Goal: Task Accomplishment & Management: Use online tool/utility

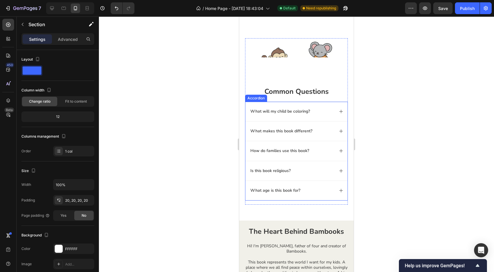
scroll to position [610, 0]
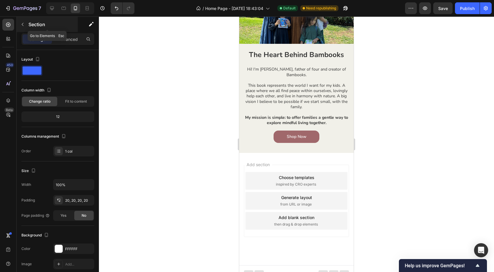
click at [21, 26] on icon "button" at bounding box center [22, 24] width 5 height 5
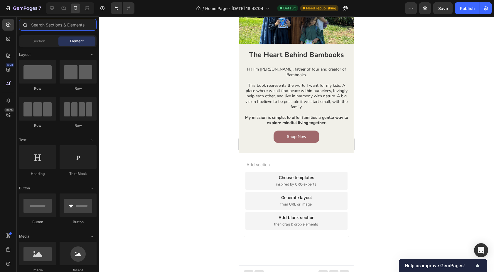
click at [52, 28] on input "text" at bounding box center [58, 25] width 78 height 12
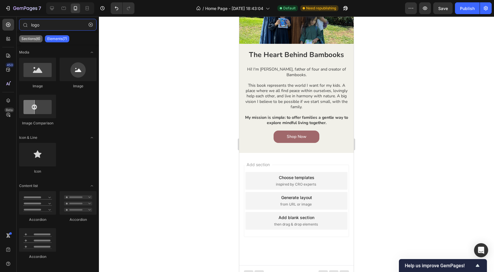
type input "logo"
click at [33, 40] on p "Sections(6)" at bounding box center [30, 38] width 19 height 5
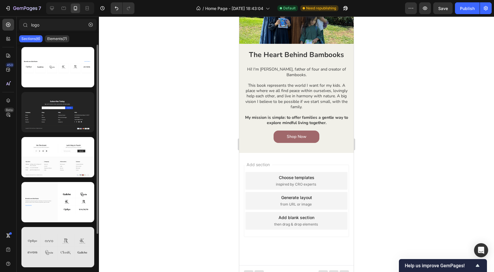
scroll to position [43, 0]
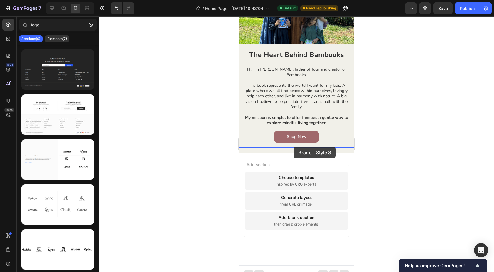
drag, startPoint x: 289, startPoint y: 268, endPoint x: 294, endPoint y: 147, distance: 121.7
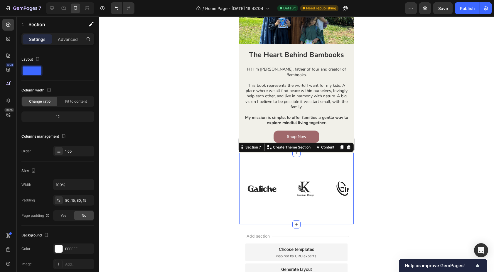
click at [260, 161] on div "Image Image Image Image Image Image Image Image Image Image Image Image Carouse…" at bounding box center [296, 189] width 115 height 72
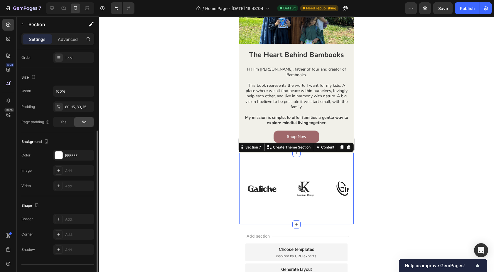
scroll to position [105, 0]
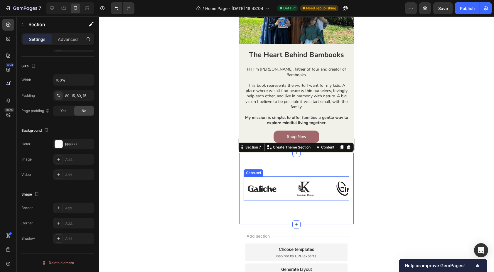
click at [285, 194] on div "Image Image Image Image Image Image Image Image Image Image Image Image" at bounding box center [297, 188] width 106 height 25
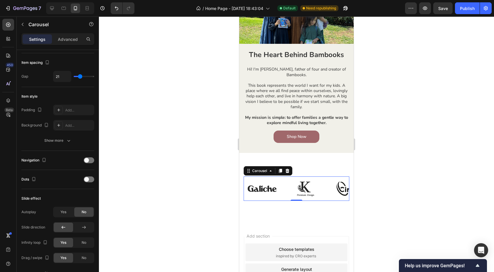
scroll to position [0, 0]
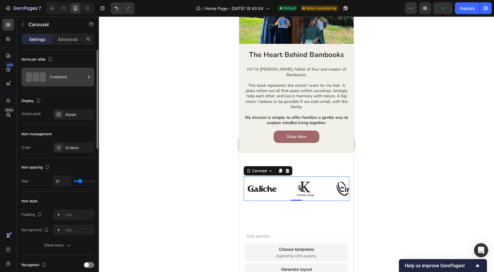
click at [67, 76] on div "3 columns" at bounding box center [68, 77] width 36 height 14
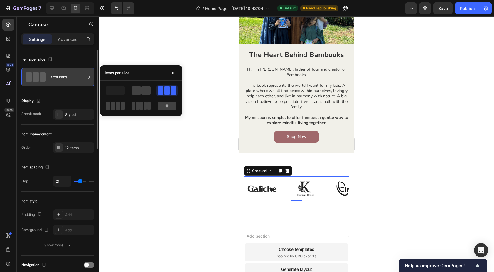
click at [67, 76] on div "3 columns" at bounding box center [68, 77] width 36 height 14
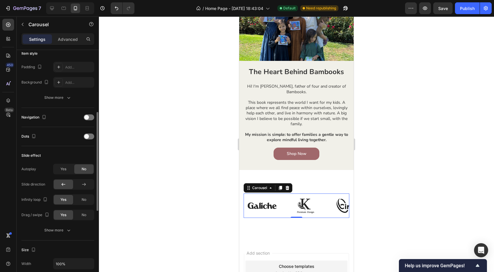
scroll to position [149, 0]
click at [62, 231] on div "Show more" at bounding box center [57, 229] width 27 height 6
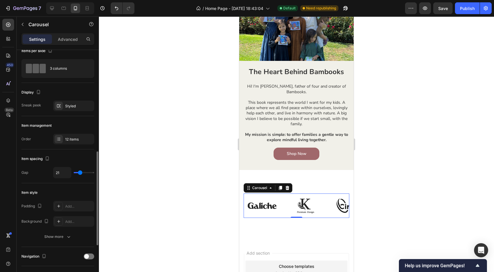
scroll to position [0, 0]
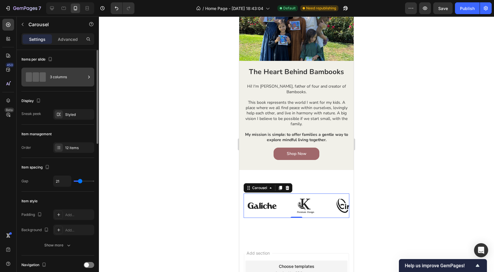
click at [79, 76] on div "3 columns" at bounding box center [68, 77] width 36 height 14
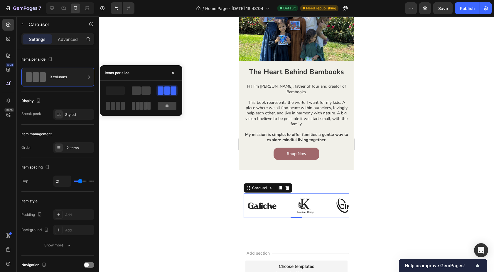
click at [142, 109] on span at bounding box center [141, 106] width 3 height 8
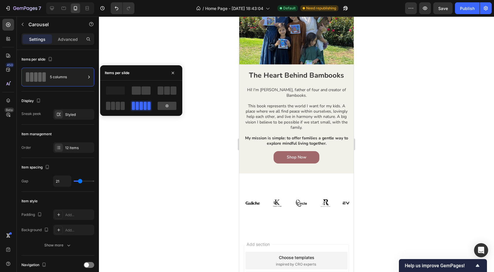
scroll to position [589, 0]
click at [301, 198] on img at bounding box center [302, 203] width 18 height 12
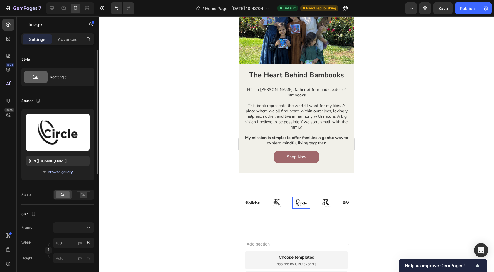
click at [62, 172] on div "Browse gallery" at bounding box center [60, 171] width 25 height 5
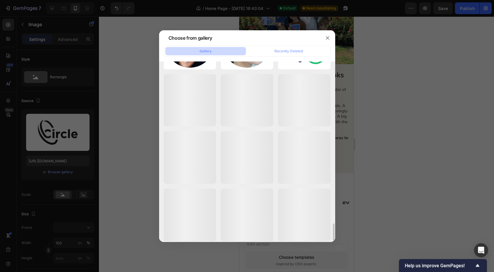
scroll to position [1574, 0]
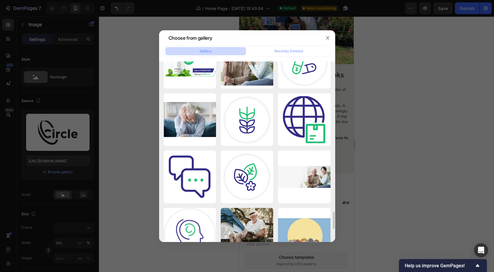
click at [130, 152] on div at bounding box center [247, 136] width 494 height 272
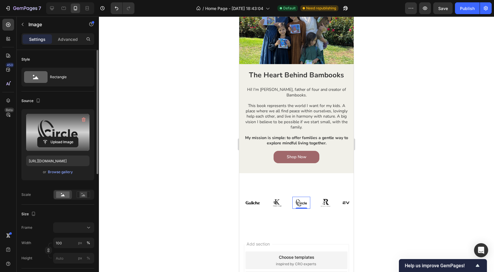
click at [57, 132] on label at bounding box center [57, 132] width 63 height 37
click at [57, 137] on input "file" at bounding box center [58, 142] width 41 height 10
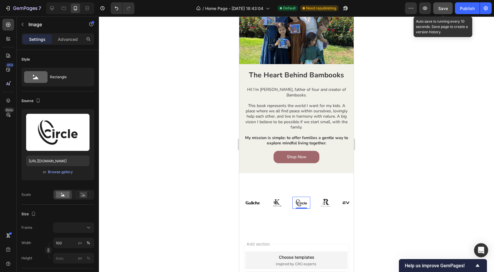
click at [446, 9] on span "Save" at bounding box center [444, 8] width 10 height 5
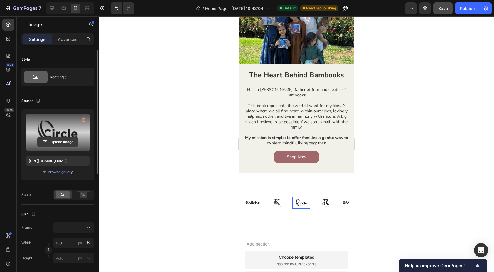
click at [65, 142] on input "file" at bounding box center [58, 142] width 41 height 10
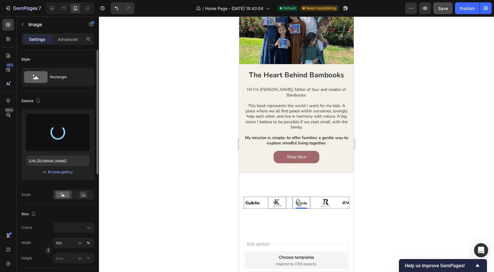
type input "[URL][DOMAIN_NAME]"
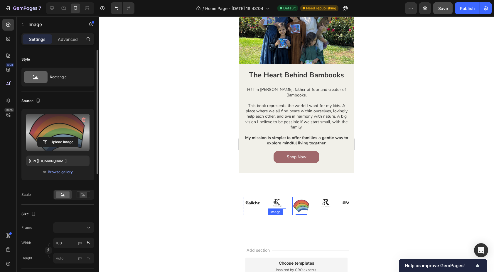
click at [277, 197] on img at bounding box center [277, 203] width 18 height 12
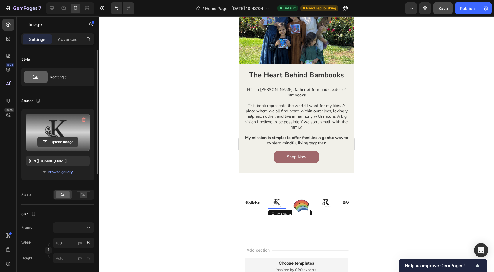
click at [58, 142] on input "file" at bounding box center [58, 142] width 41 height 10
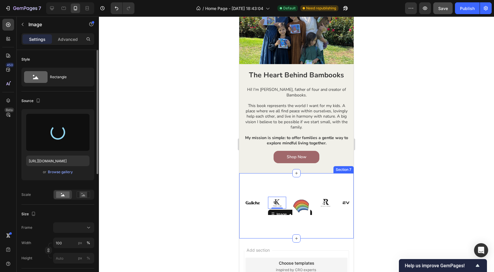
type input "[URL][DOMAIN_NAME]"
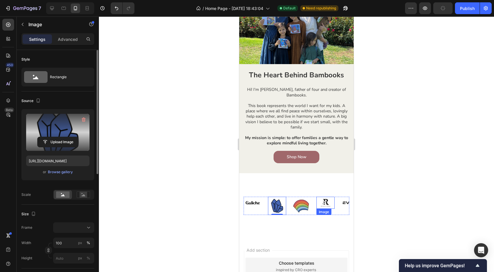
click at [326, 197] on img at bounding box center [326, 203] width 18 height 12
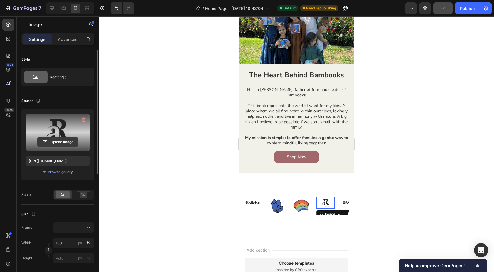
click at [57, 140] on input "file" at bounding box center [58, 142] width 41 height 10
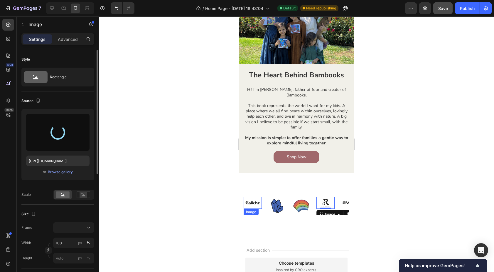
type input "[URL][DOMAIN_NAME]"
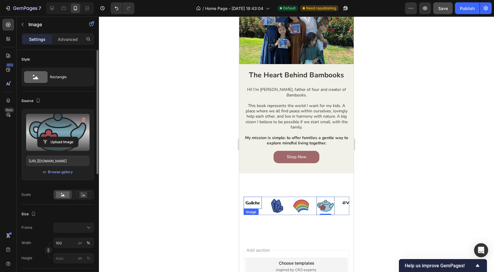
click at [253, 198] on img at bounding box center [253, 203] width 18 height 12
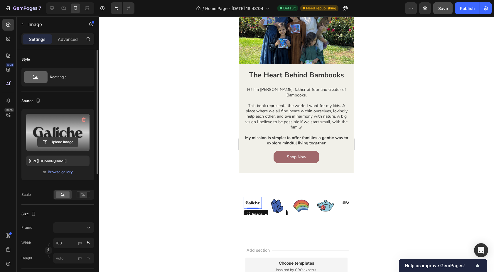
click at [64, 137] on button "Upload Image" at bounding box center [57, 142] width 41 height 11
click at [55, 138] on input "file" at bounding box center [58, 142] width 41 height 10
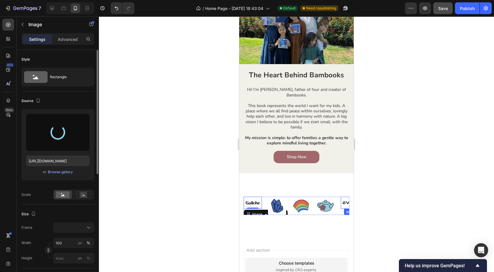
type input "[URL][DOMAIN_NAME]"
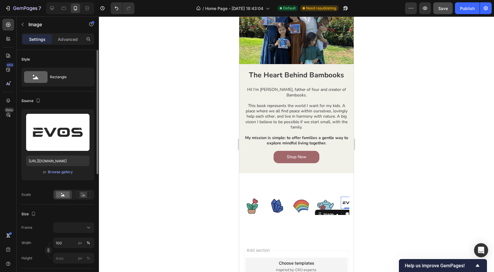
click at [346, 197] on img at bounding box center [350, 203] width 18 height 12
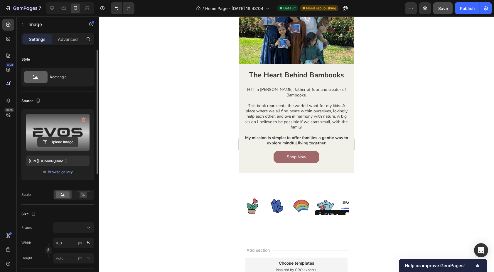
click at [59, 143] on input "file" at bounding box center [58, 142] width 41 height 10
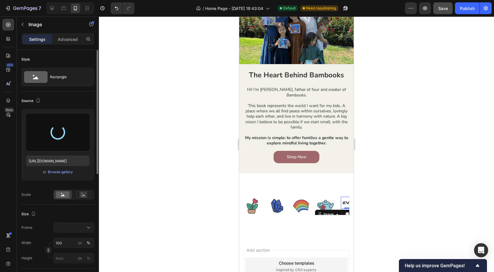
type input "[URL][DOMAIN_NAME]"
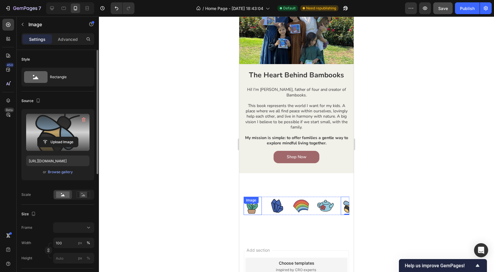
click at [244, 203] on img at bounding box center [253, 206] width 18 height 18
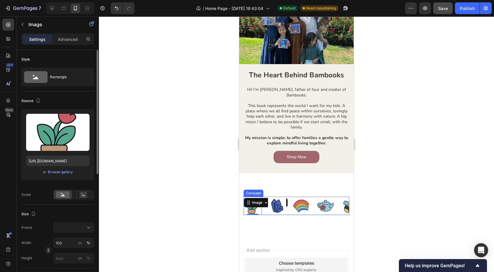
click at [266, 208] on div "Image 0 Image Image Image Image Image Image Image Image Image Image Image" at bounding box center [297, 206] width 106 height 18
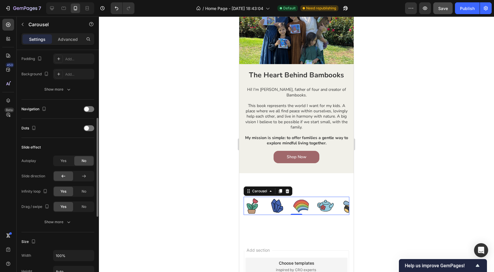
scroll to position [176, 0]
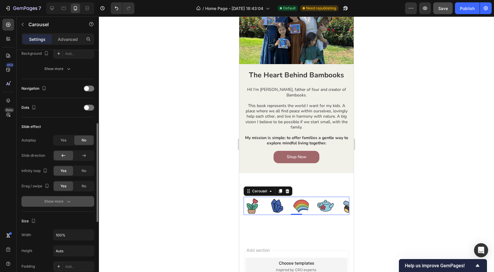
click at [52, 202] on div "Show more" at bounding box center [57, 201] width 27 height 6
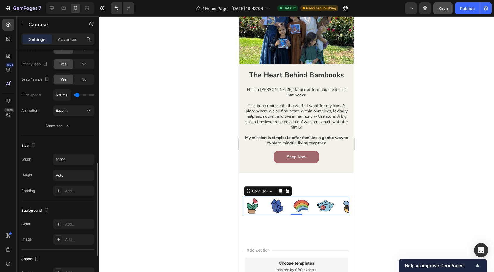
scroll to position [284, 0]
click at [88, 159] on icon "button" at bounding box center [89, 158] width 2 height 1
click at [43, 158] on div "Width 100%" at bounding box center [57, 158] width 73 height 11
click at [76, 175] on input "Auto" at bounding box center [73, 174] width 41 height 11
click at [91, 173] on icon "button" at bounding box center [89, 174] width 6 height 6
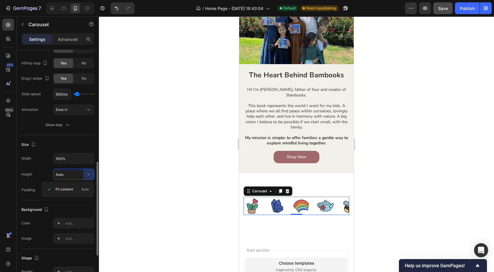
click at [41, 173] on div "Height Auto" at bounding box center [57, 174] width 73 height 11
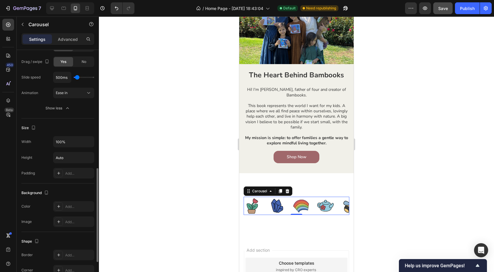
scroll to position [368, 0]
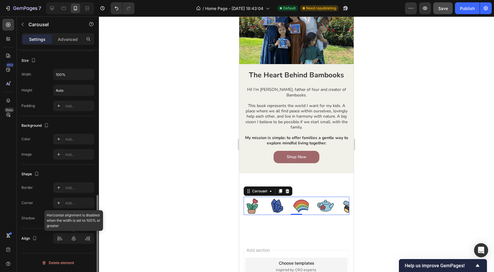
click at [74, 237] on div at bounding box center [73, 238] width 41 height 11
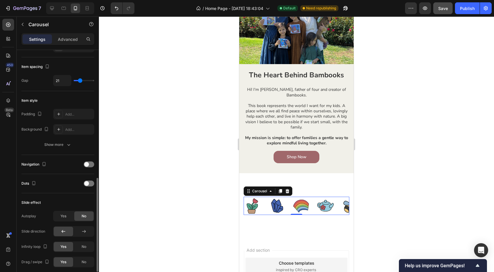
scroll to position [0, 0]
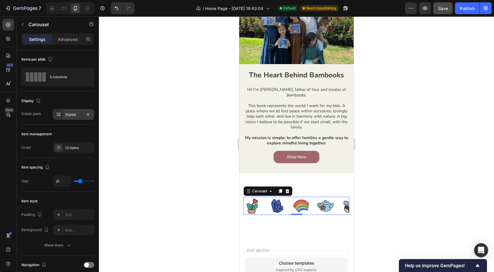
click at [71, 113] on div "Styled" at bounding box center [73, 114] width 17 height 5
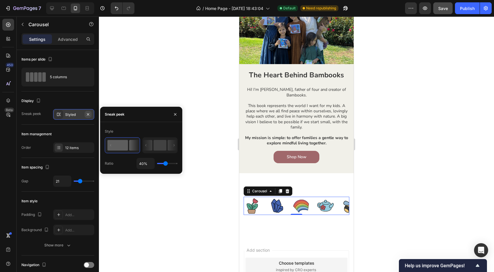
click at [88, 115] on icon "button" at bounding box center [88, 114] width 5 height 5
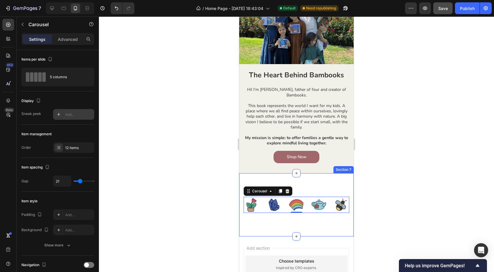
click at [323, 175] on div "Image Image Image Image Image Image Image Image Image Image Image Image Carouse…" at bounding box center [296, 204] width 115 height 63
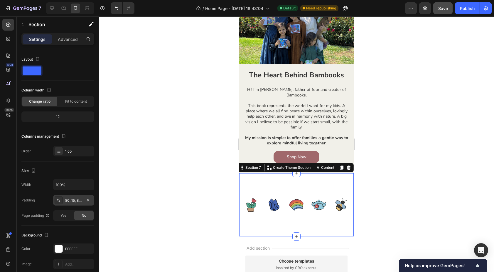
click at [78, 200] on div "80, 15, 80, 15" at bounding box center [73, 200] width 17 height 5
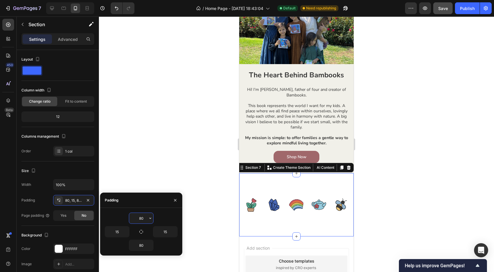
click at [141, 220] on input "80" at bounding box center [141, 218] width 24 height 11
type input "0"
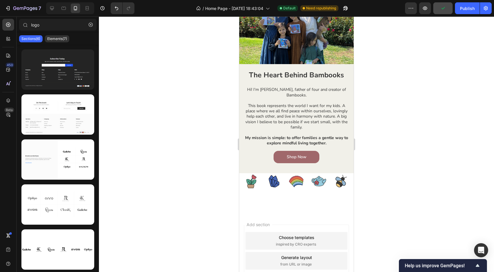
click at [258, 213] on div "Add section Choose templates inspired by CRO experts Generate layout from URL o…" at bounding box center [296, 269] width 115 height 112
click at [242, 179] on div "Image Image Image Image Image Image Image Image Image Image Image Image Carouse…" at bounding box center [296, 193] width 115 height 40
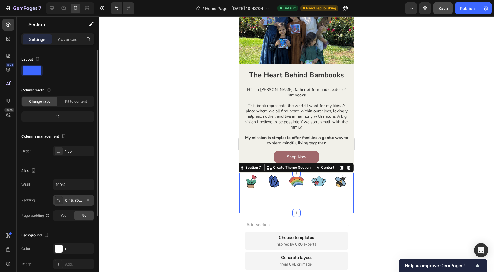
click at [73, 203] on div "0, 15, 80, 15" at bounding box center [73, 200] width 17 height 5
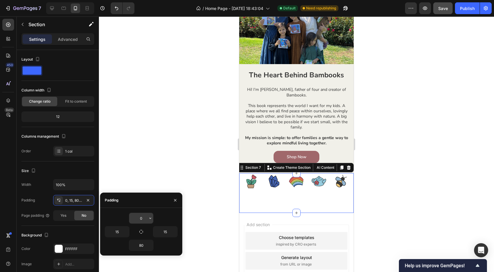
click at [142, 218] on input "0" at bounding box center [141, 218] width 24 height 11
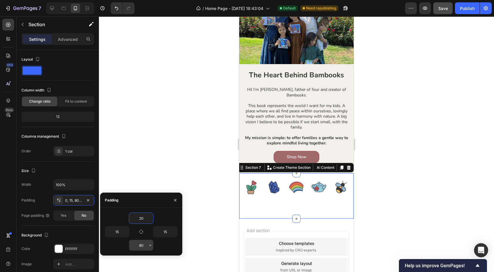
type input "20"
click at [140, 244] on input "80" at bounding box center [141, 245] width 24 height 11
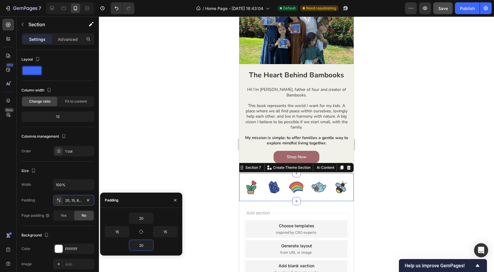
type input "20"
click at [109, 214] on div "20" at bounding box center [141, 217] width 73 height 11
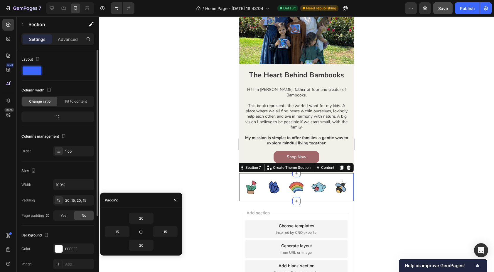
click at [44, 181] on div "Width 100%" at bounding box center [57, 184] width 73 height 11
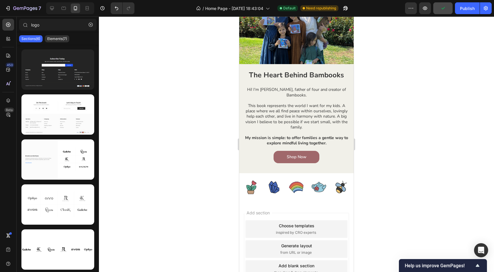
click at [241, 223] on div "Add section Choose templates inspired by CRO experts Generate layout from URL o…" at bounding box center [296, 257] width 115 height 112
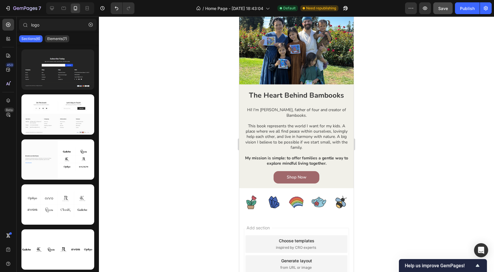
scroll to position [570, 0]
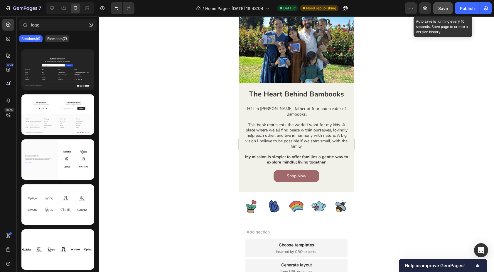
click at [448, 6] on span "Save" at bounding box center [444, 8] width 10 height 5
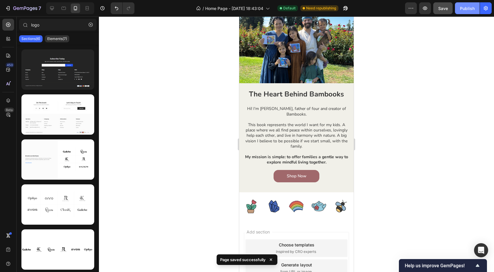
click at [467, 10] on div "Publish" at bounding box center [467, 8] width 15 height 6
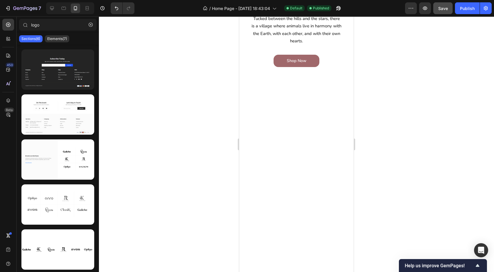
scroll to position [0, 0]
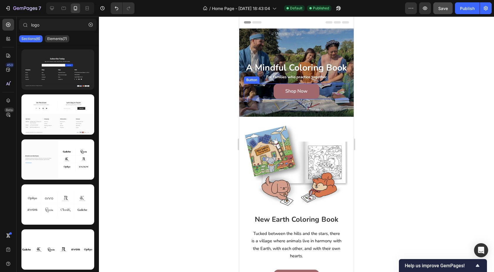
click at [325, 89] on div "Shop Now Button" at bounding box center [296, 91] width 105 height 16
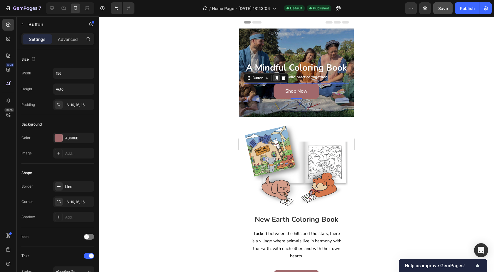
click at [278, 78] on icon at bounding box center [276, 78] width 3 height 4
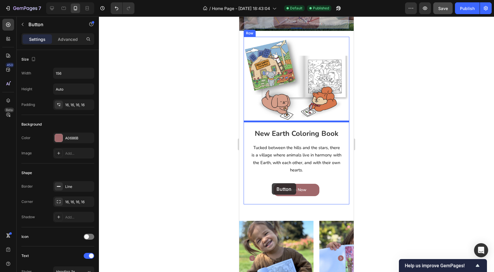
scroll to position [86, 0]
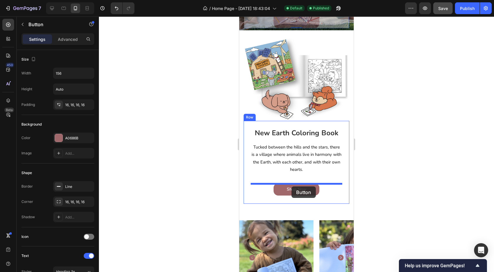
drag, startPoint x: 251, startPoint y: 93, endPoint x: 292, endPoint y: 186, distance: 101.4
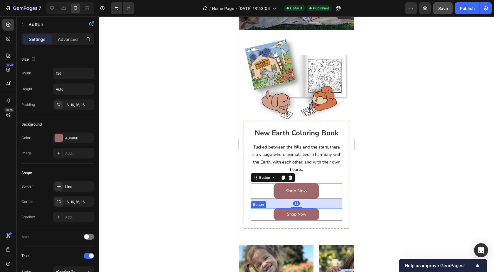
click at [268, 212] on div "Shop Now Button" at bounding box center [297, 214] width 92 height 12
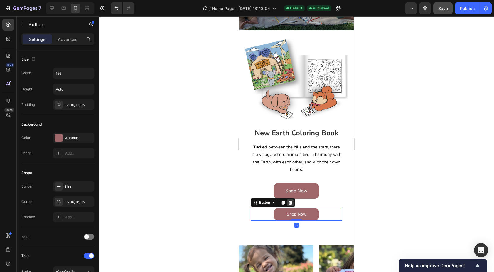
click at [293, 203] on icon at bounding box center [290, 202] width 5 height 5
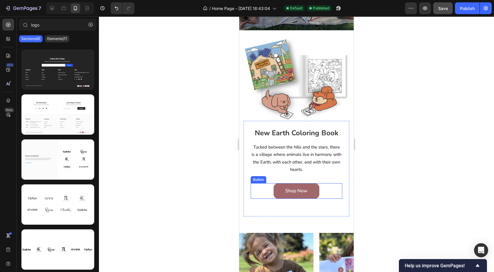
click at [268, 197] on div "Shop Now Button" at bounding box center [297, 191] width 92 height 16
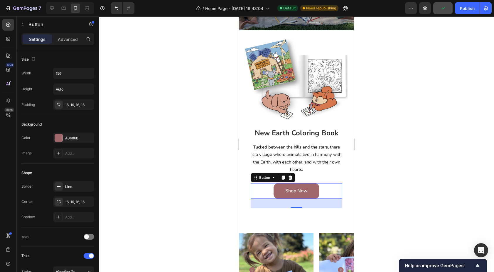
click at [295, 207] on div "32" at bounding box center [297, 203] width 92 height 9
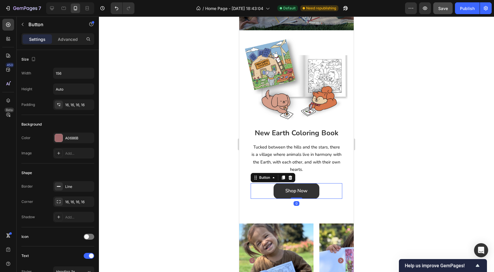
drag, startPoint x: 293, startPoint y: 207, endPoint x: 305, endPoint y: 198, distance: 14.8
click at [305, 198] on div "Shop Now Button 0" at bounding box center [297, 191] width 92 height 16
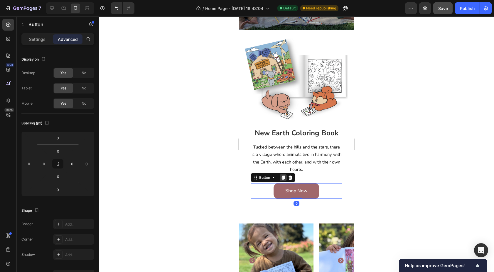
click at [284, 177] on icon at bounding box center [283, 177] width 3 height 4
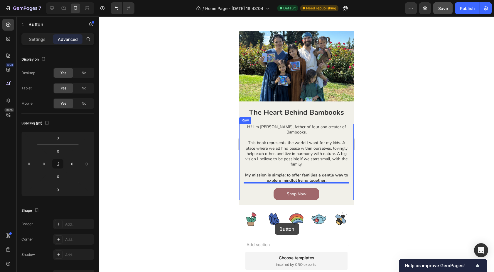
scroll to position [579, 0]
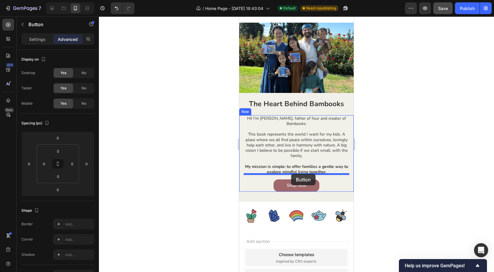
drag, startPoint x: 260, startPoint y: 194, endPoint x: 291, endPoint y: 174, distance: 37.7
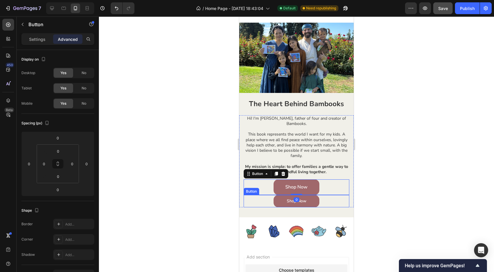
click at [269, 195] on div "Shop Now Button" at bounding box center [297, 201] width 106 height 12
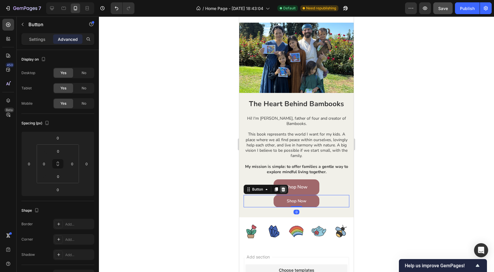
click at [286, 186] on div at bounding box center [283, 189] width 7 height 7
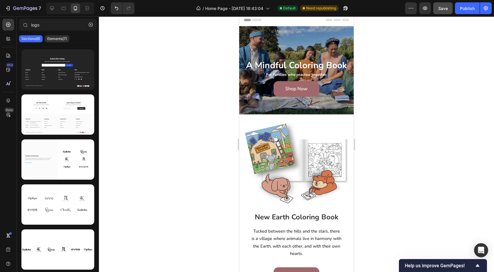
scroll to position [0, 0]
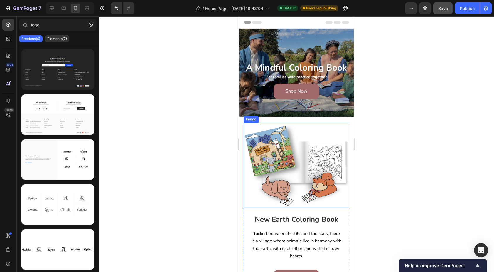
click at [296, 174] on img at bounding box center [297, 165] width 106 height 85
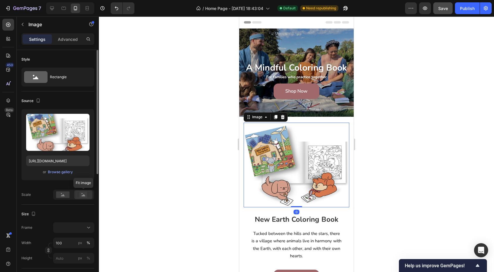
click at [82, 195] on rect at bounding box center [84, 195] width 8 height 6
click at [60, 195] on rect at bounding box center [63, 194] width 14 height 6
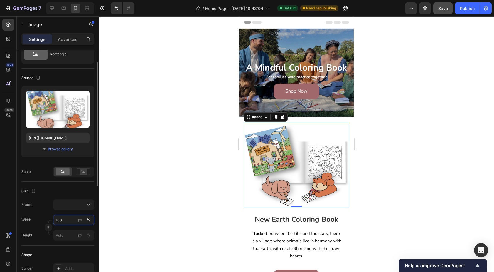
click at [63, 219] on input "100" at bounding box center [73, 219] width 41 height 11
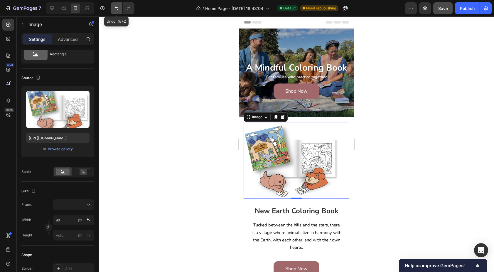
click at [116, 6] on icon "Undo/Redo" at bounding box center [117, 8] width 4 height 4
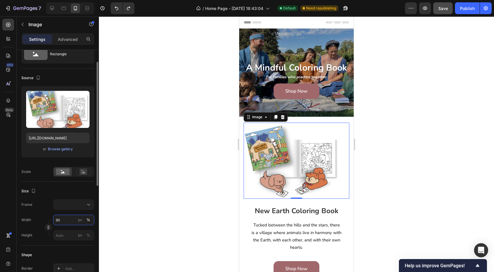
click at [61, 221] on input "90" at bounding box center [73, 219] width 41 height 11
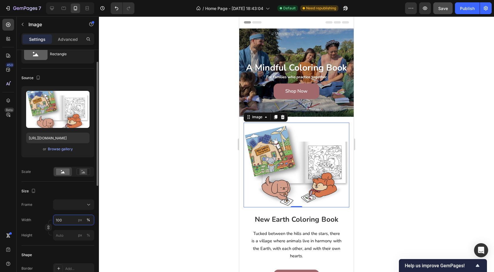
click at [65, 221] on input "100" at bounding box center [73, 219] width 41 height 11
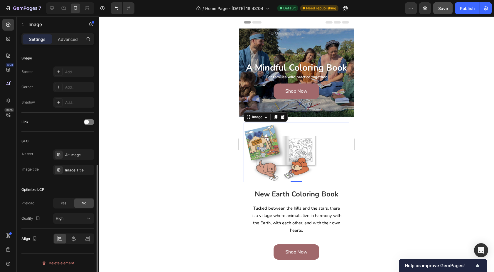
scroll to position [220, 0]
click at [72, 236] on icon at bounding box center [74, 238] width 6 height 6
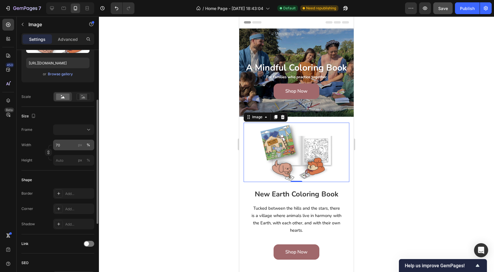
scroll to position [97, 0]
click at [67, 146] on input "70" at bounding box center [73, 145] width 41 height 11
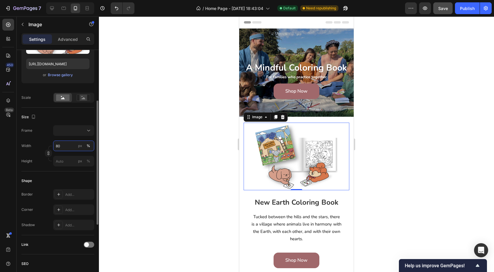
click at [69, 146] on input "80" at bounding box center [73, 145] width 41 height 11
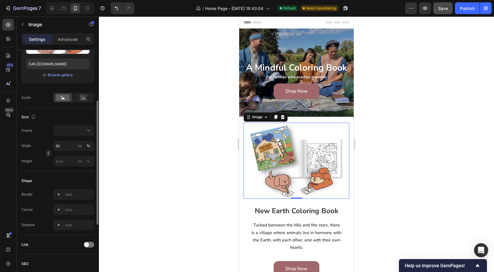
click at [46, 140] on div "Frame Width 90 px % Height px %" at bounding box center [57, 145] width 73 height 41
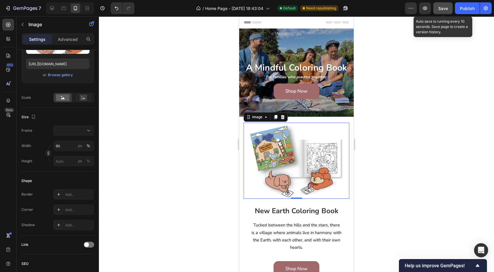
click at [447, 6] on span "Save" at bounding box center [444, 8] width 10 height 5
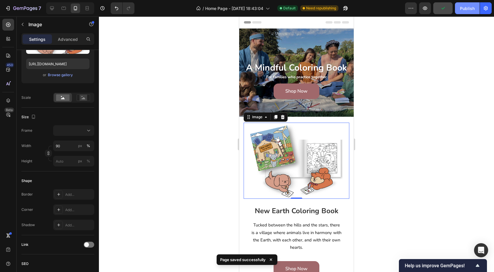
click at [469, 9] on div "Publish" at bounding box center [467, 8] width 15 height 6
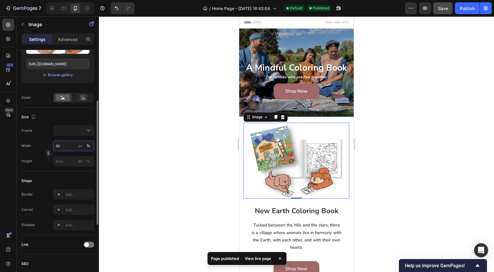
click at [66, 148] on input "90" at bounding box center [73, 145] width 41 height 11
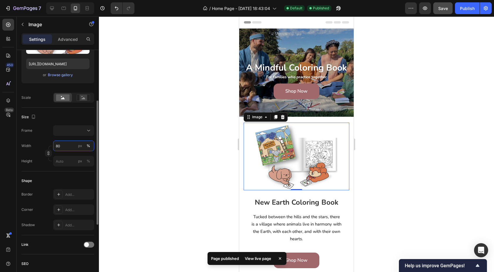
type input "80"
click at [42, 143] on div "Width 80 px %" at bounding box center [57, 145] width 73 height 11
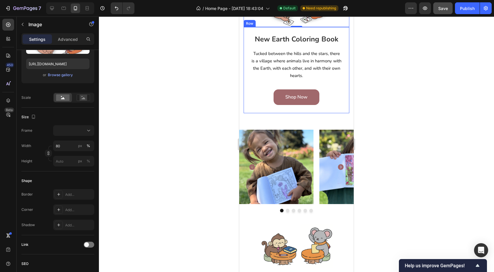
scroll to position [168, 0]
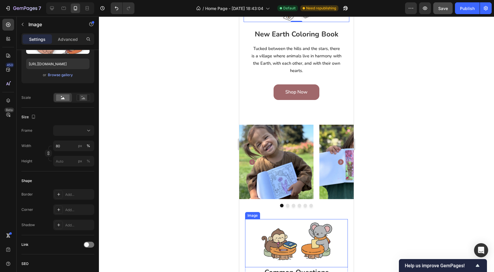
click at [286, 248] on img at bounding box center [297, 243] width 72 height 48
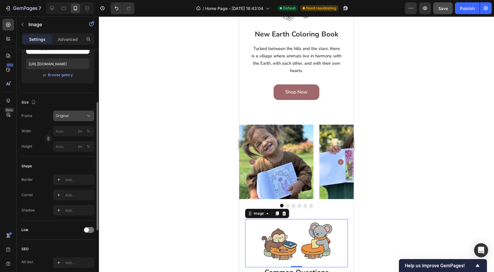
click at [77, 115] on div "Original" at bounding box center [70, 115] width 29 height 5
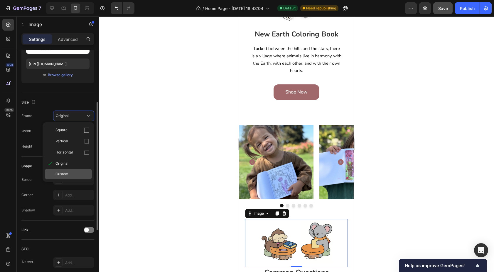
click at [67, 176] on span "Custom" at bounding box center [62, 173] width 13 height 5
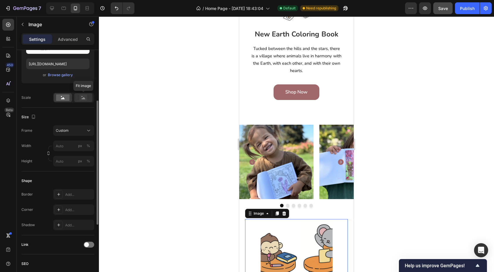
click at [89, 96] on icon at bounding box center [84, 97] width 14 height 6
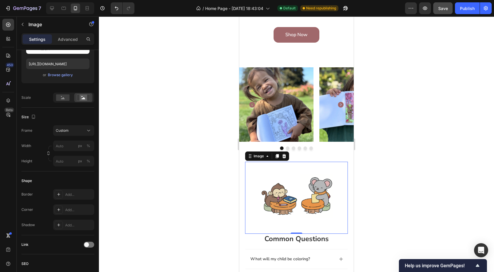
scroll to position [229, 0]
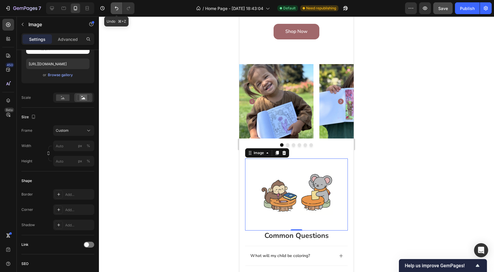
click at [115, 9] on icon "Undo/Redo" at bounding box center [117, 8] width 6 height 6
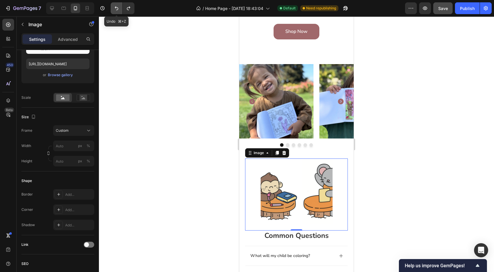
click at [115, 9] on icon "Undo/Redo" at bounding box center [117, 8] width 6 height 6
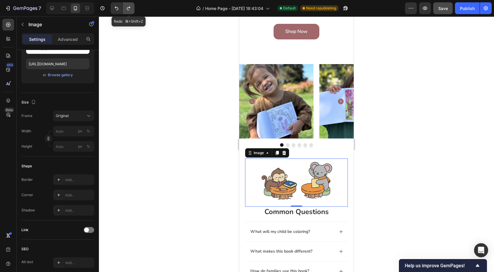
click at [131, 9] on icon "Undo/Redo" at bounding box center [129, 8] width 6 height 6
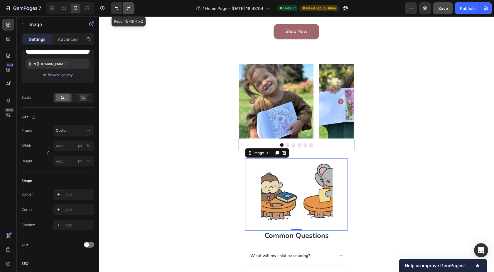
click at [131, 9] on icon "Undo/Redo" at bounding box center [129, 8] width 6 height 6
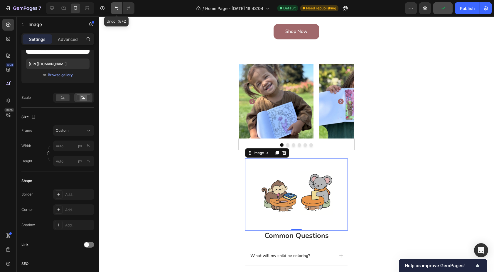
click at [117, 8] on icon "Undo/Redo" at bounding box center [117, 8] width 6 height 6
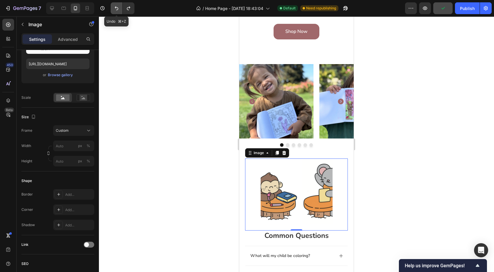
click at [117, 8] on icon "Undo/Redo" at bounding box center [117, 8] width 6 height 6
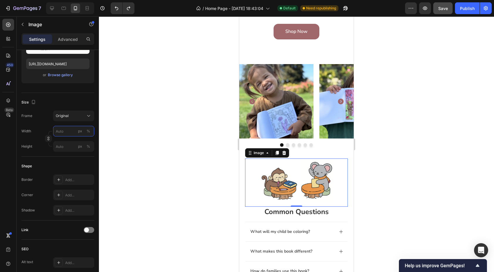
click at [63, 129] on input "px %" at bounding box center [73, 131] width 41 height 11
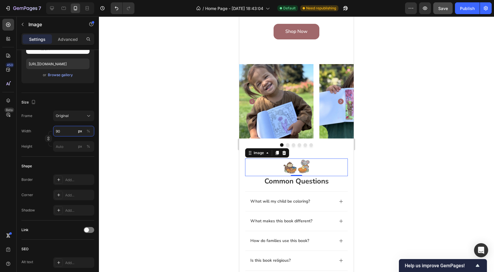
type input "90"
click at [34, 145] on div "Height px %" at bounding box center [57, 146] width 73 height 11
click at [63, 131] on input "90" at bounding box center [73, 131] width 41 height 11
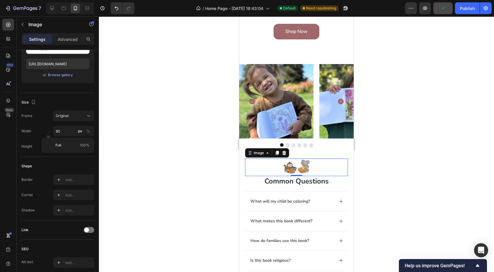
click at [34, 130] on div "Width 90 px %" at bounding box center [57, 131] width 73 height 11
click at [47, 137] on icon "button" at bounding box center [48, 138] width 4 height 4
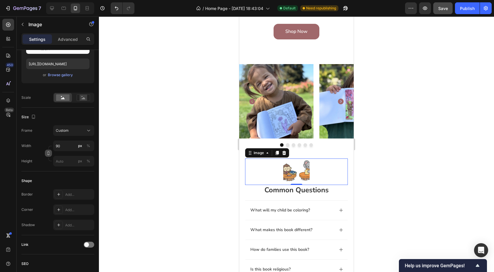
click at [49, 154] on icon "button" at bounding box center [48, 153] width 4 height 4
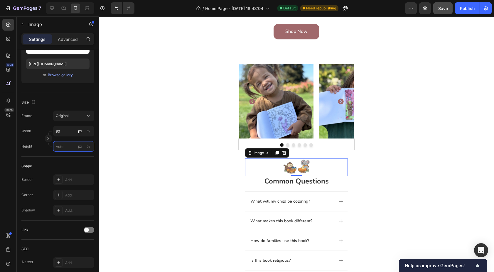
click at [61, 146] on input "px %" at bounding box center [73, 146] width 41 height 11
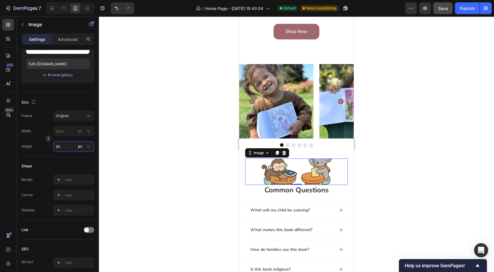
click at [63, 147] on input "90" at bounding box center [73, 146] width 41 height 11
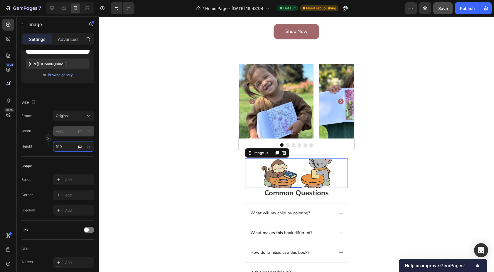
type input "100"
click at [66, 131] on input "px %" at bounding box center [73, 131] width 41 height 11
type input "1"
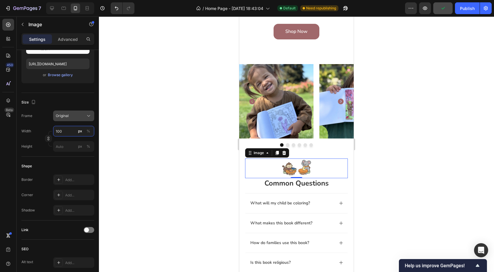
type input "100"
click at [82, 114] on div "Original" at bounding box center [70, 115] width 29 height 5
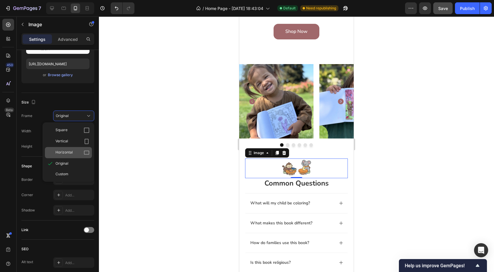
click at [73, 153] on div "Horizontal" at bounding box center [73, 153] width 34 height 6
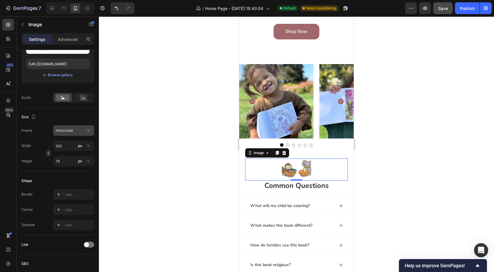
click at [70, 135] on button "Horizontal" at bounding box center [73, 130] width 41 height 11
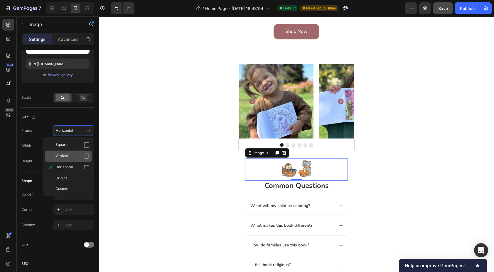
click at [76, 156] on div "Vertical" at bounding box center [73, 156] width 34 height 6
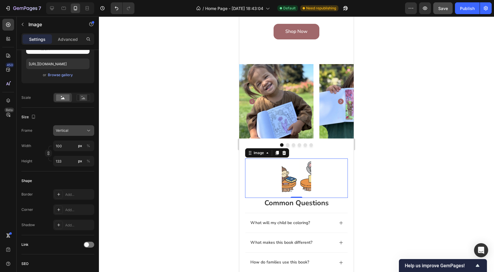
click at [76, 132] on div "Vertical" at bounding box center [70, 130] width 29 height 5
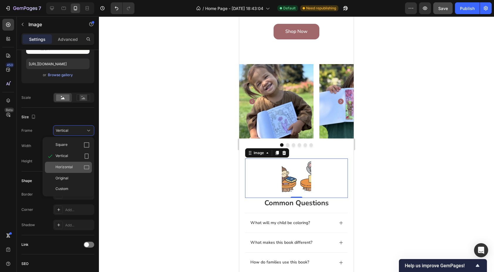
click at [73, 166] on div "Horizontal" at bounding box center [73, 167] width 34 height 6
type input "75"
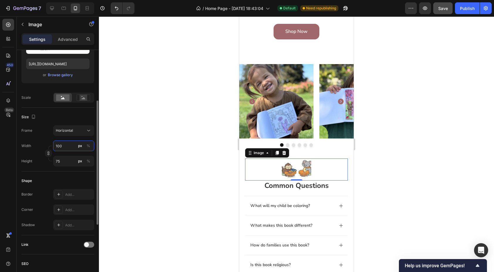
click at [70, 142] on input "100" at bounding box center [73, 145] width 41 height 11
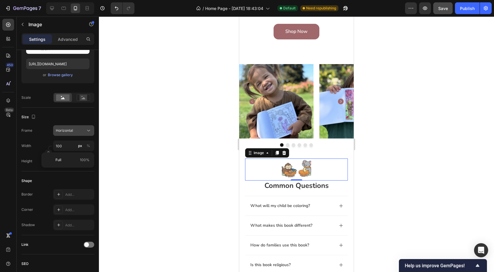
click at [71, 132] on span "Horizontal" at bounding box center [64, 130] width 17 height 5
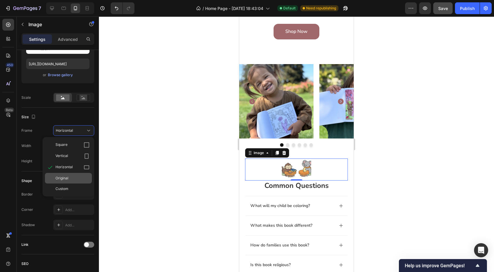
click at [67, 178] on span "Original" at bounding box center [62, 177] width 13 height 5
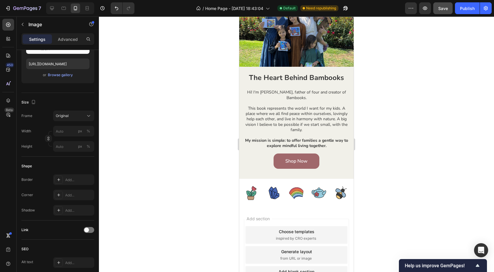
scroll to position [574, 0]
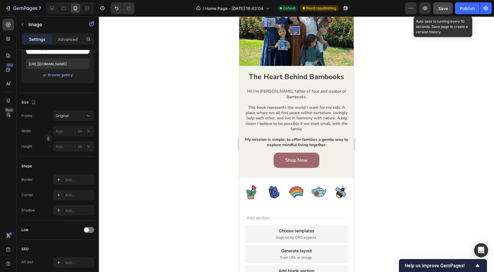
click at [443, 9] on span "Save" at bounding box center [444, 8] width 10 height 5
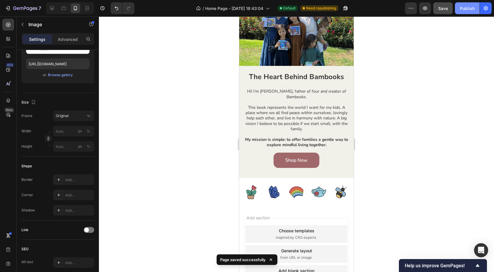
click at [464, 9] on div "Publish" at bounding box center [467, 8] width 15 height 6
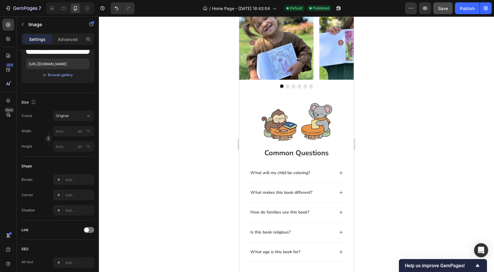
scroll to position [265, 0]
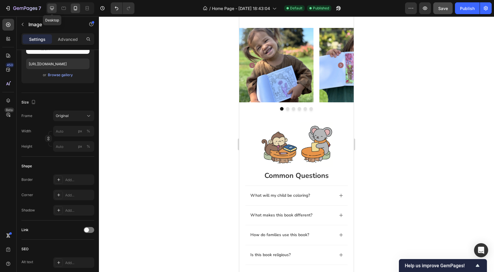
click at [52, 9] on icon at bounding box center [52, 8] width 4 height 4
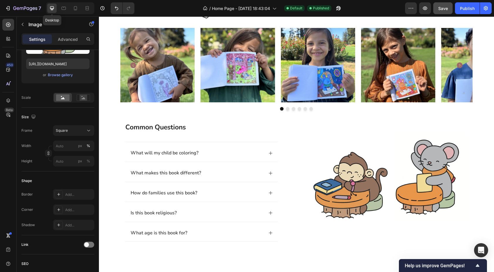
type input "https://cdn.shopify.com/s/files/1/0765/4971/8234/files/gempages_572602062634747…"
type input "70"
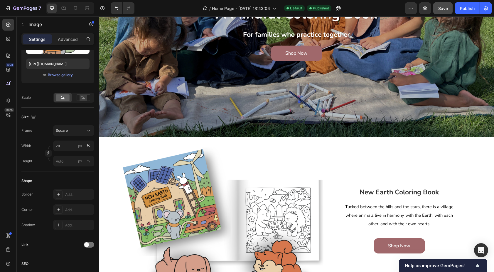
scroll to position [134, 0]
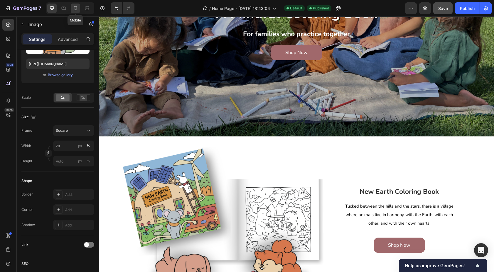
click at [78, 9] on icon at bounding box center [76, 8] width 6 height 6
type input "https://cdn.shopify.com/s/files/1/0765/4971/8234/files/gempages_572602062634747…"
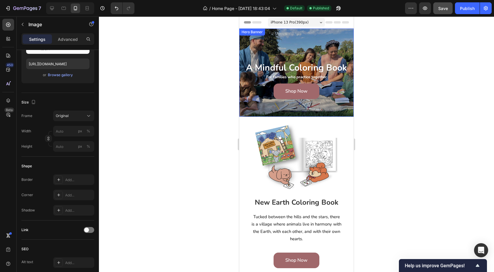
click at [252, 110] on div "Overlay" at bounding box center [296, 72] width 115 height 88
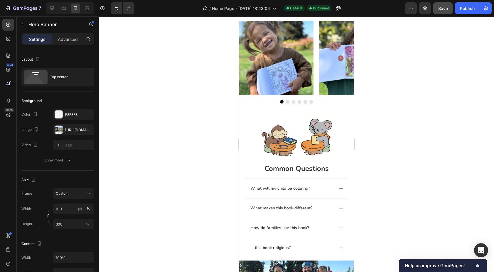
scroll to position [277, 0]
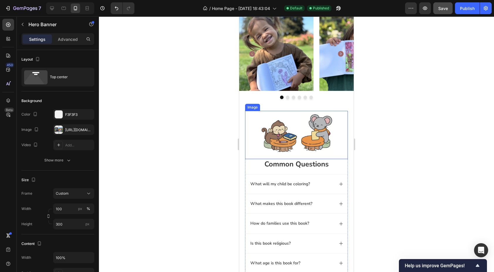
click at [287, 135] on img at bounding box center [297, 135] width 72 height 48
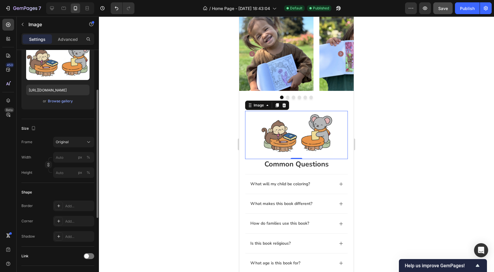
scroll to position [72, 0]
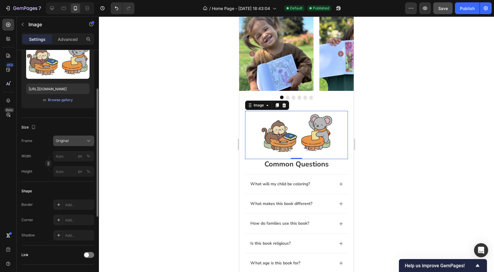
click at [88, 141] on icon at bounding box center [89, 141] width 6 height 6
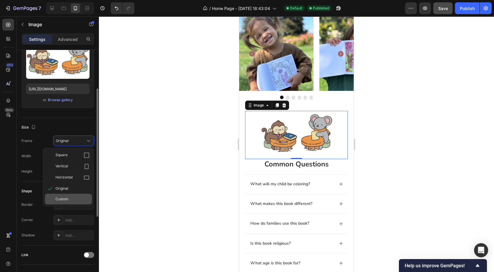
click at [71, 201] on div "Custom" at bounding box center [73, 198] width 34 height 5
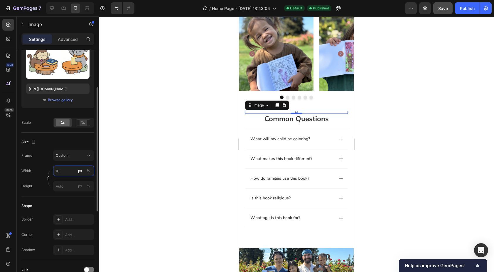
type input "1"
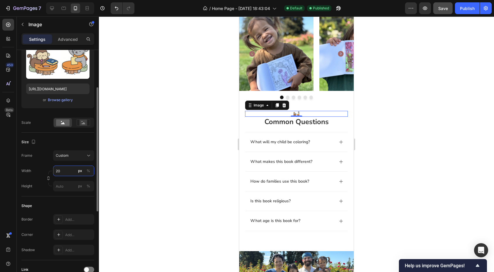
type input "2"
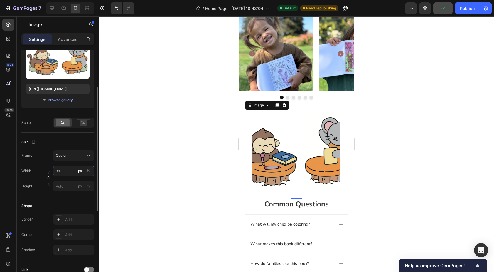
type input "3"
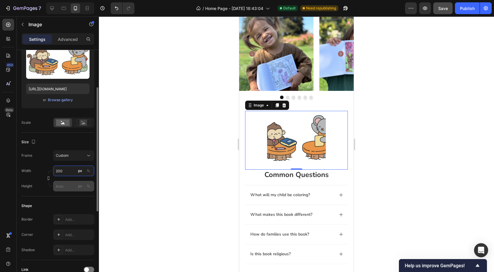
type input "200"
click at [68, 187] on input "px %" at bounding box center [73, 186] width 41 height 11
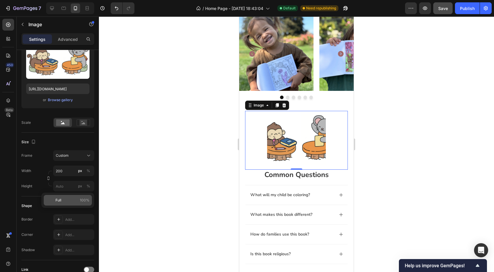
click at [64, 202] on p "Full 100%" at bounding box center [73, 199] width 34 height 5
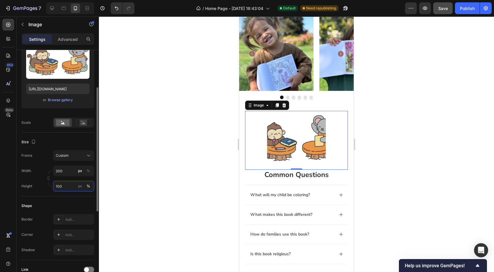
click at [64, 185] on input "100" at bounding box center [73, 186] width 41 height 11
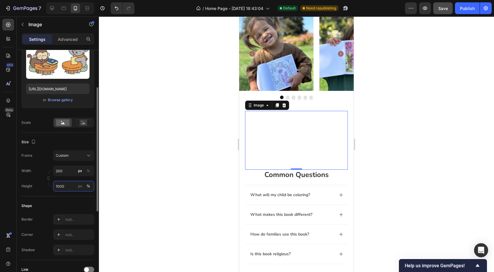
click at [65, 186] on input "1000" at bounding box center [73, 186] width 41 height 11
type input "100"
click at [68, 170] on input "200" at bounding box center [73, 170] width 41 height 11
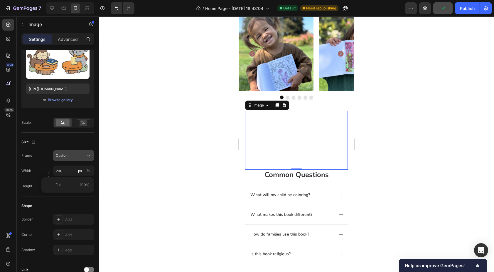
click at [76, 153] on div "Custom" at bounding box center [70, 155] width 29 height 5
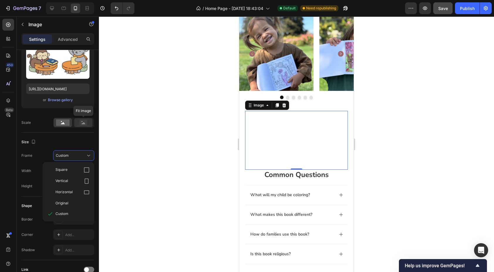
click at [85, 123] on rect at bounding box center [84, 123] width 8 height 6
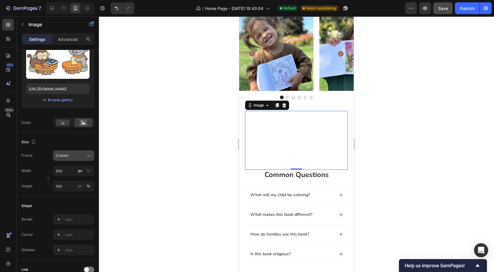
click at [82, 155] on div "Custom" at bounding box center [70, 155] width 29 height 5
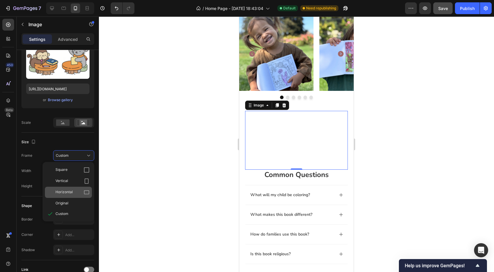
click at [70, 192] on span "Horizontal" at bounding box center [64, 192] width 17 height 6
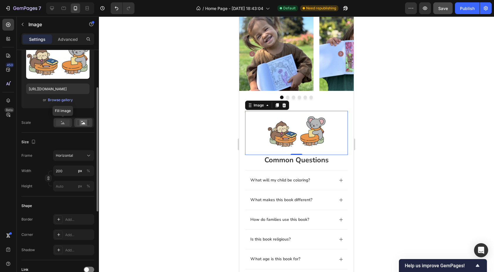
click at [62, 121] on rect at bounding box center [63, 122] width 14 height 6
click at [81, 121] on rect at bounding box center [84, 123] width 8 height 6
click at [59, 122] on rect at bounding box center [63, 122] width 14 height 6
click at [73, 122] on div "Fill image" at bounding box center [73, 123] width 41 height 10
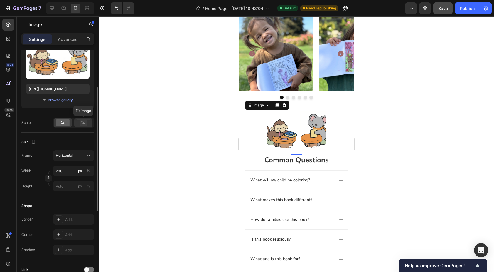
click at [83, 121] on rect at bounding box center [84, 123] width 8 height 6
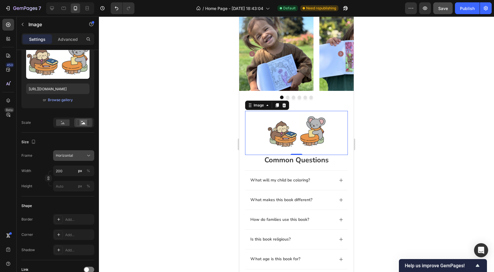
click at [79, 155] on div "Horizontal" at bounding box center [70, 155] width 29 height 5
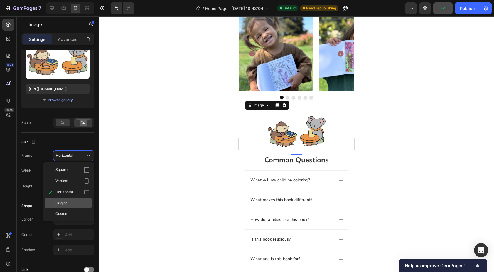
click at [71, 202] on div "Original" at bounding box center [73, 202] width 34 height 5
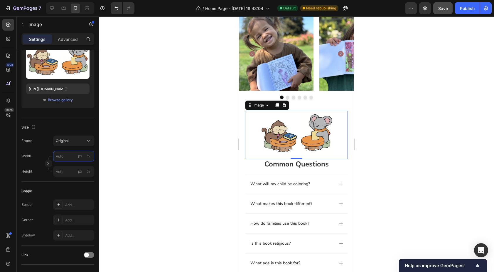
click at [70, 152] on input "px %" at bounding box center [73, 156] width 41 height 11
click at [68, 169] on p "Full 100%" at bounding box center [73, 169] width 34 height 5
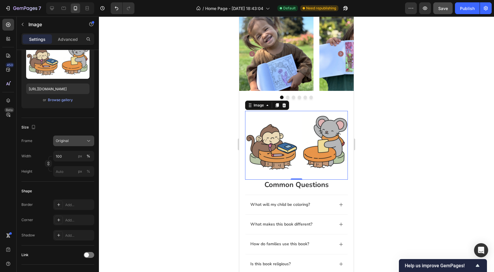
click at [83, 140] on div "Original" at bounding box center [70, 140] width 29 height 5
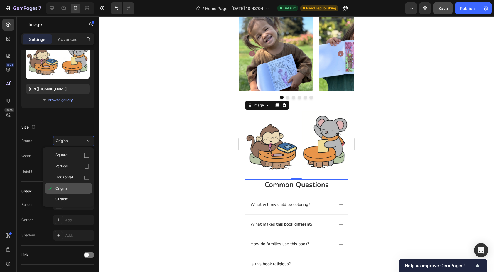
click at [72, 188] on div "Original" at bounding box center [73, 188] width 34 height 5
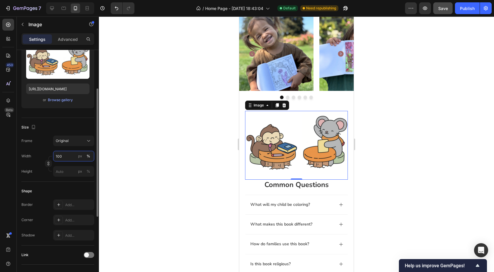
click at [66, 155] on input "100" at bounding box center [73, 156] width 41 height 11
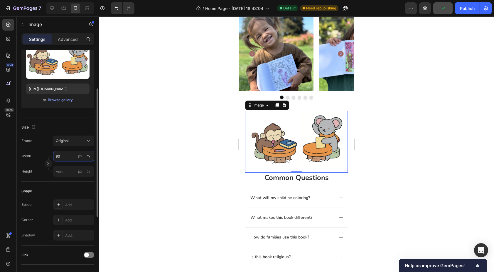
click at [66, 155] on input "90" at bounding box center [73, 156] width 41 height 11
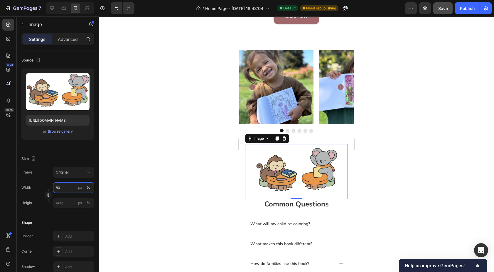
scroll to position [244, 0]
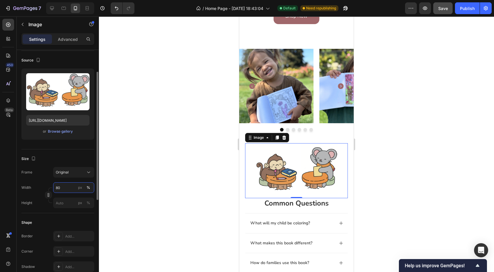
click at [61, 184] on input "80" at bounding box center [73, 187] width 41 height 11
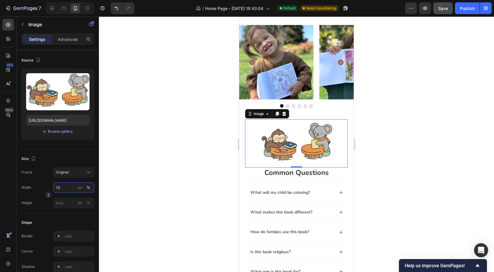
scroll to position [269, 0]
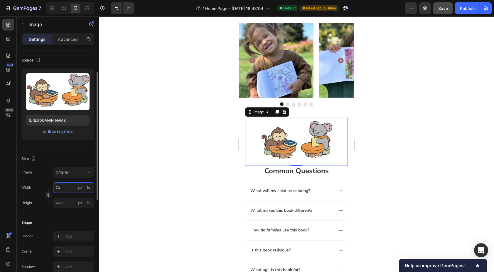
click at [61, 190] on input "70" at bounding box center [73, 187] width 41 height 11
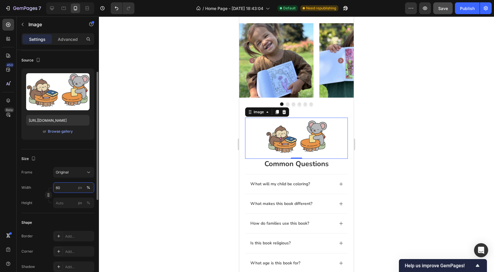
type input "60"
click at [80, 160] on div "Size" at bounding box center [57, 158] width 73 height 9
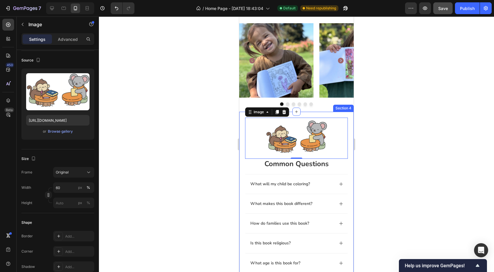
click at [241, 181] on div "common questions Heading Image 0 common questions Heading What will my child be…" at bounding box center [296, 199] width 115 height 175
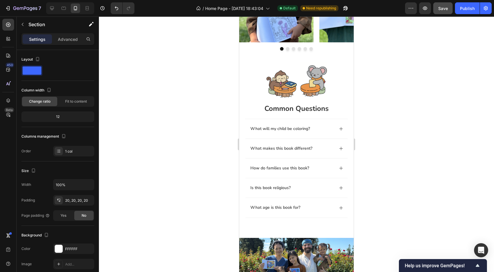
scroll to position [326, 0]
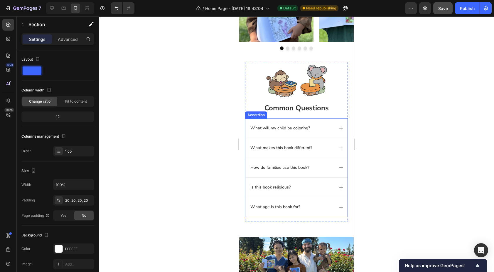
click at [266, 167] on p "How do families use this book?" at bounding box center [280, 167] width 59 height 5
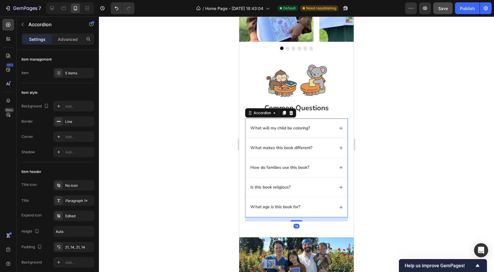
click at [264, 167] on p "How do families use this book?" at bounding box center [280, 167] width 59 height 5
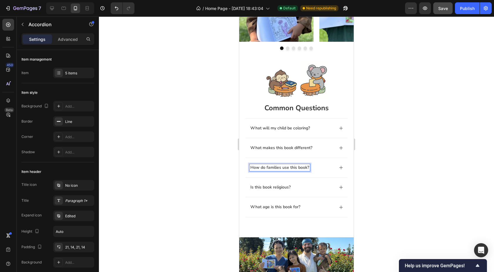
click at [263, 167] on p "How do families use this book?" at bounding box center [280, 167] width 59 height 5
click at [325, 170] on div "How can families use this book?" at bounding box center [292, 167] width 85 height 7
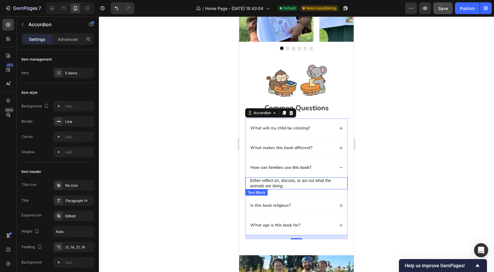
click at [292, 186] on p "Either reflect on, discuss, or act out what the animals are doing." at bounding box center [296, 183] width 93 height 11
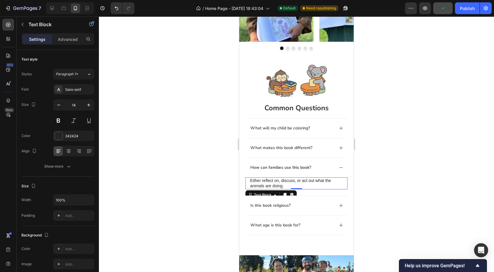
click at [253, 180] on p "Either reflect on, discuss, or act out what the animals are doing." at bounding box center [296, 183] width 93 height 11
click at [262, 181] on p "Either reflect on, discuss, or act out what the animals are doing." at bounding box center [296, 183] width 93 height 11
click at [255, 180] on p "Either reflect on, discuss, or act out what the animals are doing." at bounding box center [296, 183] width 93 height 11
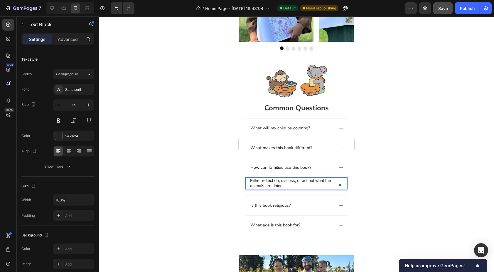
click at [291, 185] on p "Either reflect on, discuss, or act out what the animals are doing." at bounding box center [296, 183] width 93 height 11
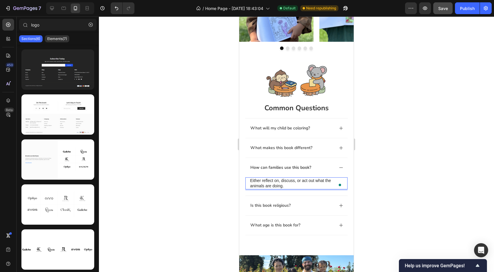
click at [239, 16] on qb-div at bounding box center [239, 16] width 0 height 0
click at [310, 184] on p "Either reflect on, discuss, or act out what the animals are doing." at bounding box center [296, 183] width 93 height 11
click at [239, 16] on qb-div at bounding box center [239, 16] width 0 height 0
click at [281, 184] on p "Either reflect on, discuss, or act out what the animals are doing." at bounding box center [296, 183] width 93 height 11
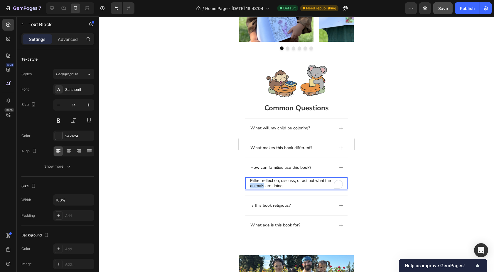
click at [263, 184] on p "Either reflect on, discuss, or act out what the animals are doing." at bounding box center [296, 183] width 93 height 11
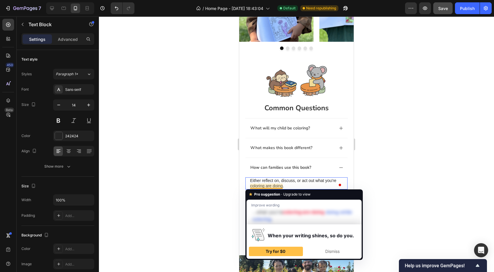
click at [276, 185] on p "Either reflect on, discuss, or act out what you're coloring are doing." at bounding box center [296, 183] width 93 height 11
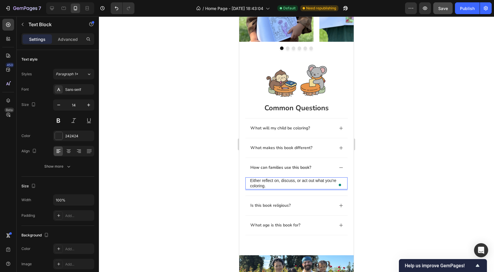
click at [277, 181] on p "Either reflect on, discuss, or act out what you're coloring." at bounding box center [296, 183] width 93 height 11
click at [278, 184] on p "Either reflect, discuss, or act out what you're coloring." at bounding box center [296, 183] width 93 height 11
click at [268, 178] on p "Either reflect, discuss, or act out what you're coloring." at bounding box center [296, 183] width 93 height 11
click at [280, 181] on p "Either reflect, discuss, or act out what you're coloring." at bounding box center [296, 183] width 93 height 11
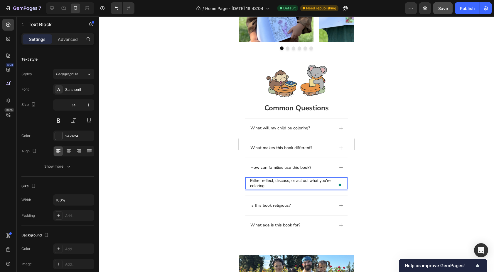
click at [275, 181] on p "Either reflect, discuss, or act out what you're coloring." at bounding box center [296, 183] width 93 height 11
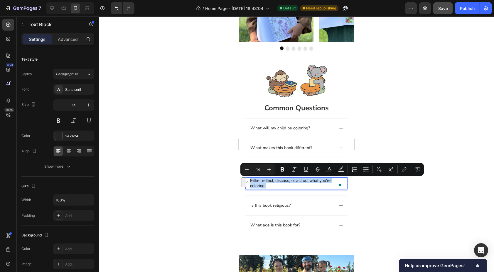
click at [274, 187] on p "Either reflect, discuss, or act out what you're coloring." at bounding box center [296, 183] width 93 height 11
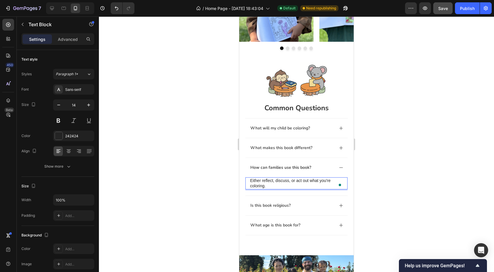
click at [275, 181] on p "Either reflect, discuss, or act out what you're coloring." at bounding box center [296, 183] width 93 height 11
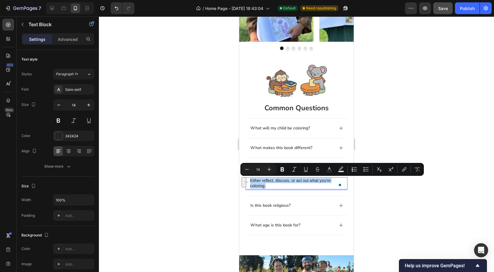
copy p "Either reflect, discuss, or act out what you're coloring."
click at [324, 149] on div "What makes this book different?" at bounding box center [292, 147] width 85 height 7
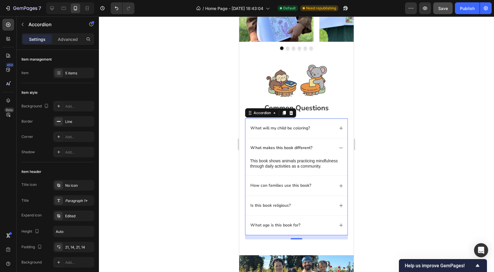
click at [322, 127] on div "What will my child be coloring?" at bounding box center [292, 128] width 85 height 7
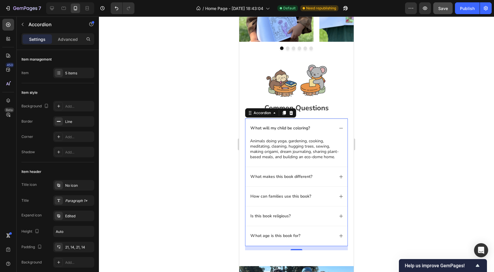
click at [322, 127] on div "What will my child be coloring?" at bounding box center [292, 128] width 85 height 7
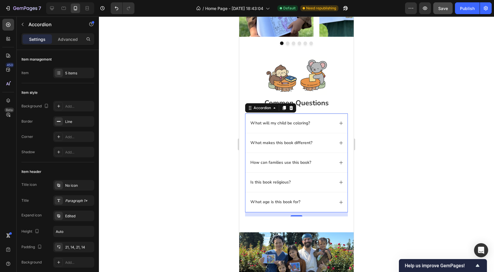
scroll to position [331, 0]
click at [323, 123] on div "What will my child be coloring?" at bounding box center [292, 122] width 85 height 7
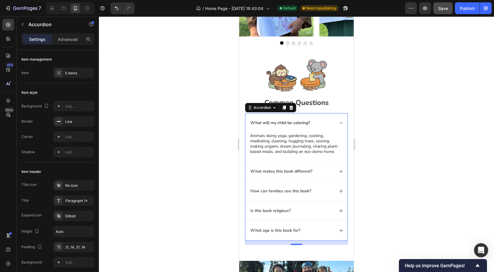
click at [323, 123] on div "What will my child be coloring?" at bounding box center [292, 122] width 85 height 7
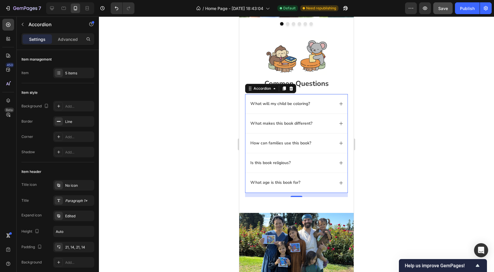
scroll to position [352, 0]
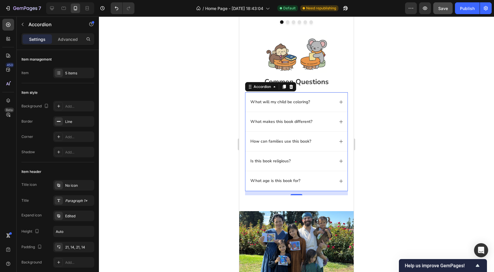
click at [319, 162] on div "Is this book religious?" at bounding box center [292, 160] width 85 height 7
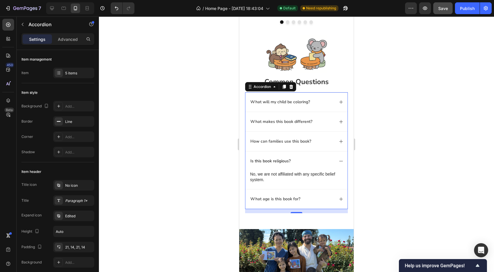
click at [310, 162] on div "Is this book religious?" at bounding box center [292, 160] width 85 height 7
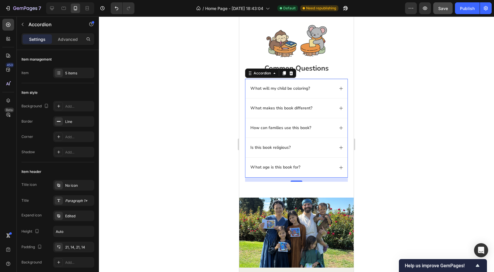
scroll to position [366, 0]
click at [318, 149] on div "Is this book religious?" at bounding box center [292, 147] width 85 height 7
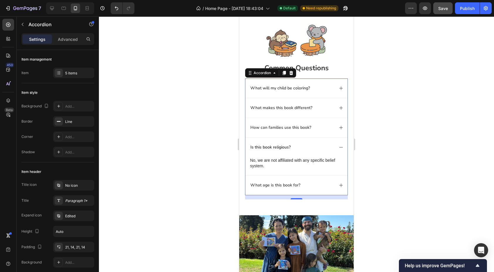
click at [314, 147] on div "Is this book religious?" at bounding box center [292, 147] width 85 height 7
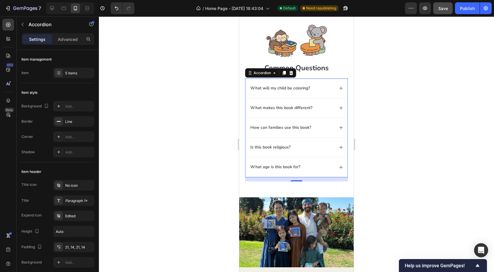
click at [314, 146] on div "Is this book religious?" at bounding box center [292, 147] width 85 height 7
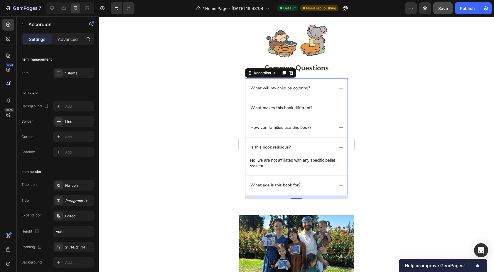
click at [316, 146] on div "Is this book religious?" at bounding box center [292, 147] width 85 height 7
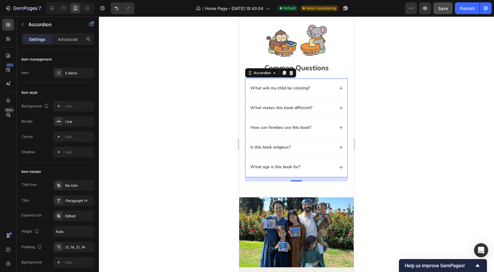
click at [316, 164] on div "What age is this book for?" at bounding box center [292, 166] width 85 height 7
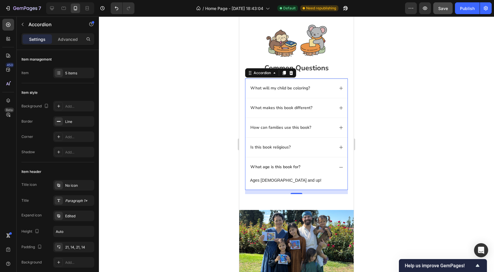
click at [314, 166] on div "What age is this book for?" at bounding box center [292, 166] width 85 height 7
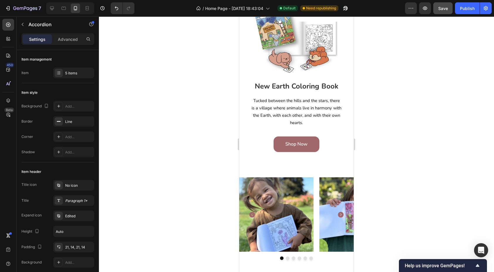
scroll to position [115, 0]
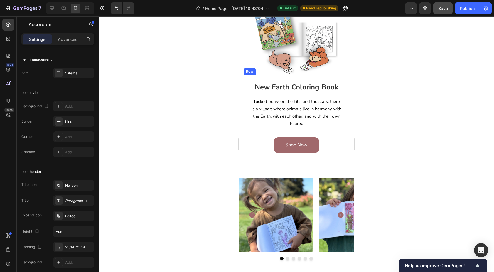
click at [246, 145] on div "New Earth Coloring Book Heading Tucked between the hills and the stars, there i…" at bounding box center [297, 118] width 106 height 86
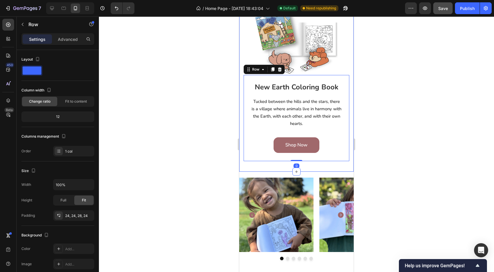
click at [240, 156] on div "Image New Earth Coloring Book Heading Tucked between the hills and the stars, t…" at bounding box center [296, 86] width 115 height 170
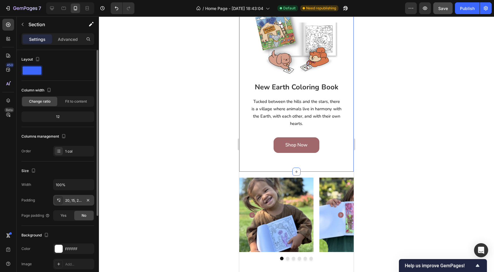
click at [73, 198] on div "20, 15, 20, 15" at bounding box center [73, 200] width 17 height 5
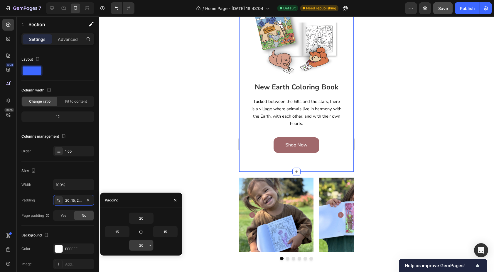
click at [140, 246] on input "20" at bounding box center [141, 245] width 24 height 11
type input "0"
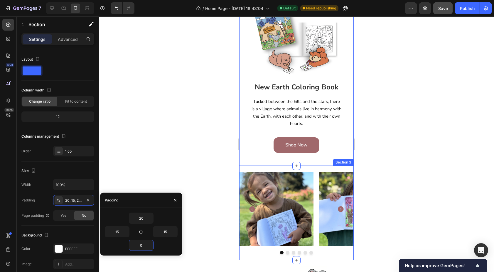
click at [253, 169] on div "Image Image Image Image Image Image Carousel Section 3" at bounding box center [296, 213] width 115 height 94
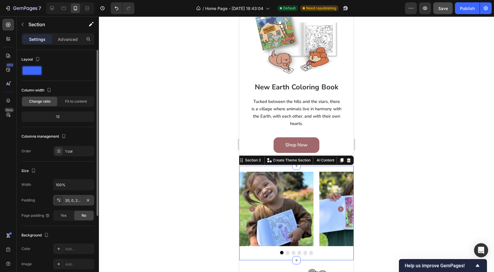
click at [73, 200] on div "20, 0, 20, 0" at bounding box center [73, 200] width 17 height 5
click at [384, 51] on div at bounding box center [296, 143] width 395 height 255
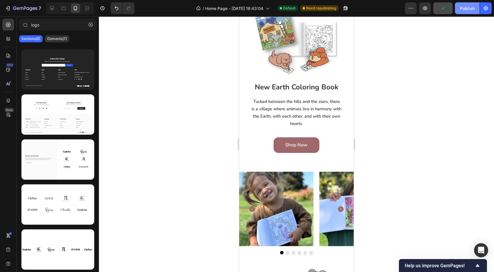
click at [469, 5] on button "Publish" at bounding box center [467, 8] width 25 height 12
click at [312, 108] on span "Tucked between the hills and the stars, there is a village where animals live i…" at bounding box center [297, 112] width 90 height 28
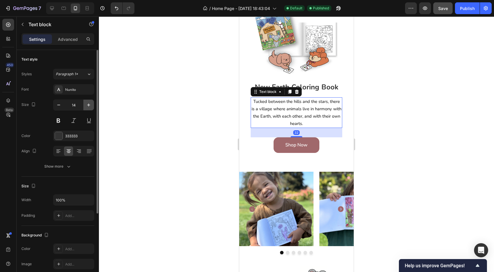
click at [88, 104] on icon "button" at bounding box center [89, 105] width 6 height 6
type input "15"
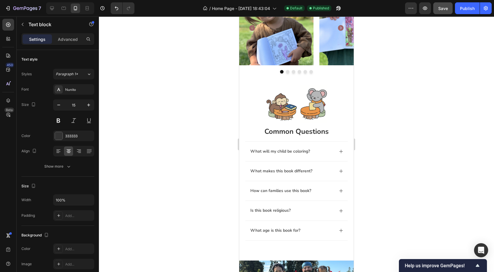
scroll to position [304, 0]
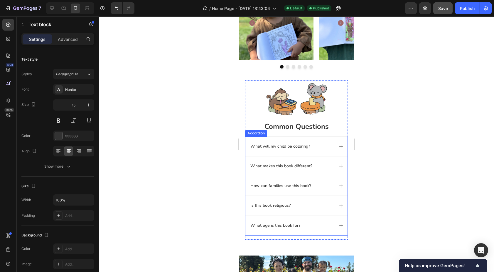
click at [247, 142] on div "What will my child be coloring?" at bounding box center [297, 146] width 102 height 19
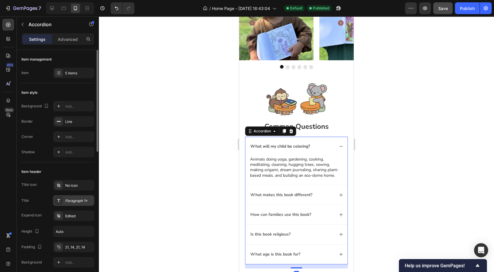
click at [79, 200] on div "Paragraph 1*" at bounding box center [79, 200] width 28 height 5
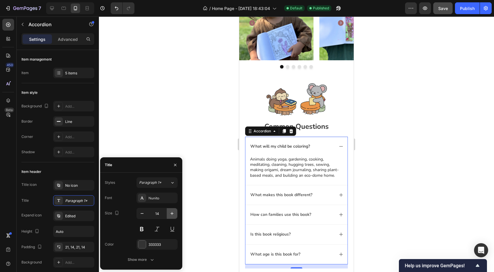
click at [172, 214] on icon "button" at bounding box center [172, 213] width 6 height 6
type input "15"
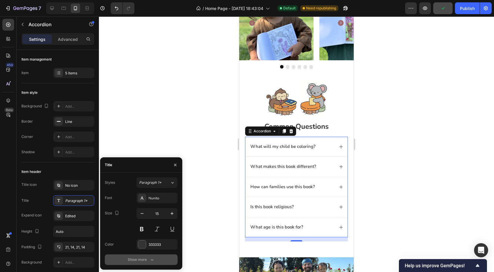
click at [137, 262] on button "Show more" at bounding box center [141, 259] width 73 height 11
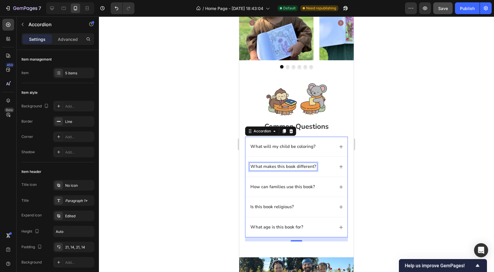
click at [284, 165] on p "What makes this book different?" at bounding box center [284, 167] width 66 height 6
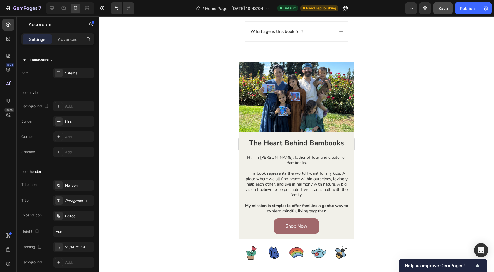
scroll to position [501, 0]
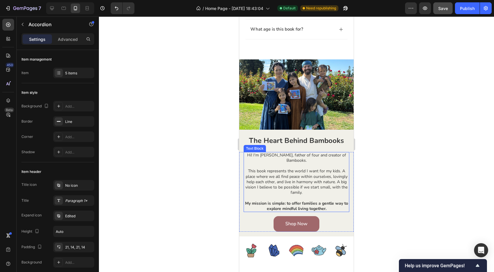
click at [269, 172] on p "This book represents the world I want for my kids. A place where we all find pe…" at bounding box center [296, 181] width 105 height 27
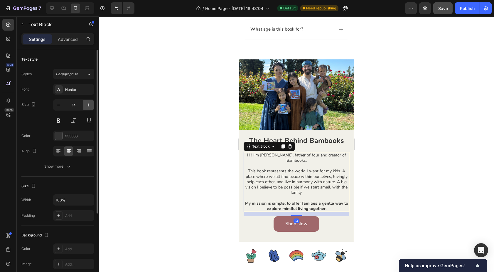
click at [89, 103] on icon "button" at bounding box center [89, 105] width 6 height 6
type input "15"
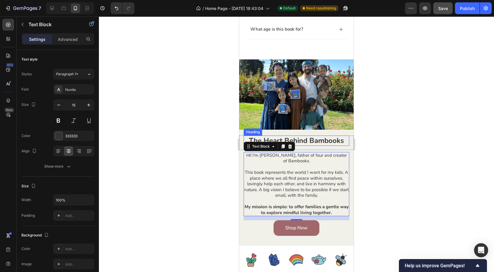
click at [333, 137] on h2 "The Heart Behind Bambooks" at bounding box center [297, 140] width 106 height 10
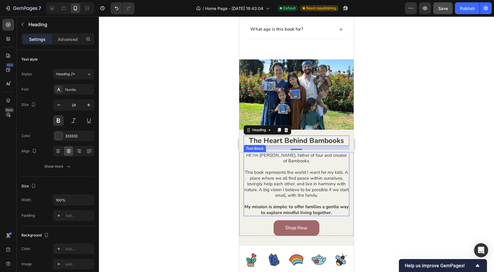
click at [328, 182] on p "This book represents the world I want for my kids. A place where we all find pe…" at bounding box center [296, 184] width 105 height 29
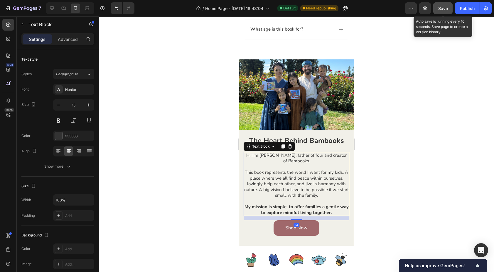
click at [447, 9] on span "Save" at bounding box center [444, 8] width 10 height 5
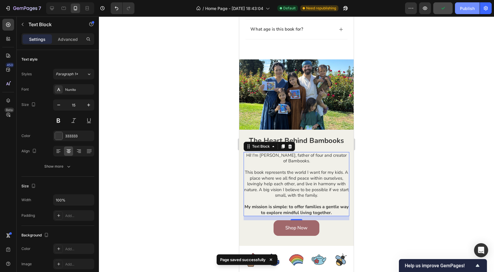
click at [465, 10] on div "Publish" at bounding box center [467, 8] width 15 height 6
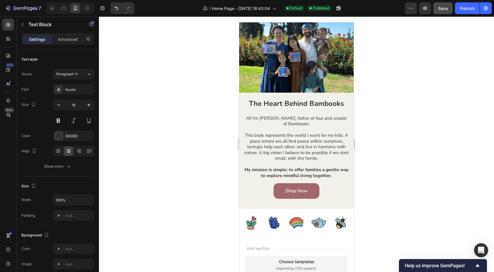
scroll to position [539, 0]
click at [276, 106] on h2 "The Heart Behind Bambooks" at bounding box center [297, 103] width 106 height 10
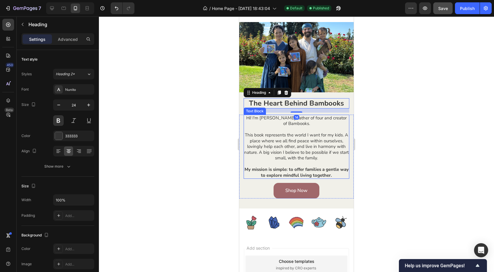
click at [258, 145] on p "This book represents the world I want for my kids. A place where we all find pe…" at bounding box center [296, 146] width 105 height 29
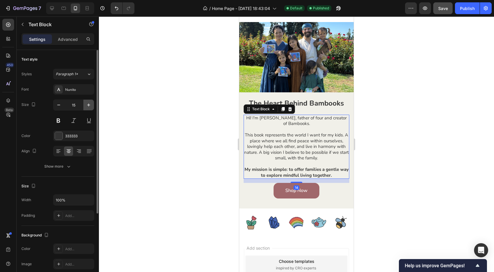
click at [91, 105] on icon "button" at bounding box center [89, 105] width 6 height 6
type input "16"
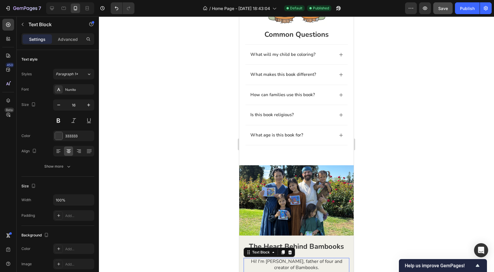
scroll to position [365, 0]
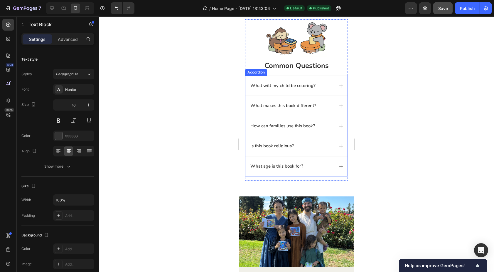
click at [249, 89] on div "What will my child be coloring?" at bounding box center [297, 86] width 102 height 20
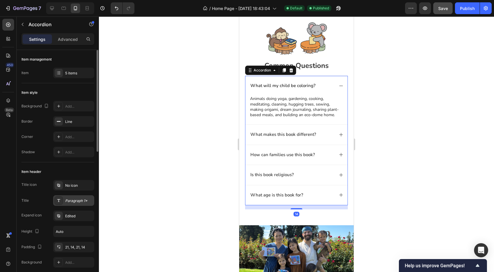
click at [76, 199] on div "Paragraph 1*" at bounding box center [79, 200] width 28 height 5
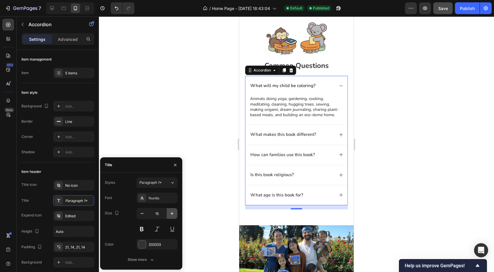
click at [173, 213] on icon "button" at bounding box center [172, 213] width 6 height 6
type input "16"
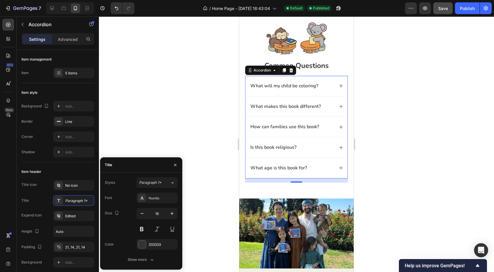
click at [339, 87] on icon at bounding box center [341, 85] width 5 height 5
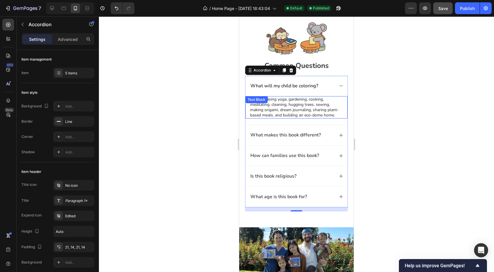
click at [294, 103] on p "Animals doing yoga, gardening, cooking, meditating, cleaning, hugging trees, se…" at bounding box center [296, 107] width 93 height 21
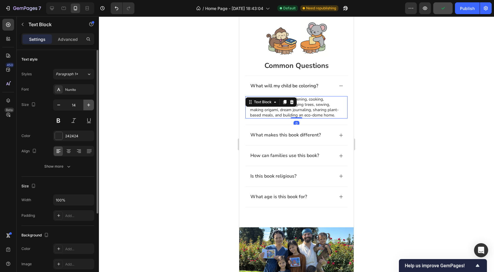
click at [88, 105] on icon "button" at bounding box center [89, 105] width 6 height 6
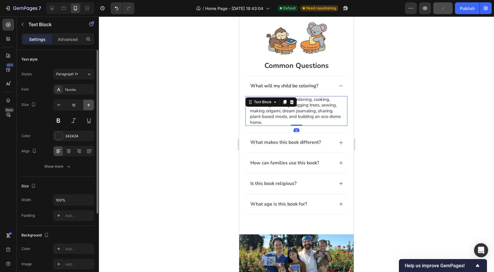
click at [88, 105] on icon "button" at bounding box center [89, 105] width 6 height 6
type input "16"
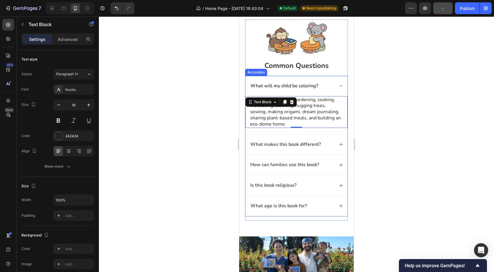
click at [332, 151] on div "What makes this book different?" at bounding box center [297, 144] width 102 height 20
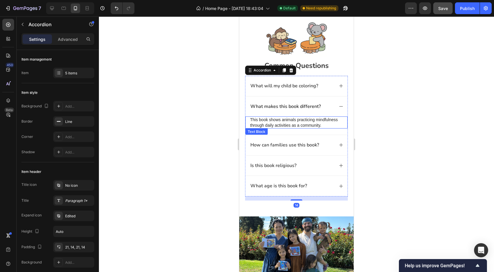
click at [306, 123] on p "This book shows animals practicing mindfulness through daily activities as a co…" at bounding box center [296, 122] width 93 height 11
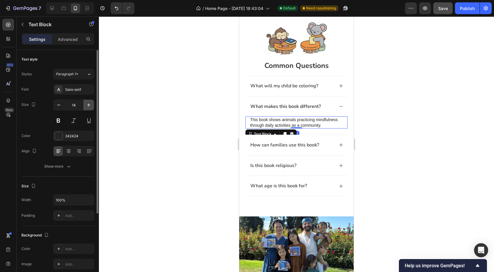
click at [90, 104] on icon "button" at bounding box center [89, 105] width 6 height 6
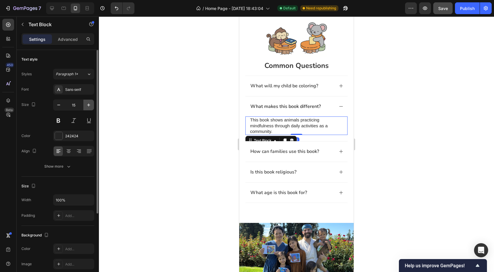
click at [90, 104] on icon "button" at bounding box center [89, 105] width 6 height 6
type input "16"
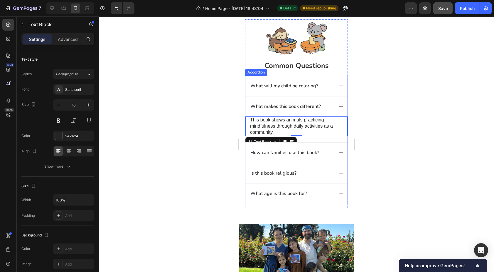
click at [326, 152] on div "How can families use this book?" at bounding box center [292, 153] width 85 height 8
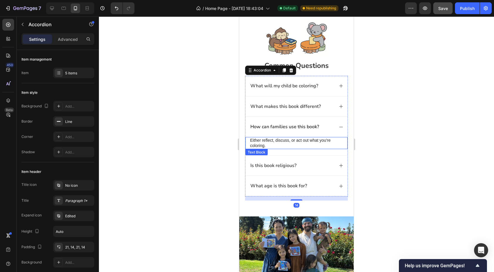
click at [316, 140] on p "Either reflect, discuss, or act out what you're coloring." at bounding box center [296, 142] width 93 height 11
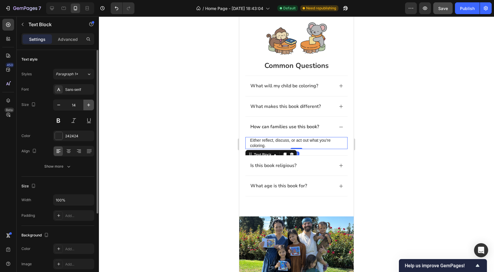
click at [89, 103] on icon "button" at bounding box center [89, 105] width 6 height 6
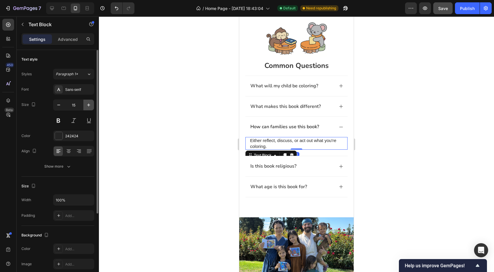
click at [89, 103] on icon "button" at bounding box center [89, 105] width 6 height 6
type input "16"
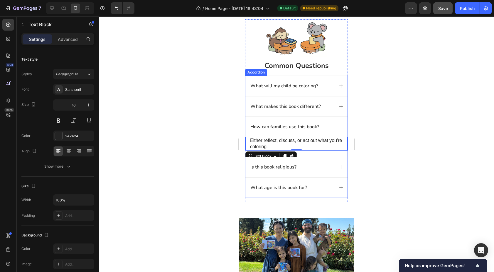
click at [316, 164] on div "Is this book religious?" at bounding box center [292, 167] width 85 height 8
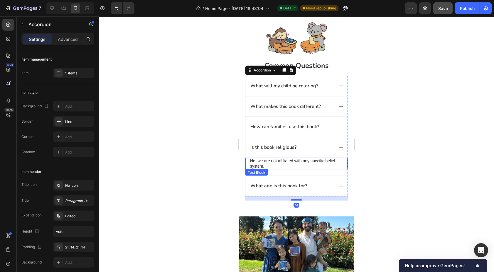
click at [320, 163] on p "No, we are not affiliated with any specific belief system." at bounding box center [296, 163] width 93 height 11
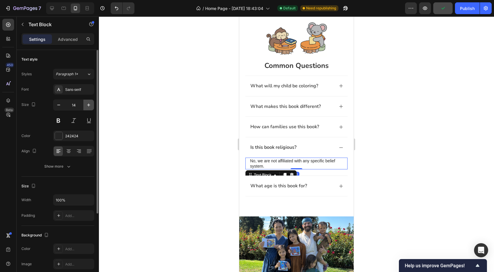
click at [88, 105] on icon "button" at bounding box center [88, 104] width 3 height 3
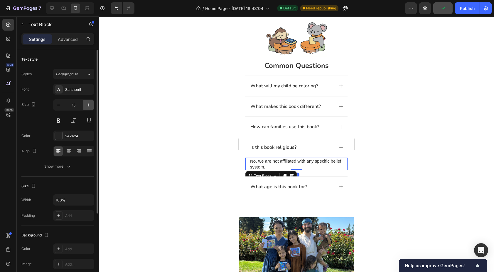
click at [88, 105] on icon "button" at bounding box center [88, 104] width 3 height 3
type input "16"
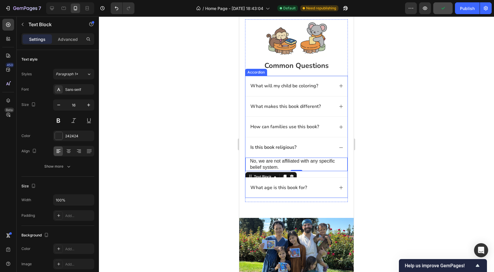
click at [321, 189] on div "What age is this book for?" at bounding box center [292, 188] width 85 height 8
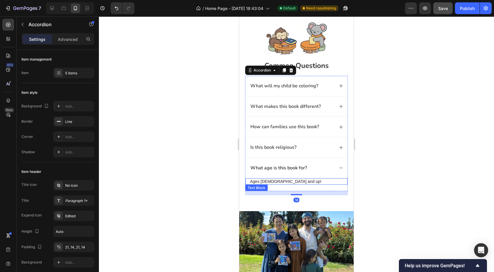
click at [298, 181] on p "Ages [DEMOGRAPHIC_DATA] and up!" at bounding box center [296, 181] width 93 height 5
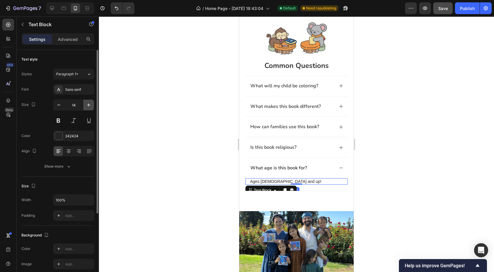
click at [86, 103] on icon "button" at bounding box center [89, 105] width 6 height 6
type input "16"
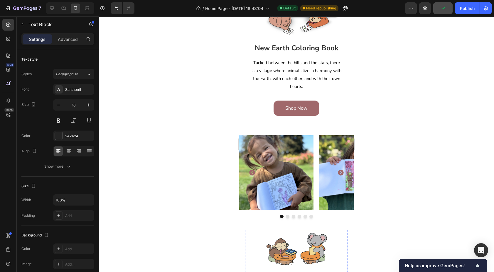
scroll to position [108, 0]
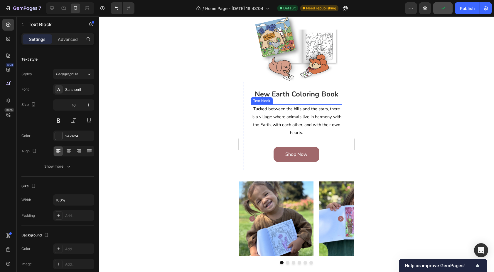
click at [296, 120] on p "Tucked between the hills and the stars, there is a village where animals live i…" at bounding box center [296, 121] width 90 height 32
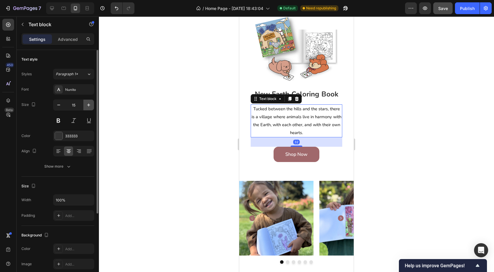
click at [91, 101] on button "button" at bounding box center [88, 105] width 11 height 11
type input "16"
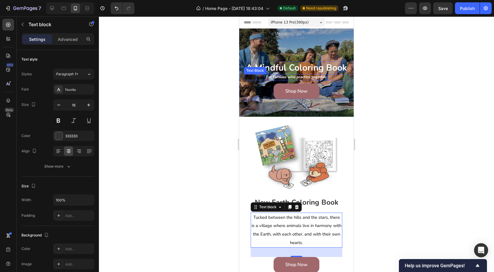
click at [286, 77] on strong "For families who practice together" at bounding box center [296, 76] width 61 height 5
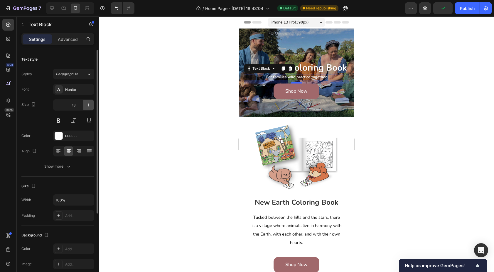
click at [88, 105] on icon "button" at bounding box center [88, 104] width 3 height 3
type input "16"
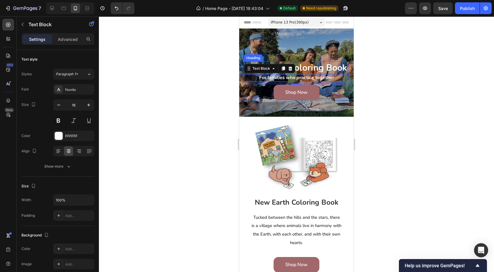
click at [324, 66] on h2 "A Mindful Coloring Book" at bounding box center [296, 67] width 105 height 13
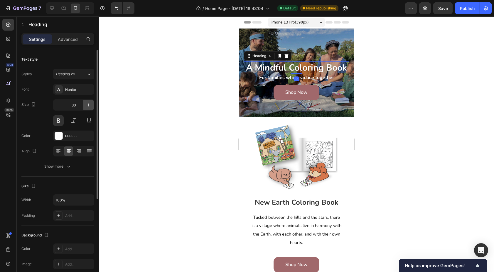
click at [88, 105] on icon "button" at bounding box center [89, 105] width 6 height 6
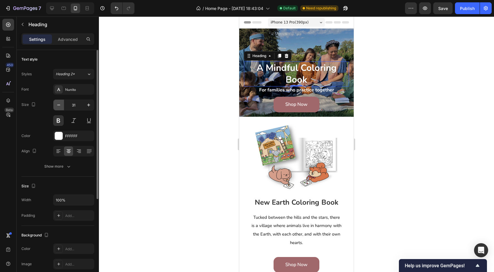
click at [59, 106] on icon "button" at bounding box center [59, 105] width 6 height 6
type input "30"
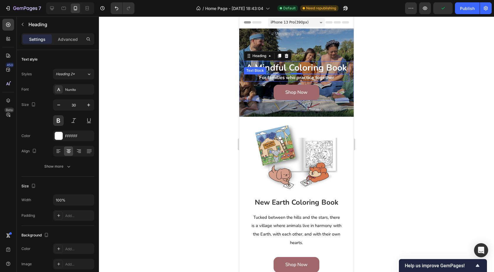
click at [273, 79] on strong "For families who practice together" at bounding box center [296, 77] width 75 height 6
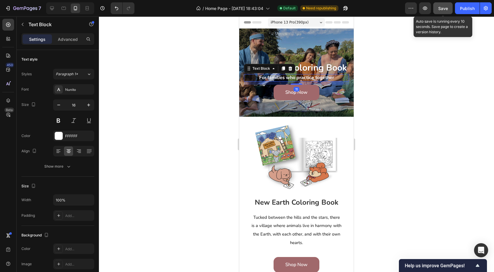
click at [444, 10] on span "Save" at bounding box center [444, 8] width 10 height 5
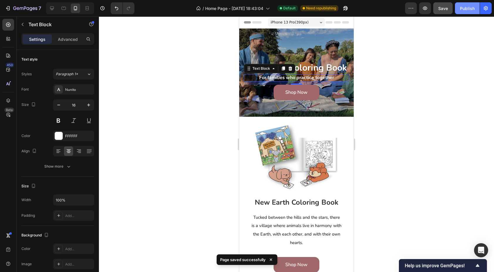
click at [467, 11] on div "Publish" at bounding box center [467, 8] width 15 height 6
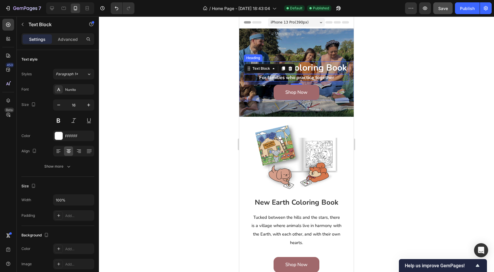
click at [329, 70] on h2 "A Mindful Coloring Book" at bounding box center [296, 67] width 105 height 13
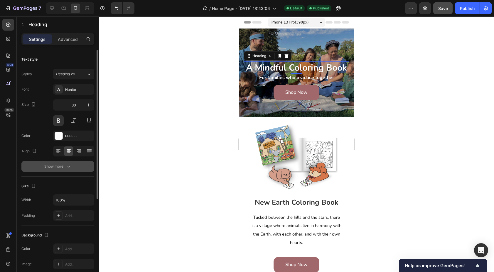
click at [64, 168] on div "Show more" at bounding box center [57, 166] width 27 height 6
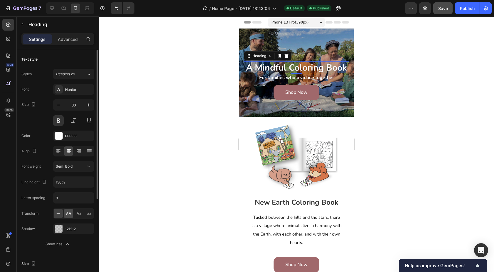
click at [71, 214] on div "AA" at bounding box center [68, 213] width 9 height 9
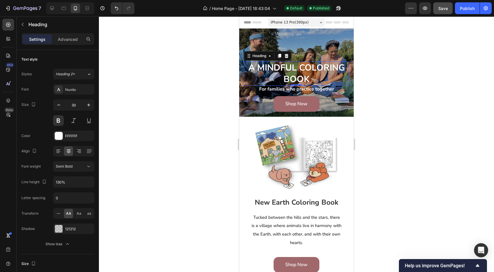
click at [300, 71] on h2 "A Mindful Coloring Book" at bounding box center [296, 73] width 105 height 24
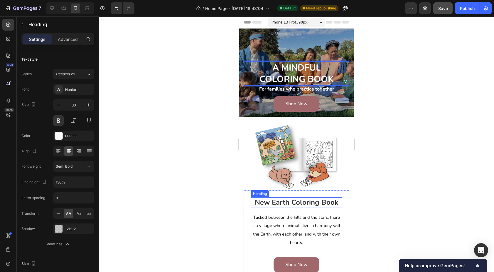
click at [281, 204] on h2 "New Earth Coloring Book" at bounding box center [297, 202] width 92 height 10
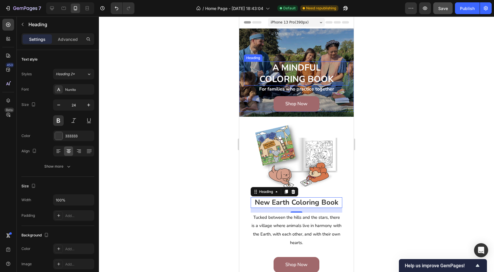
click at [289, 77] on p "A Mindful Coloring Book" at bounding box center [297, 73] width 104 height 23
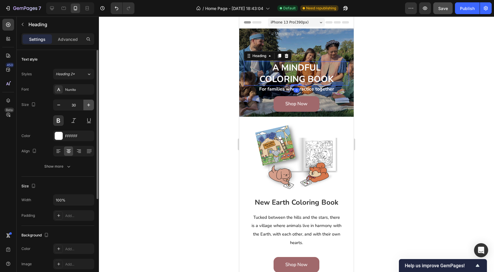
click at [90, 108] on icon "button" at bounding box center [89, 105] width 6 height 6
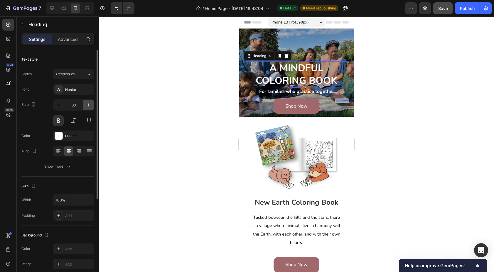
click at [90, 108] on icon "button" at bounding box center [89, 105] width 6 height 6
type input "34"
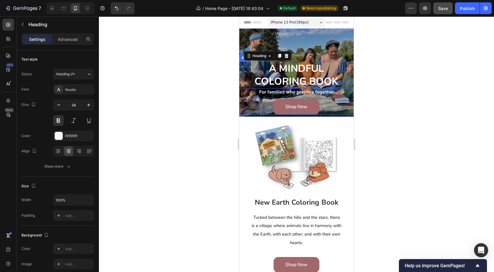
click at [244, 97] on div "A Mindful Coloring Book Heading 0 For families who practice together Text Block…" at bounding box center [296, 87] width 115 height 53
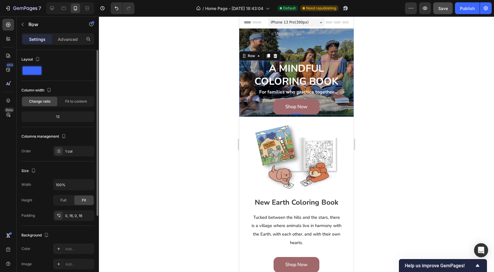
click at [37, 68] on span at bounding box center [32, 70] width 19 height 8
click at [36, 69] on span at bounding box center [32, 70] width 19 height 8
click at [38, 59] on icon "button" at bounding box center [38, 59] width 6 height 6
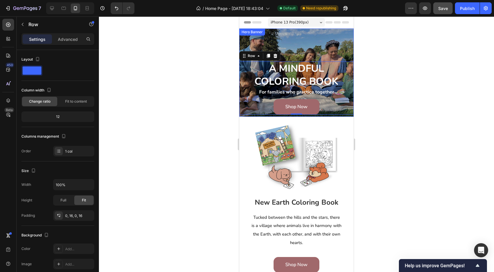
click at [243, 46] on div "A Mindful Coloring Book Heading For families who practice together Text Block S…" at bounding box center [296, 71] width 115 height 86
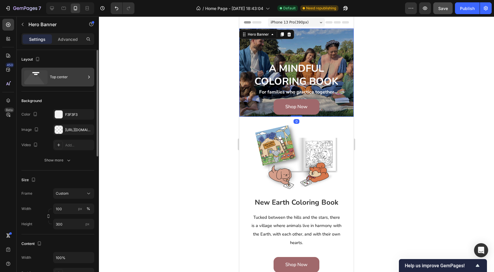
click at [36, 76] on icon at bounding box center [36, 77] width 24 height 14
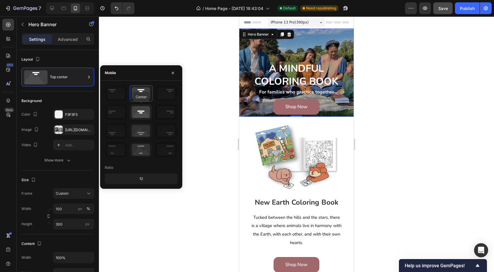
click at [143, 115] on icon at bounding box center [141, 111] width 22 height 15
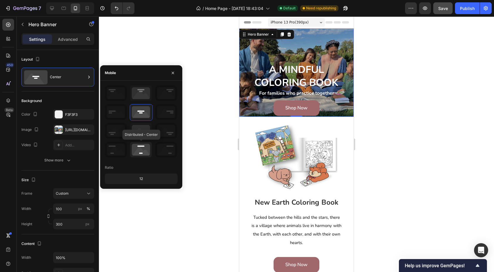
click at [142, 147] on icon at bounding box center [141, 149] width 22 height 15
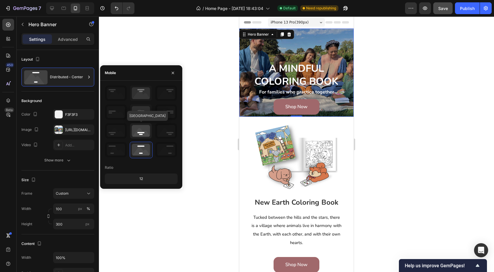
click at [141, 128] on icon at bounding box center [141, 130] width 22 height 15
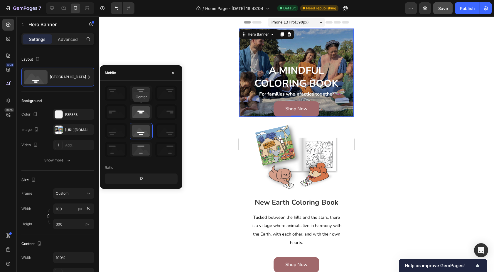
click at [142, 109] on icon at bounding box center [141, 111] width 22 height 15
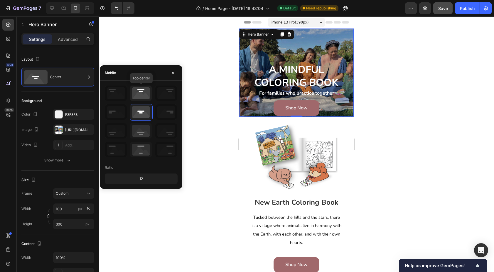
click at [143, 93] on icon at bounding box center [141, 92] width 22 height 15
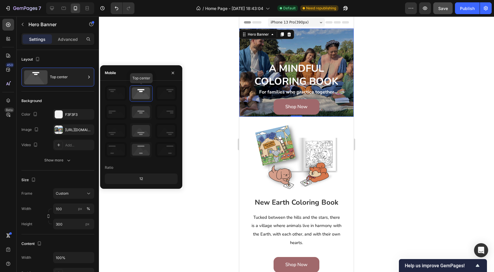
click at [141, 95] on icon at bounding box center [141, 92] width 22 height 15
click at [242, 73] on div "A Mindful Coloring Book Heading For families who practice together Text Block S…" at bounding box center [296, 87] width 115 height 53
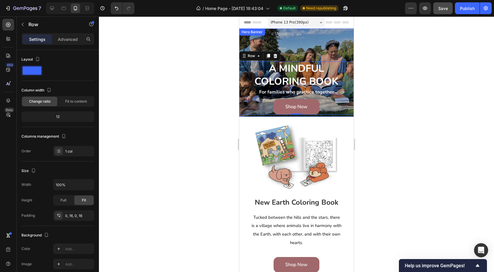
click at [246, 44] on div "A Mindful Coloring Book Heading For families who practice together Text Block S…" at bounding box center [296, 71] width 115 height 86
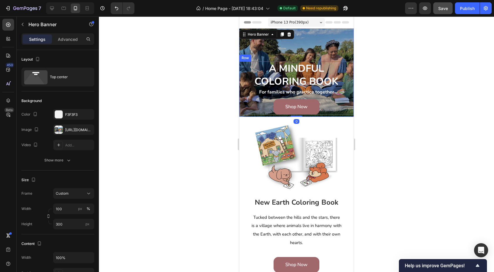
click at [241, 70] on div "A Mindful Coloring Book Heading For families who practice together Text Block S…" at bounding box center [296, 87] width 115 height 53
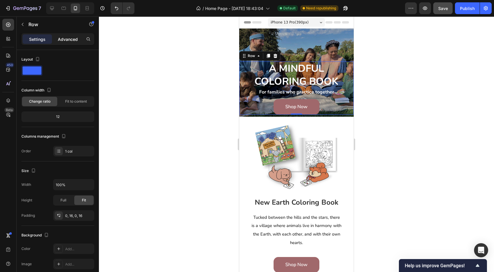
click at [69, 42] on div "Advanced" at bounding box center [67, 38] width 29 height 9
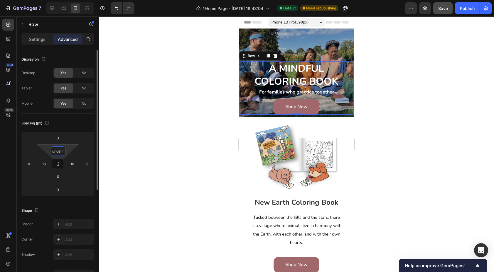
click at [60, 151] on input "undefined" at bounding box center [58, 151] width 12 height 9
type input "0"
click at [84, 123] on div "Spacing (px)" at bounding box center [57, 122] width 73 height 9
click at [40, 39] on p "Settings" at bounding box center [37, 39] width 16 height 6
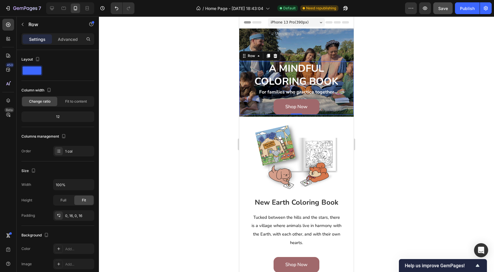
click at [243, 94] on div "A Mindful Coloring Book Heading For families who practice together Text Block S…" at bounding box center [296, 87] width 115 height 53
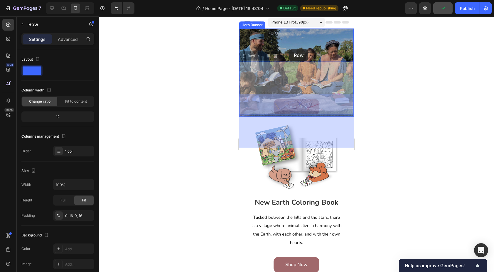
drag, startPoint x: 243, startPoint y: 94, endPoint x: 300, endPoint y: 47, distance: 73.4
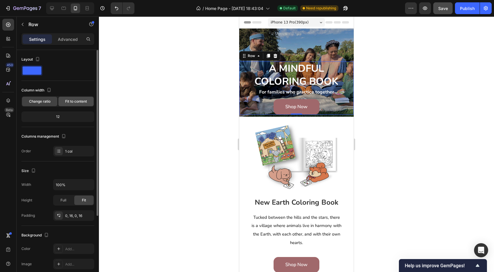
click at [81, 102] on span "Fit to content" at bounding box center [76, 101] width 22 height 5
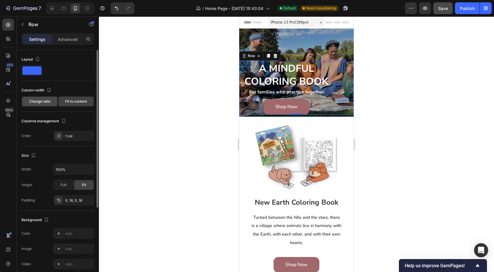
click at [41, 101] on span "Change ratio" at bounding box center [39, 101] width 21 height 5
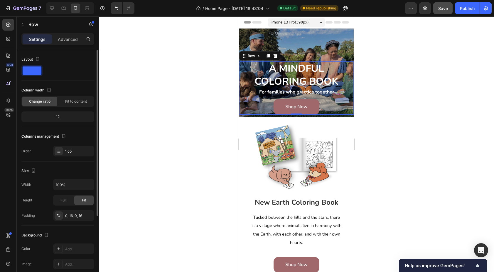
click at [52, 121] on div "12" at bounding box center [57, 116] width 73 height 11
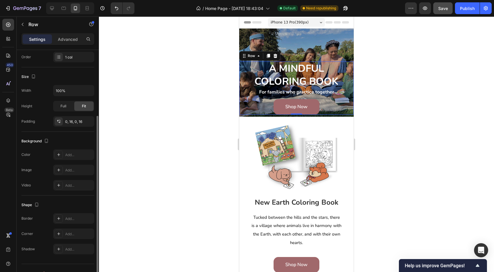
scroll to position [105, 0]
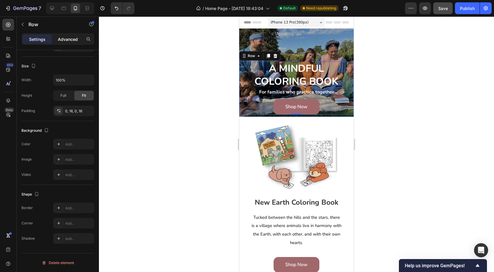
click at [67, 40] on p "Advanced" at bounding box center [68, 39] width 20 height 6
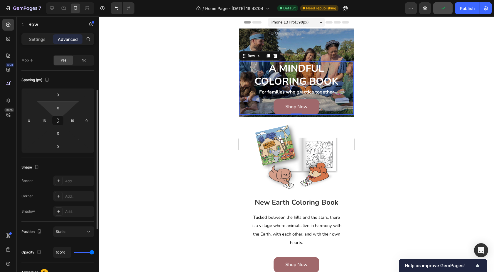
scroll to position [44, 0]
click at [59, 130] on input "0" at bounding box center [58, 132] width 12 height 9
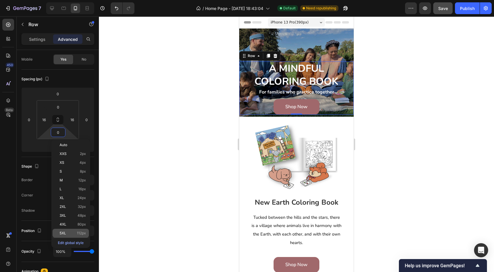
click at [70, 232] on p "5XL 112px" at bounding box center [73, 233] width 26 height 4
type input "112"
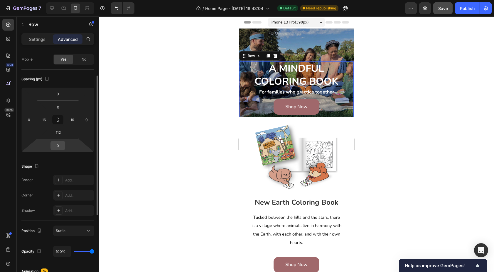
click at [61, 148] on input "0" at bounding box center [58, 145] width 12 height 9
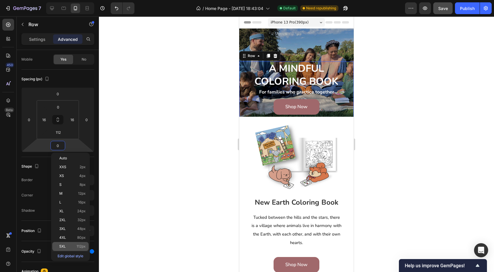
click at [69, 245] on p "5XL 112px" at bounding box center [72, 246] width 26 height 4
type input "112"
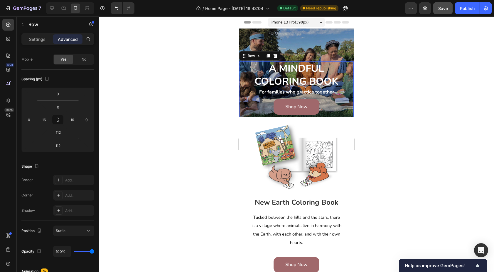
click at [242, 78] on div "A Mindful Coloring Book Heading For families who practice together Text Block S…" at bounding box center [296, 104] width 115 height 86
click at [264, 108] on div "Shop Now Button" at bounding box center [296, 107] width 105 height 16
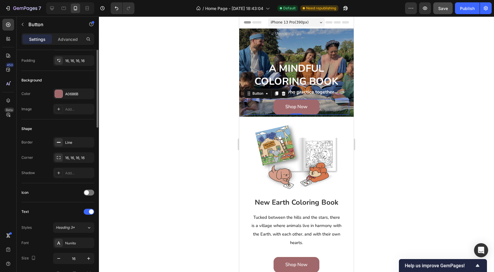
scroll to position [0, 0]
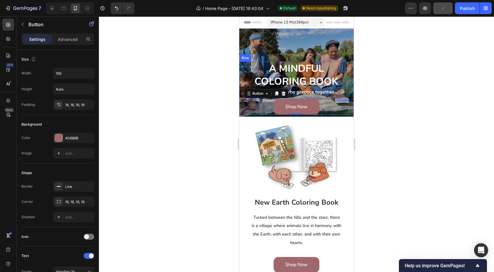
click at [242, 72] on div "A Mindful Coloring Book Heading For families who practice together Text Block S…" at bounding box center [296, 104] width 115 height 86
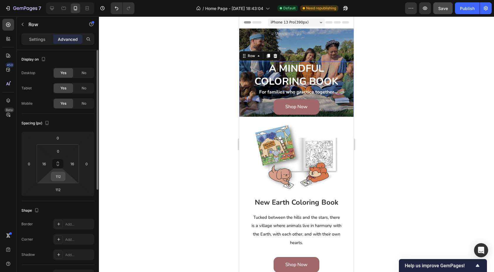
click at [57, 179] on input "112" at bounding box center [58, 176] width 12 height 9
type input "0"
click at [59, 188] on input "112" at bounding box center [58, 189] width 12 height 9
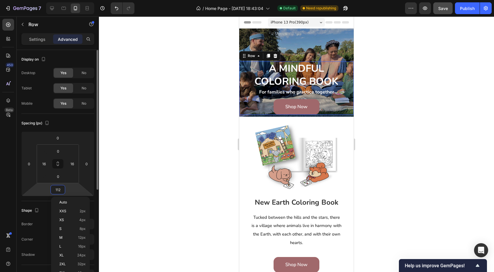
type input "0"
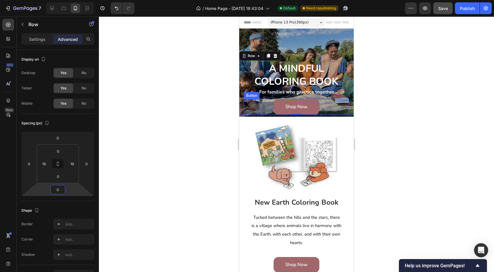
click at [250, 109] on div "Shop Now Button" at bounding box center [296, 107] width 105 height 16
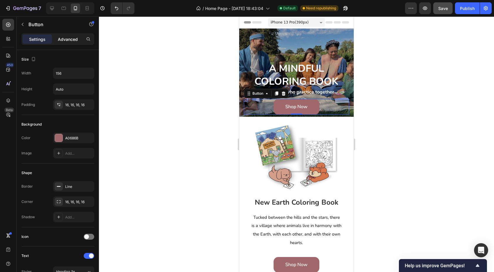
click at [67, 40] on p "Advanced" at bounding box center [68, 39] width 20 height 6
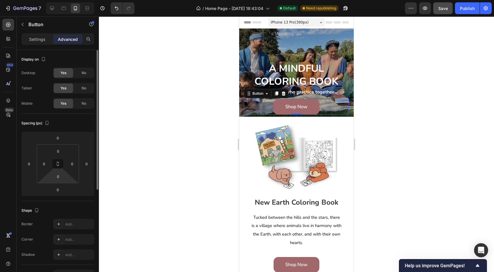
click at [61, 0] on html "7 / Home Page - Sep 25, 18:43:04 Default Need republishing Preview Save Publish…" at bounding box center [247, 0] width 494 height 0
click at [61, 178] on input "0" at bounding box center [58, 176] width 12 height 9
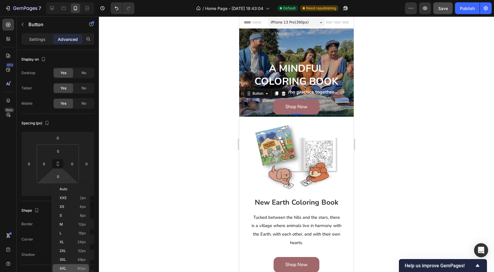
click at [76, 265] on div "4XL 80px" at bounding box center [71, 268] width 36 height 9
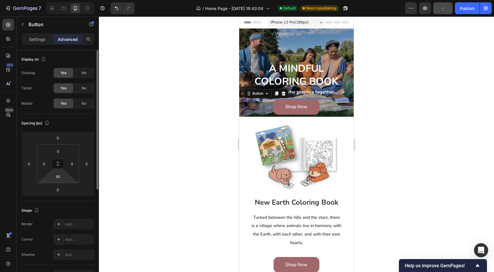
type input "0"
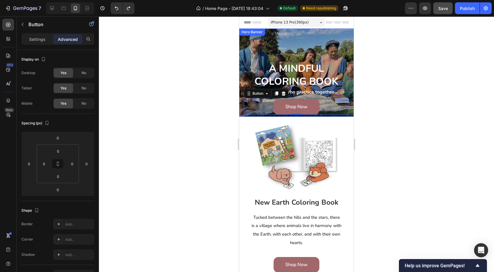
click at [249, 46] on div "A Mindful Coloring Book Heading For families who practice together Text Block S…" at bounding box center [296, 71] width 115 height 86
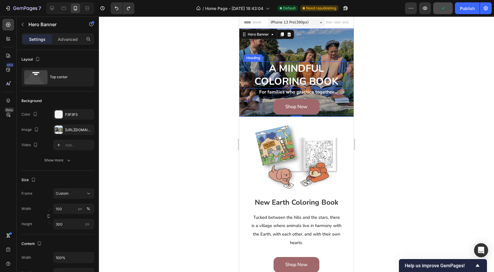
click at [256, 74] on p "A Mindful Coloring Book" at bounding box center [297, 75] width 104 height 26
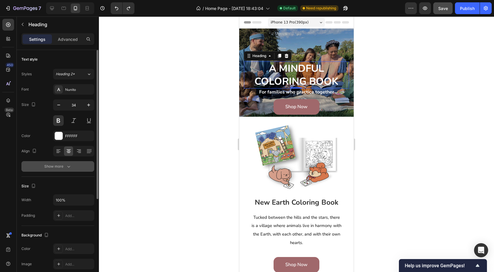
click at [63, 171] on button "Show more" at bounding box center [57, 166] width 73 height 11
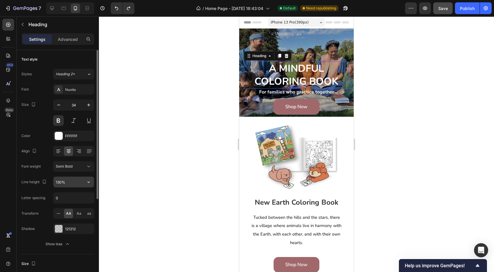
click at [73, 182] on input "130%" at bounding box center [73, 182] width 41 height 11
click at [87, 182] on icon "button" at bounding box center [89, 182] width 6 height 6
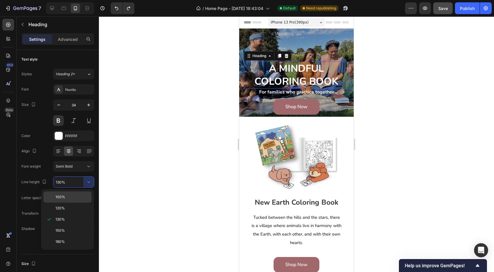
click at [76, 198] on p "100%" at bounding box center [72, 196] width 33 height 5
type input "100%"
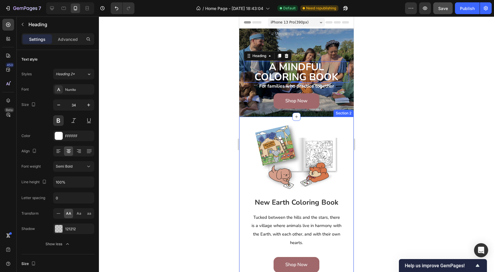
click at [242, 128] on div "Image New Earth Coloring Book Heading Tucked between the hills and the stars, t…" at bounding box center [296, 201] width 115 height 169
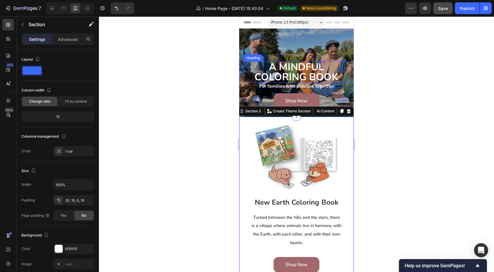
click at [291, 70] on p "A Mindful Coloring Book" at bounding box center [297, 72] width 104 height 20
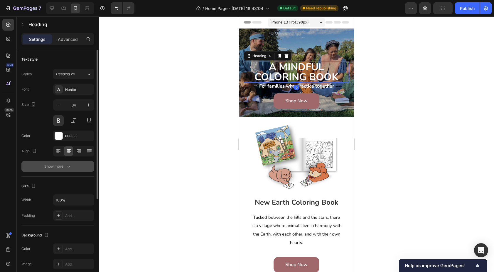
click at [69, 167] on icon "button" at bounding box center [69, 166] width 6 height 6
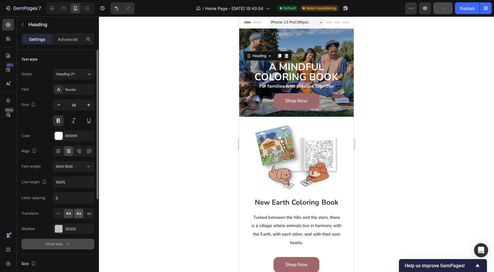
click at [76, 214] on div "Aa" at bounding box center [78, 213] width 9 height 9
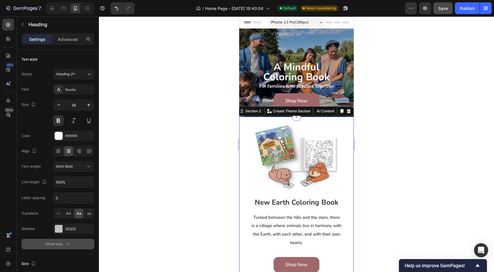
click at [242, 126] on div "Image New Earth Coloring Book Heading Tucked between the hills and the stars, t…" at bounding box center [296, 201] width 115 height 169
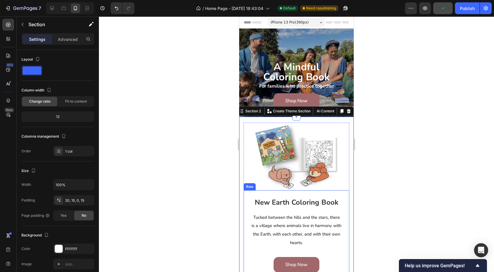
click at [246, 244] on div "New Earth Coloring Book Heading Tucked between the hills and the stars, there i…" at bounding box center [297, 235] width 106 height 90
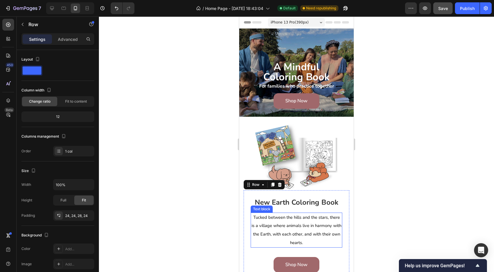
click at [278, 229] on p "Tucked between the hills and the stars, there is a village where animals live i…" at bounding box center [296, 230] width 90 height 34
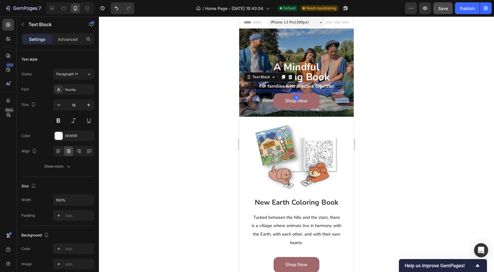
click at [306, 85] on strong "For families who practice together" at bounding box center [296, 86] width 75 height 6
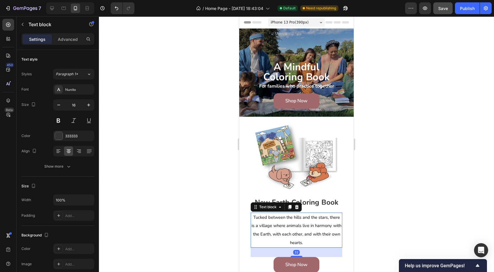
click at [286, 232] on span "Tucked between the hills and the stars, there is a village where animals live i…" at bounding box center [297, 229] width 90 height 31
click at [308, 85] on strong "For families who practice together" at bounding box center [296, 86] width 75 height 6
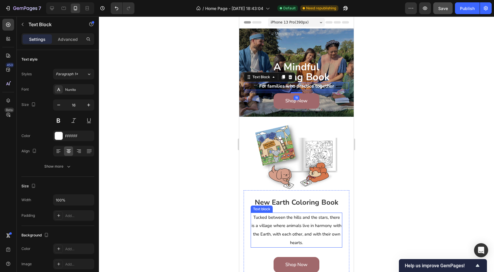
click at [278, 228] on span "Tucked between the hills and the stars, there is a village where animals live i…" at bounding box center [297, 229] width 90 height 31
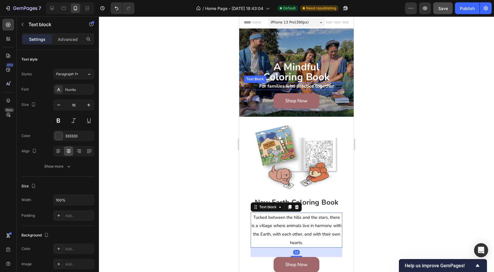
click at [297, 86] on strong "For families who practice together" at bounding box center [296, 86] width 75 height 6
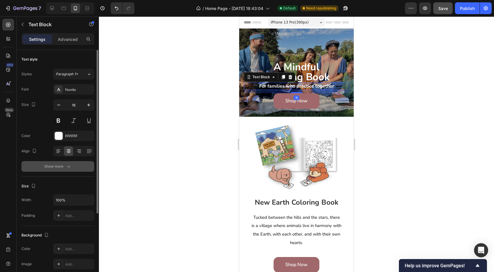
click at [59, 167] on div "Show more" at bounding box center [57, 166] width 27 height 6
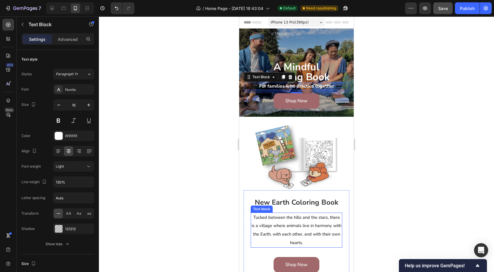
click at [281, 219] on span "Tucked between the hills and the stars, there is a village where animals live i…" at bounding box center [297, 229] width 90 height 31
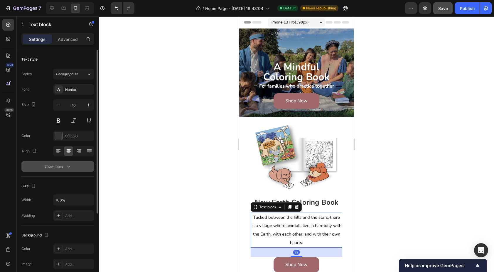
click at [58, 169] on div "Show more" at bounding box center [57, 166] width 27 height 6
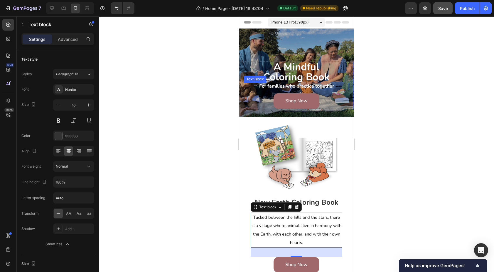
click at [275, 86] on strong "For families who practice together" at bounding box center [296, 86] width 75 height 6
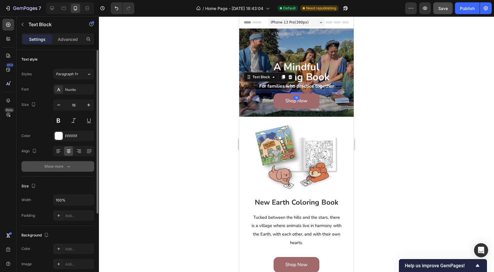
click at [61, 166] on div "Show more" at bounding box center [57, 166] width 27 height 6
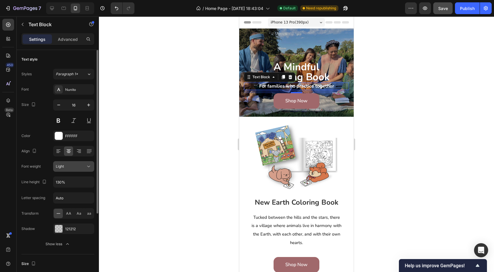
click at [84, 168] on div "Light" at bounding box center [71, 166] width 30 height 5
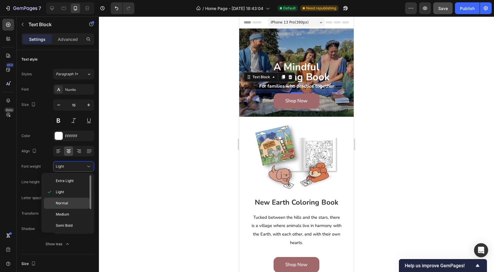
click at [76, 199] on div "Normal" at bounding box center [67, 202] width 46 height 11
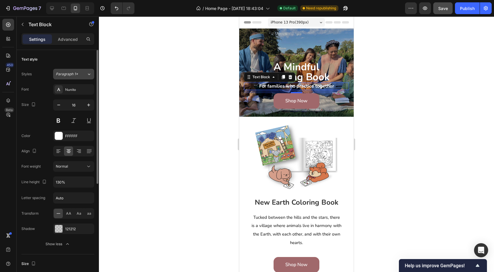
click at [86, 75] on div "Paragraph 1*" at bounding box center [71, 73] width 31 height 5
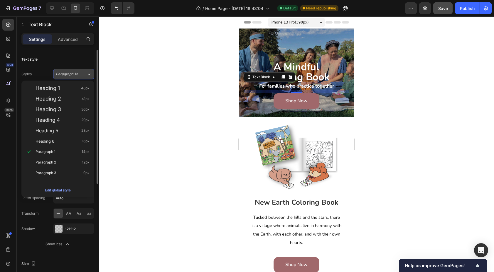
click at [86, 75] on div "Paragraph 1*" at bounding box center [71, 73] width 31 height 5
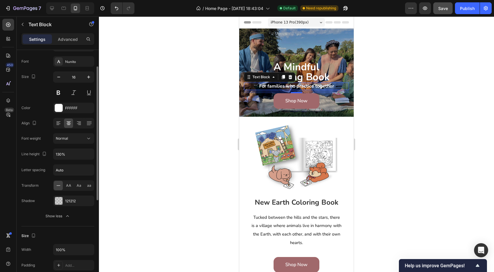
scroll to position [28, 0]
click at [60, 90] on button at bounding box center [58, 92] width 11 height 11
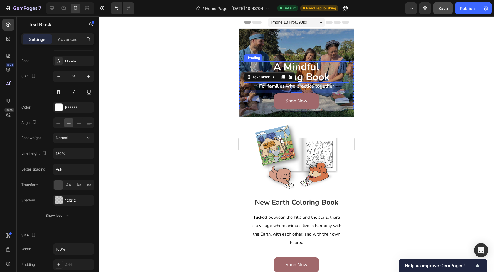
click at [301, 79] on h2 "a mindful coloring book" at bounding box center [296, 71] width 105 height 21
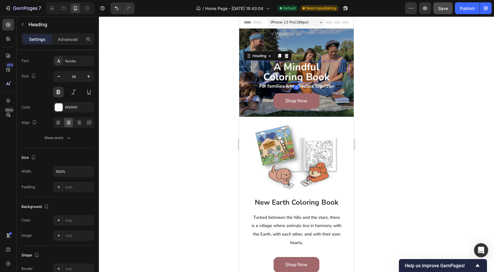
scroll to position [0, 0]
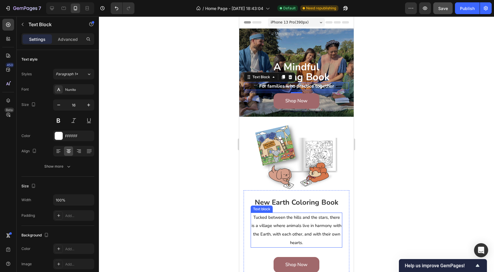
click at [283, 224] on span "Tucked between the hills and the stars, there is a village where animals live i…" at bounding box center [297, 229] width 90 height 31
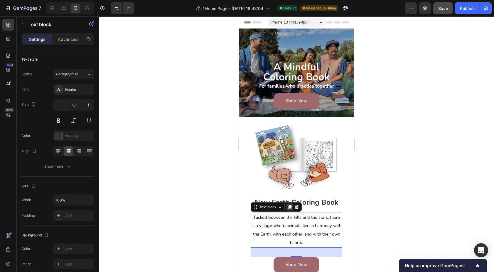
click at [291, 205] on icon at bounding box center [289, 207] width 3 height 4
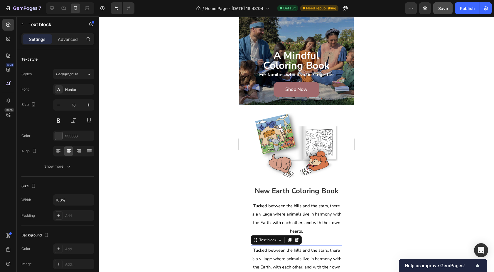
scroll to position [5, 0]
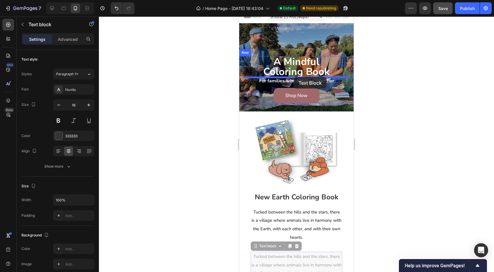
drag, startPoint x: 259, startPoint y: 247, endPoint x: 294, endPoint y: 77, distance: 173.9
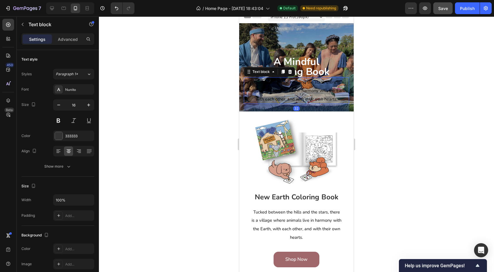
click at [291, 81] on span "Tucked between the hills and the stars, there is a village where animals live i…" at bounding box center [297, 90] width 102 height 23
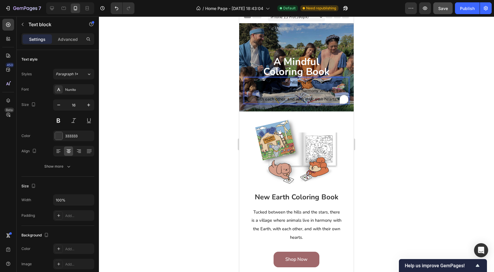
click at [291, 81] on span "Tucked between the hills and the stars, there is a village where animals live i…" at bounding box center [297, 90] width 102 height 23
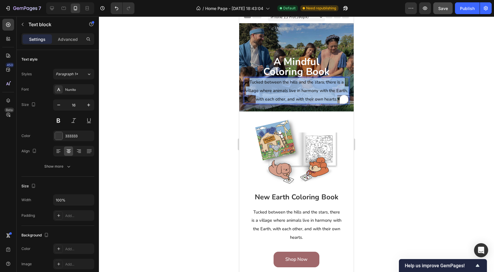
click at [291, 81] on span "Tucked between the hills and the stars, there is a village where animals live i…" at bounding box center [297, 90] width 102 height 23
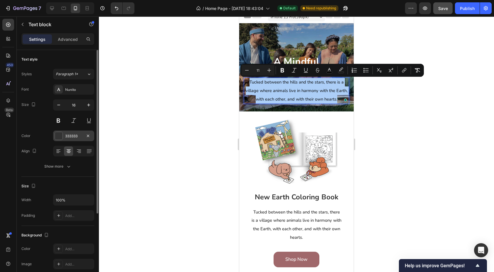
click at [59, 136] on div at bounding box center [59, 136] width 8 height 8
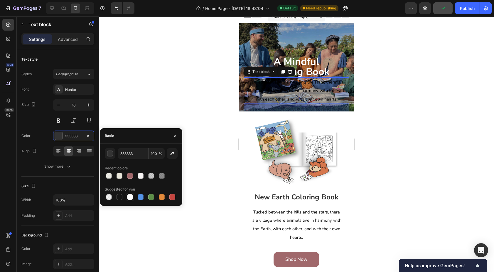
click at [130, 198] on div at bounding box center [130, 197] width 6 height 6
type input "FFFFFF"
click at [110, 151] on div "button" at bounding box center [111, 154] width 6 height 6
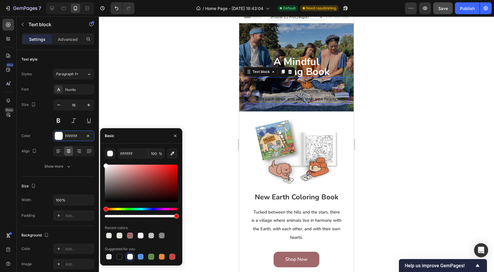
click at [145, 140] on div "Basic" at bounding box center [141, 135] width 82 height 15
click at [35, 124] on div "Size 16" at bounding box center [57, 112] width 73 height 26
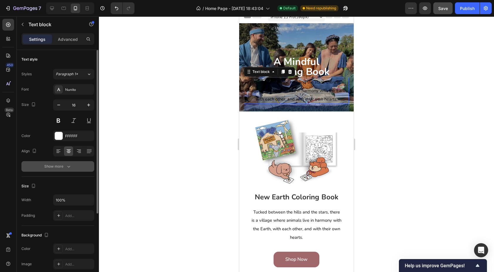
click at [63, 162] on button "Show more" at bounding box center [57, 166] width 73 height 11
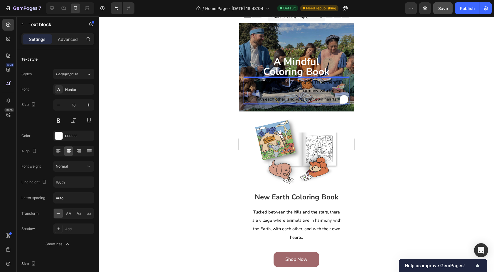
click at [289, 83] on span "Tucked between the hills and the stars, there is a village where animals live i…" at bounding box center [297, 90] width 102 height 23
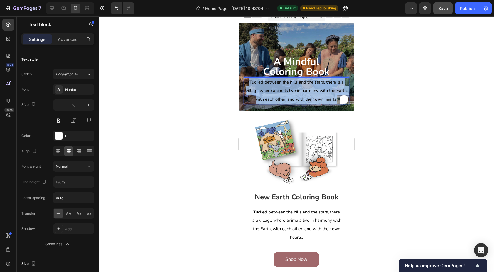
click at [289, 83] on span "Tucked between the hills and the stars, there is a village where animals live i…" at bounding box center [297, 90] width 102 height 23
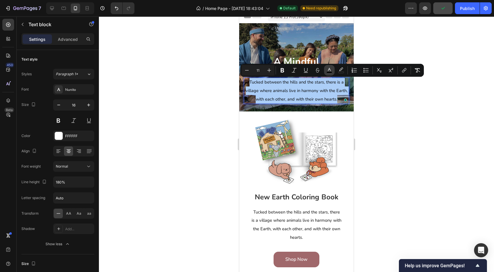
click at [331, 70] on icon "Editor contextual toolbar" at bounding box center [330, 70] width 6 height 6
type input "000000"
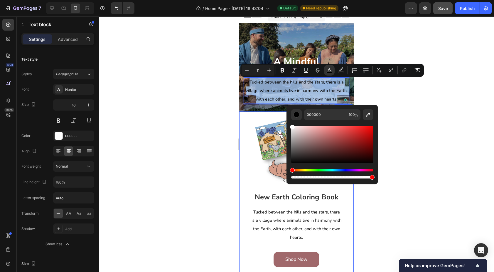
type input "FFFFFF"
drag, startPoint x: 533, startPoint y: 177, endPoint x: 282, endPoint y: 108, distance: 259.6
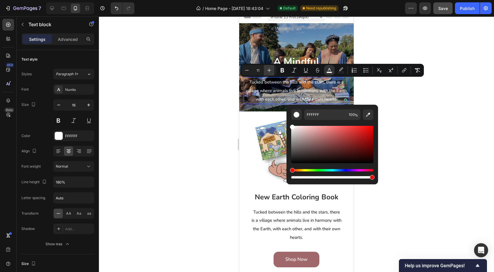
click at [270, 70] on icon "Editor contextual toolbar" at bounding box center [269, 70] width 6 height 6
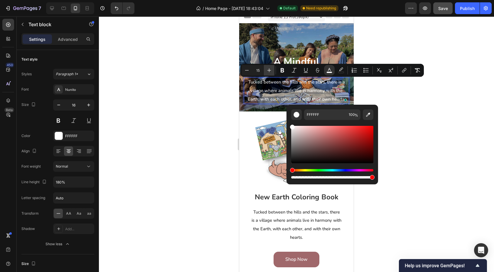
type input "16"
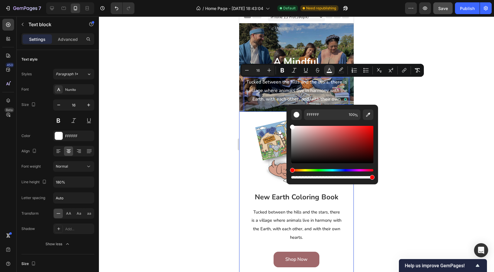
click at [245, 115] on div "Image New Earth Coloring Book Heading Tucked between the hills and the stars, t…" at bounding box center [296, 195] width 115 height 169
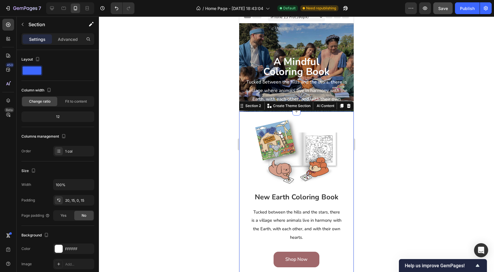
scroll to position [0, 0]
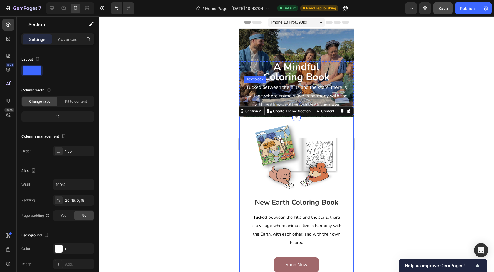
click at [281, 92] on p "Tucked between the hills and the stars, there is a village where animals live i…" at bounding box center [297, 100] width 104 height 34
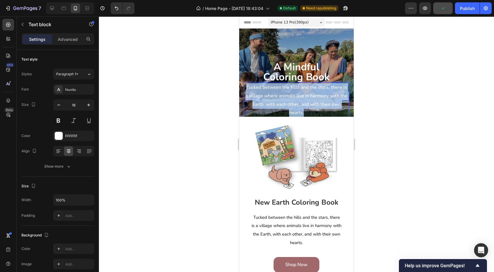
click at [281, 92] on p "Tucked between the hills and the stars, there is a village where animals live i…" at bounding box center [297, 100] width 104 height 34
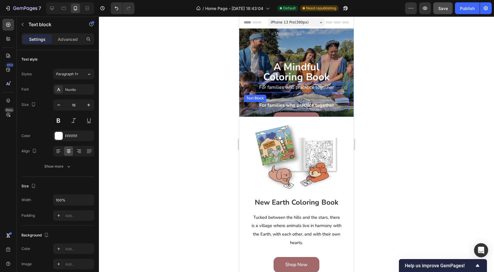
click at [271, 105] on strong "For families who practice together" at bounding box center [296, 105] width 75 height 6
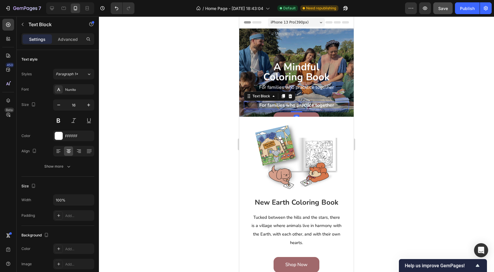
click at [274, 104] on strong "For families who practice together" at bounding box center [296, 105] width 75 height 6
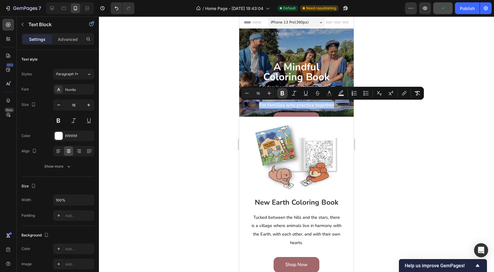
click at [281, 91] on icon "Editor contextual toolbar" at bounding box center [283, 93] width 6 height 6
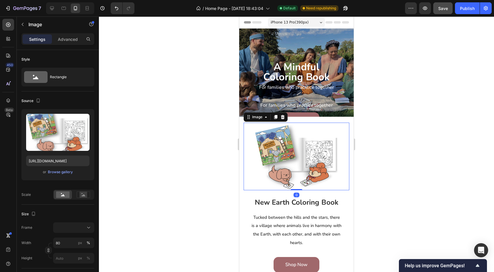
click at [246, 129] on div at bounding box center [297, 157] width 106 height 68
click at [254, 106] on p "For families who practice together" at bounding box center [297, 105] width 104 height 6
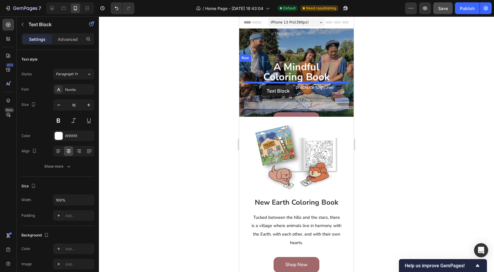
drag, startPoint x: 256, startPoint y: 98, endPoint x: 262, endPoint y: 85, distance: 13.9
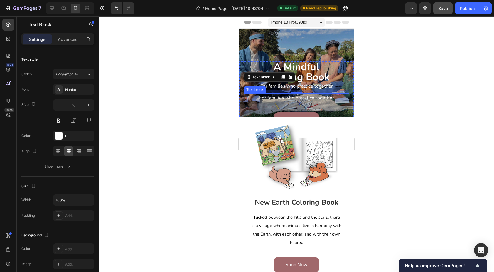
click at [263, 97] on span "For families who pracatice together" at bounding box center [296, 98] width 75 height 6
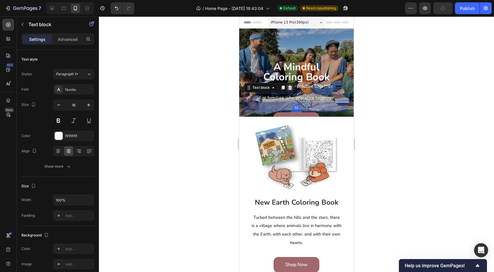
click at [290, 89] on icon at bounding box center [290, 87] width 4 height 4
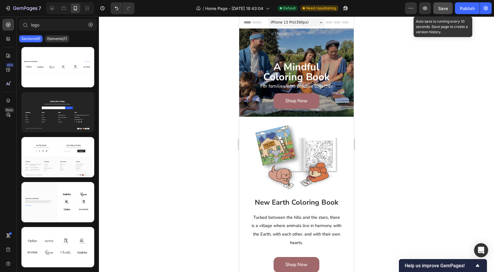
click at [448, 5] on div "Save" at bounding box center [444, 8] width 10 height 6
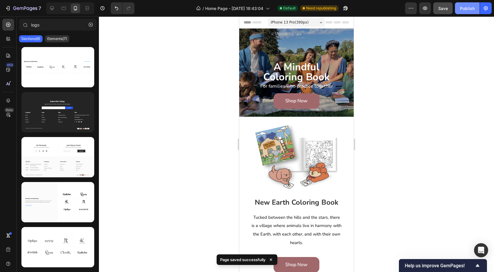
click at [469, 8] on div "Publish" at bounding box center [467, 8] width 15 height 6
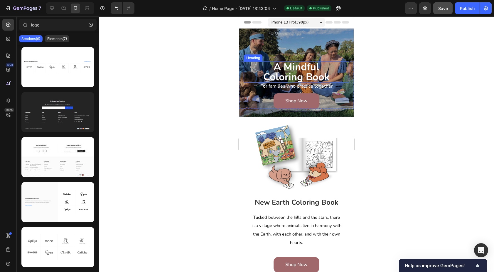
click at [264, 75] on h2 "a mindful coloring book" at bounding box center [296, 71] width 105 height 21
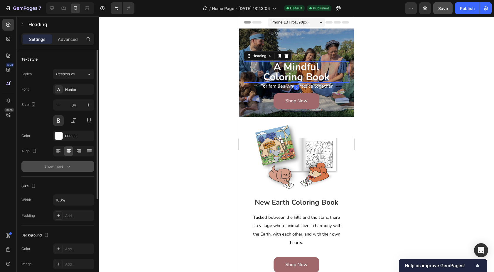
click at [65, 164] on div "Show more" at bounding box center [57, 166] width 27 height 6
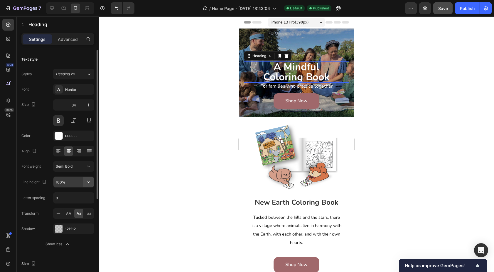
click at [87, 181] on icon "button" at bounding box center [89, 182] width 6 height 6
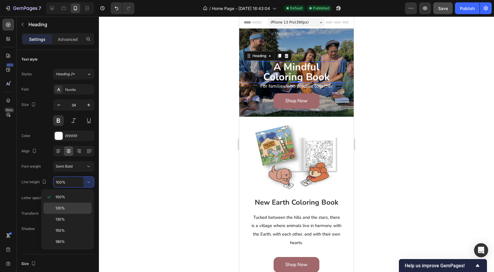
click at [74, 207] on p "120%" at bounding box center [72, 207] width 33 height 5
type input "120%"
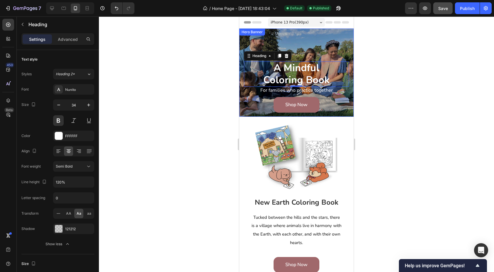
click at [303, 56] on div "a mindful coloring book Heading 0 For families who practice together Text Block…" at bounding box center [296, 70] width 115 height 84
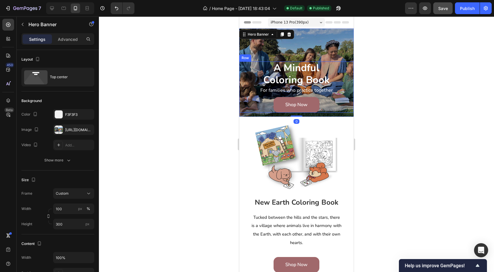
click at [242, 75] on div "a mindful coloring book Heading For families who practice together Text Block S…" at bounding box center [296, 86] width 115 height 51
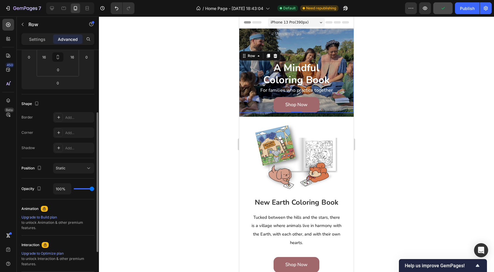
scroll to position [107, 0]
click at [84, 168] on div "Static" at bounding box center [71, 167] width 30 height 5
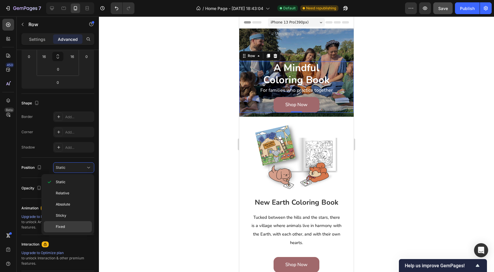
click at [65, 227] on p "Fixed" at bounding box center [72, 226] width 33 height 5
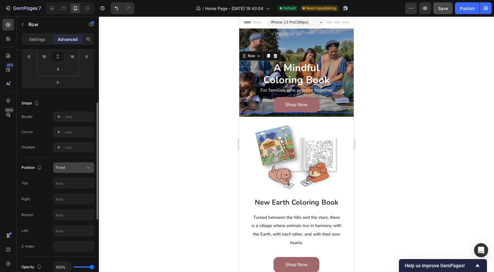
click at [87, 166] on icon at bounding box center [89, 168] width 6 height 6
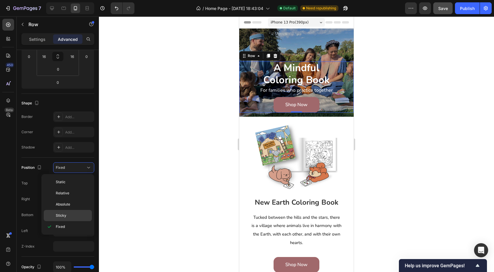
click at [75, 212] on div "Sticky" at bounding box center [68, 215] width 48 height 11
type input "0"
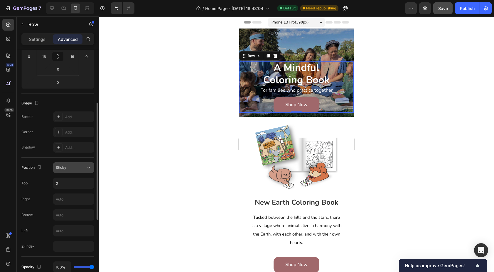
click at [83, 166] on div "Sticky" at bounding box center [71, 167] width 30 height 5
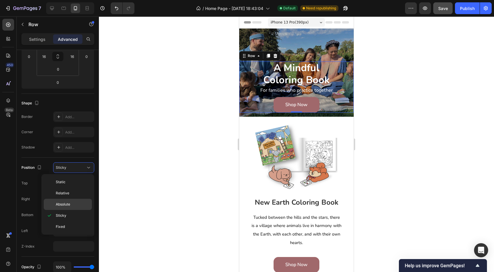
click at [73, 208] on div "Absolute" at bounding box center [68, 204] width 48 height 11
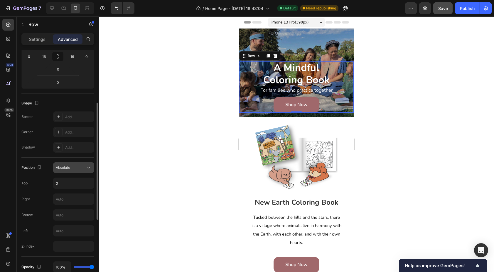
click at [83, 165] on div "Absolute" at bounding box center [71, 167] width 30 height 5
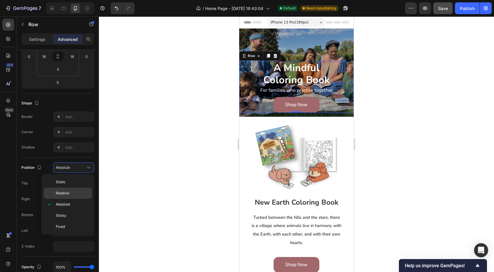
click at [77, 192] on p "Relative" at bounding box center [72, 192] width 33 height 5
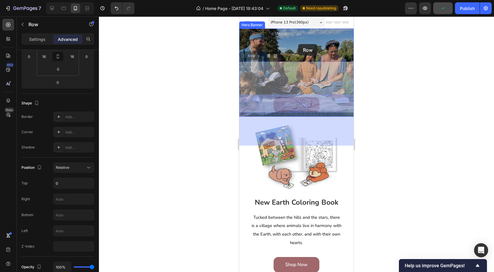
drag, startPoint x: 245, startPoint y: 55, endPoint x: 298, endPoint y: 44, distance: 54.6
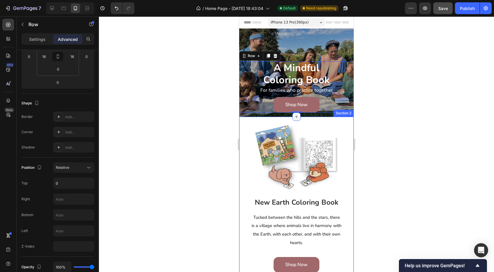
click at [298, 117] on icon at bounding box center [296, 116] width 5 height 5
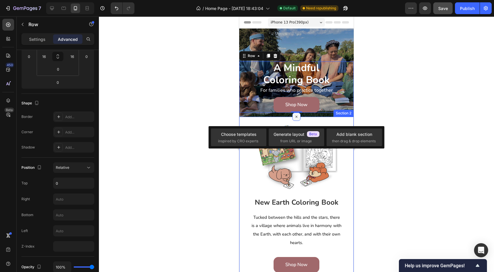
click at [298, 117] on icon at bounding box center [296, 116] width 7 height 7
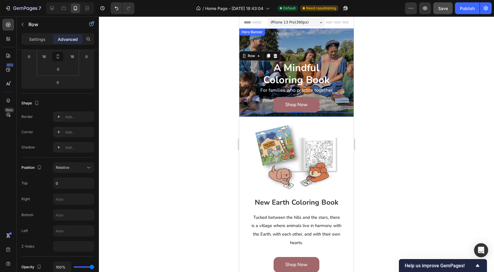
click at [309, 41] on div "a mindful coloring book Heading For families who practice together Text Block S…" at bounding box center [296, 70] width 115 height 84
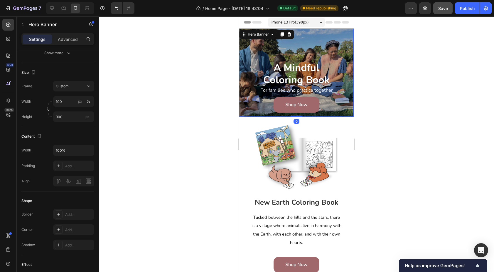
scroll to position [0, 0]
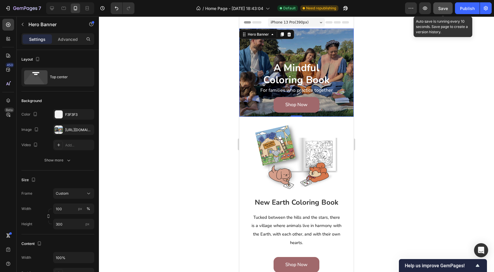
click at [445, 9] on span "Save" at bounding box center [444, 8] width 10 height 5
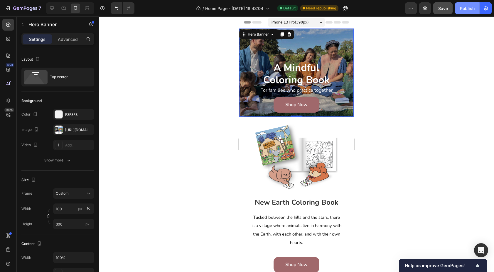
click at [465, 9] on div "Publish" at bounding box center [467, 8] width 15 height 6
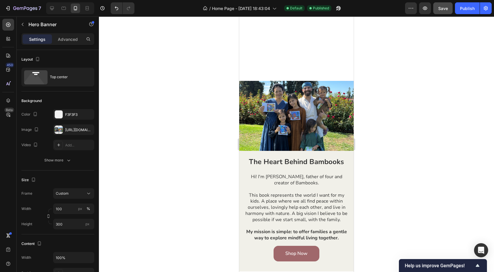
scroll to position [650, 0]
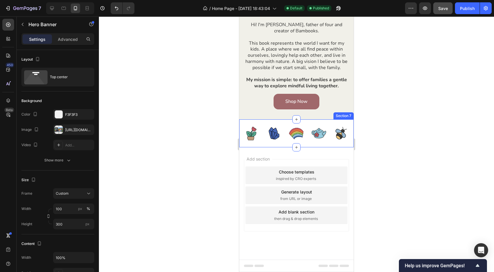
click at [258, 142] on div "Image Image Image Image Image Image Image Image Image Image Image Image Carouse…" at bounding box center [296, 133] width 115 height 28
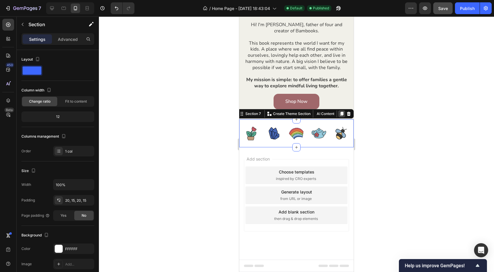
click at [342, 115] on icon at bounding box center [341, 114] width 3 height 4
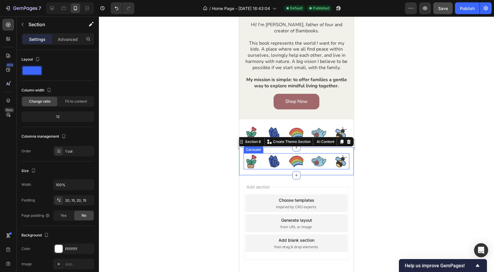
click at [286, 168] on div "Image Image Image Image Image Image Image Image Image Image Image Image" at bounding box center [297, 161] width 106 height 16
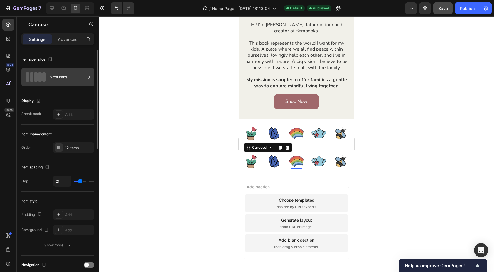
click at [75, 80] on div "5 columns" at bounding box center [68, 77] width 36 height 14
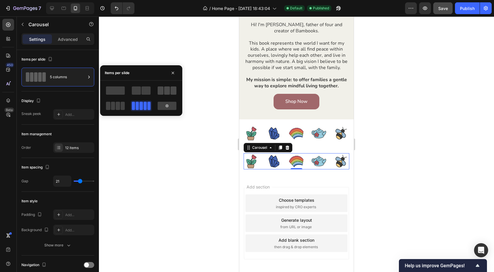
click at [171, 88] on span at bounding box center [174, 90] width 6 height 8
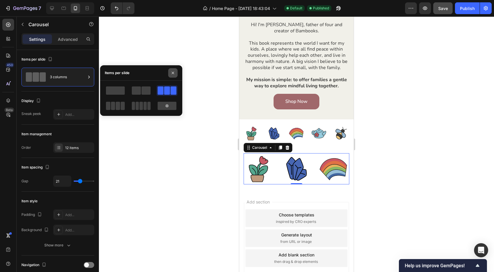
click at [174, 74] on icon "button" at bounding box center [173, 73] width 5 height 5
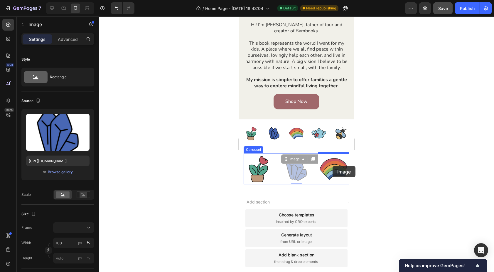
drag, startPoint x: 297, startPoint y: 165, endPoint x: 333, endPoint y: 166, distance: 35.8
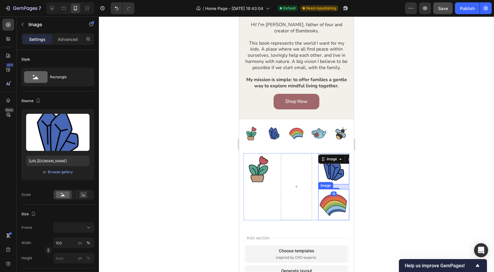
click at [335, 202] on img at bounding box center [333, 204] width 31 height 31
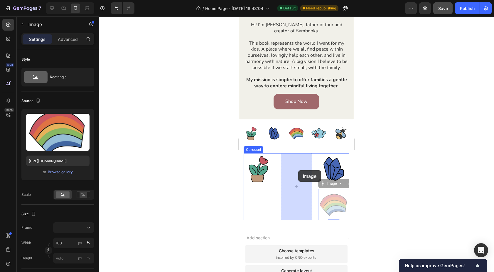
drag, startPoint x: 327, startPoint y: 182, endPoint x: 298, endPoint y: 170, distance: 30.9
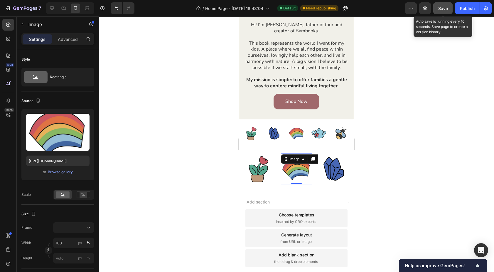
click at [442, 9] on span "Save" at bounding box center [444, 8] width 10 height 5
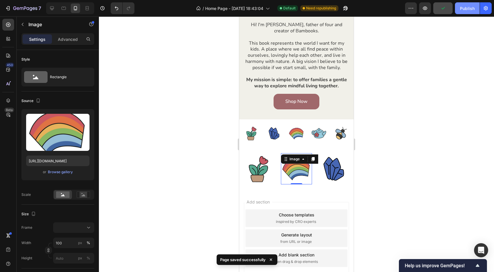
click at [467, 10] on div "Publish" at bounding box center [467, 8] width 15 height 6
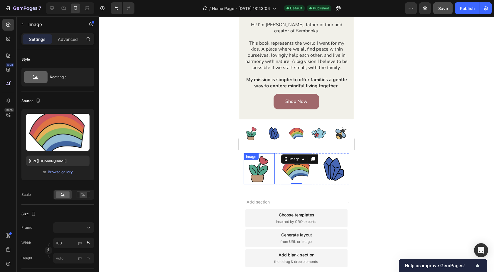
click at [258, 166] on img at bounding box center [259, 168] width 31 height 31
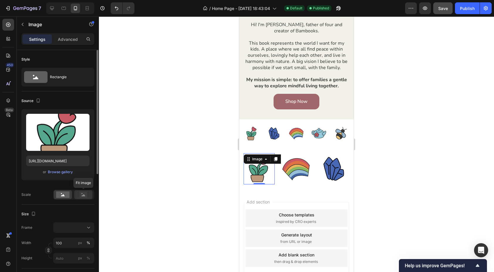
click at [84, 194] on rect at bounding box center [84, 195] width 8 height 6
click at [61, 194] on rect at bounding box center [63, 194] width 14 height 6
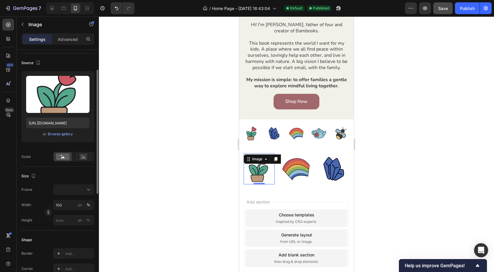
scroll to position [46, 0]
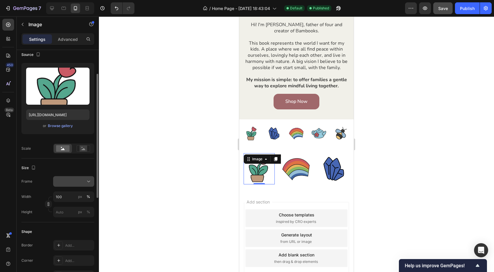
click at [86, 184] on icon at bounding box center [89, 181] width 6 height 6
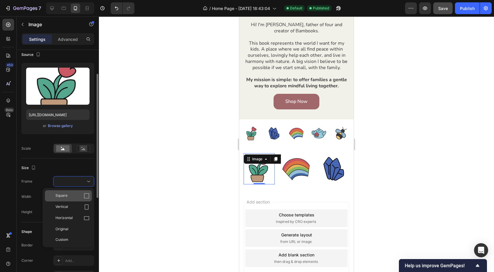
click at [80, 195] on div "Square" at bounding box center [73, 196] width 34 height 6
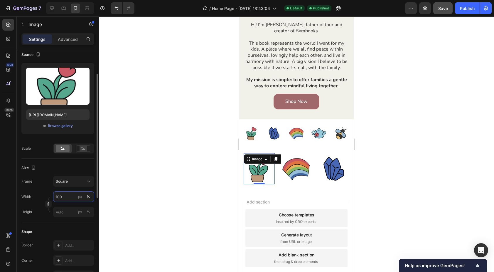
click at [63, 196] on input "100" at bounding box center [73, 196] width 41 height 11
click at [71, 198] on input "80" at bounding box center [73, 196] width 41 height 11
type input "50"
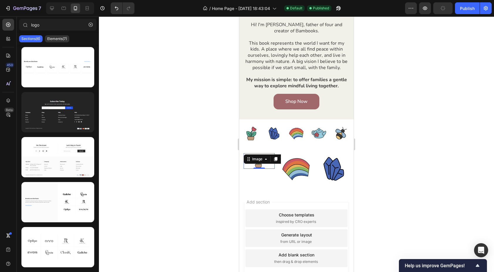
click at [257, 195] on div "Add section Choose templates inspired by CRO experts Generate layout from URL o…" at bounding box center [296, 246] width 115 height 112
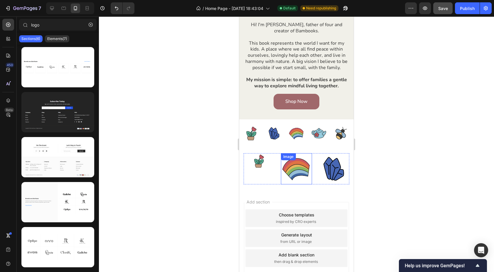
click at [303, 164] on img at bounding box center [296, 168] width 31 height 31
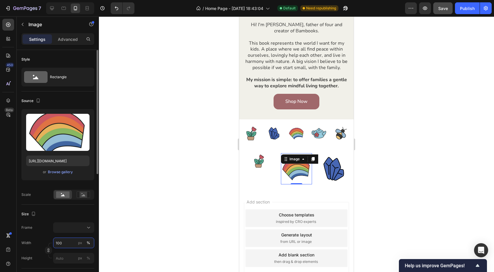
click at [67, 245] on input "100" at bounding box center [73, 242] width 41 height 11
type input "50"
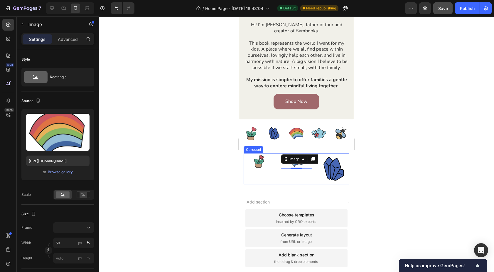
click at [326, 176] on img at bounding box center [333, 168] width 31 height 31
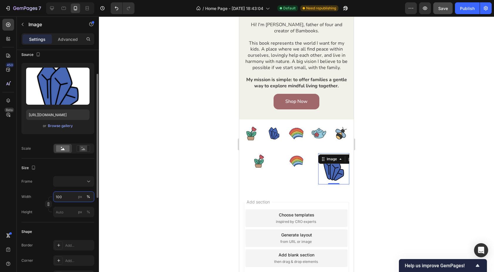
click at [62, 195] on input "100" at bounding box center [73, 196] width 41 height 11
type input "50"
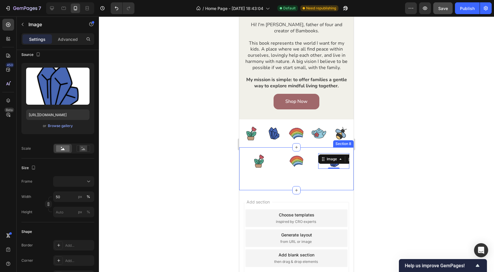
click at [281, 187] on div "Image Image Image 0 Image Image Image Image Image Image Image Image Image Carou…" at bounding box center [296, 168] width 115 height 43
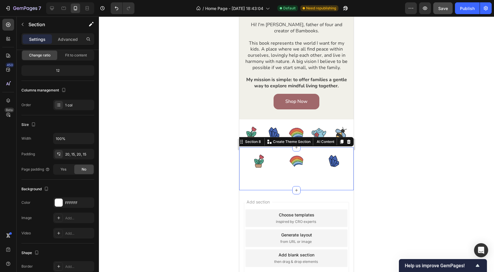
scroll to position [0, 0]
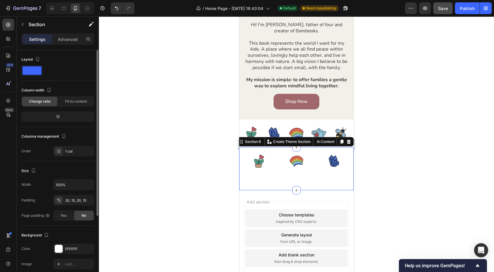
click at [267, 199] on span "Add section" at bounding box center [258, 202] width 28 height 6
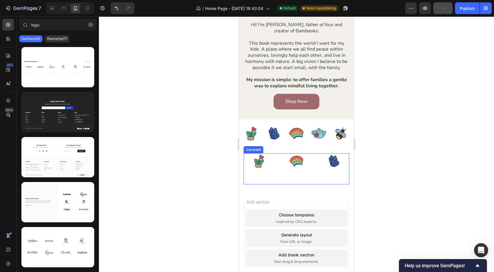
click at [276, 174] on div "Image Image Image Image Image Image Image Image Image Image Image Image" at bounding box center [297, 168] width 106 height 31
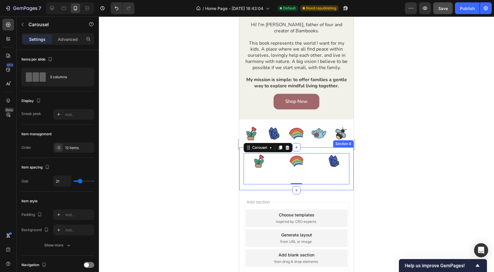
click at [240, 175] on div "Image Image Image Image Image Image Image Image Image Image Image Image Carouse…" at bounding box center [296, 168] width 115 height 43
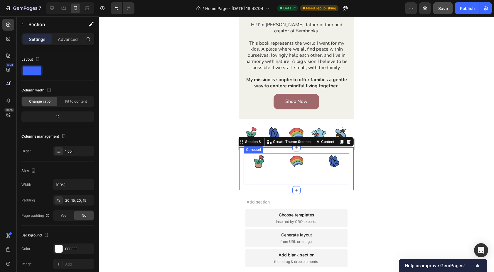
click at [273, 171] on div "Image" at bounding box center [259, 168] width 31 height 31
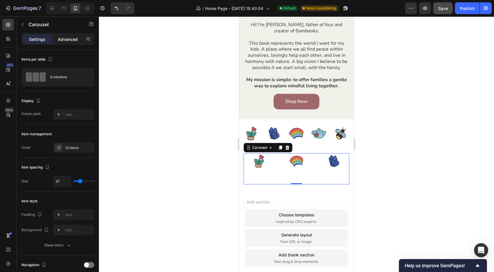
click at [66, 40] on p "Advanced" at bounding box center [68, 39] width 20 height 6
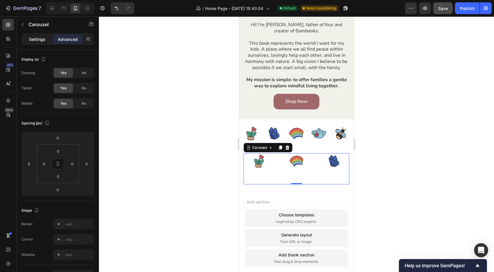
drag, startPoint x: 38, startPoint y: 38, endPoint x: 55, endPoint y: 141, distance: 104.1
click at [38, 38] on p "Settings" at bounding box center [37, 39] width 16 height 6
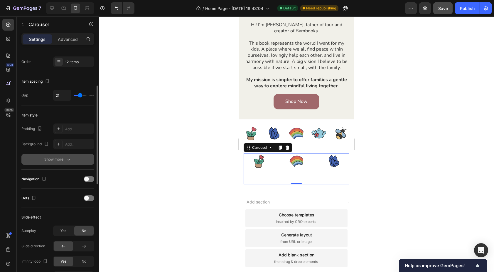
click at [65, 158] on div "Show more" at bounding box center [57, 159] width 27 height 6
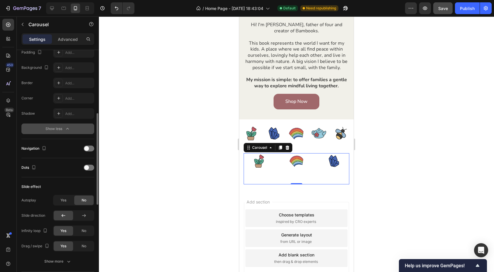
scroll to position [163, 0]
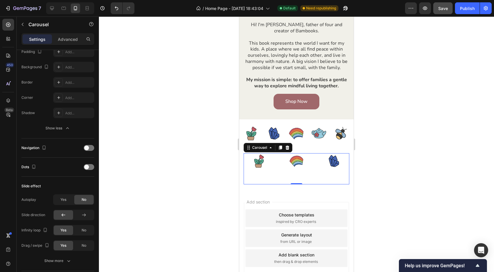
click at [276, 180] on div "Image Image Image Image Image Image Image Image Image Image Image Image" at bounding box center [297, 168] width 106 height 31
drag, startPoint x: 297, startPoint y: 183, endPoint x: 302, endPoint y: 176, distance: 8.2
click at [302, 176] on div "Image Image Image Image Image Image Image Image Image Image Image Image Carouse…" at bounding box center [297, 168] width 106 height 31
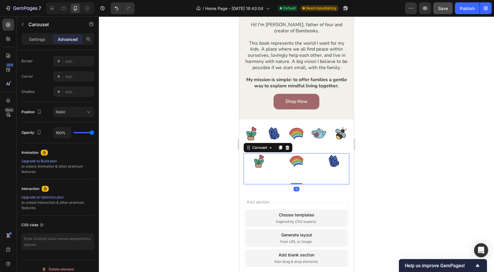
click at [291, 173] on div "Image" at bounding box center [296, 168] width 31 height 31
click at [297, 162] on img at bounding box center [297, 161] width 16 height 16
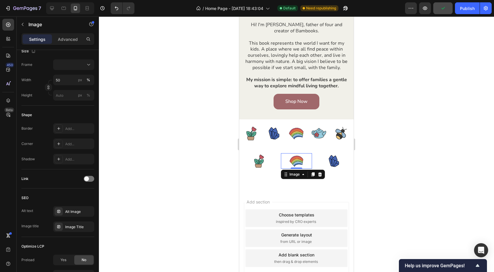
scroll to position [0, 0]
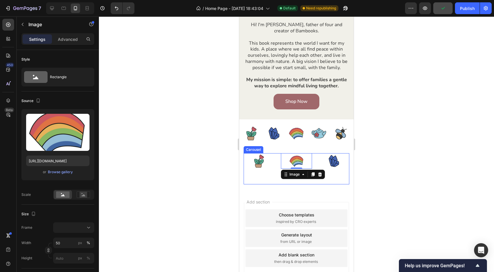
click at [277, 165] on div "Image Image 0 Image Image Image Image Image Image Image Image Image Image" at bounding box center [297, 168] width 106 height 31
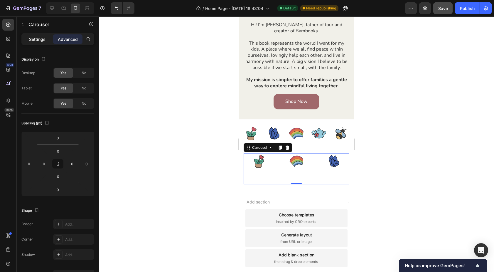
click at [37, 38] on p "Settings" at bounding box center [37, 39] width 16 height 6
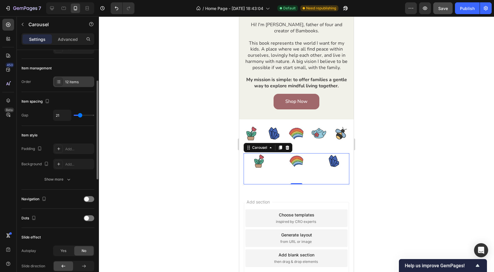
scroll to position [70, 0]
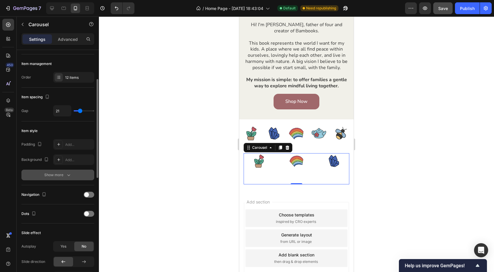
click at [64, 177] on div "Show more" at bounding box center [57, 175] width 27 height 6
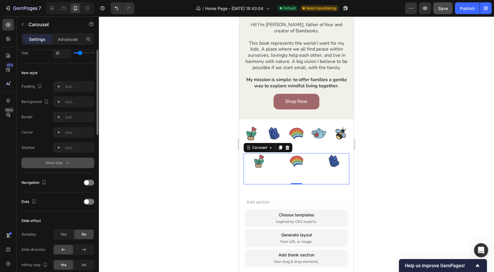
scroll to position [162, 0]
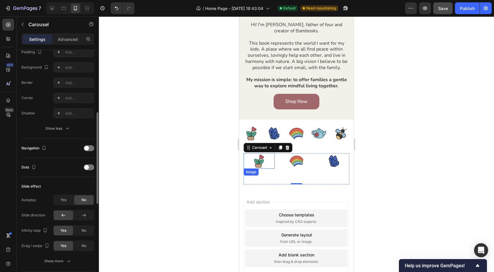
click at [260, 160] on img at bounding box center [260, 161] width 16 height 16
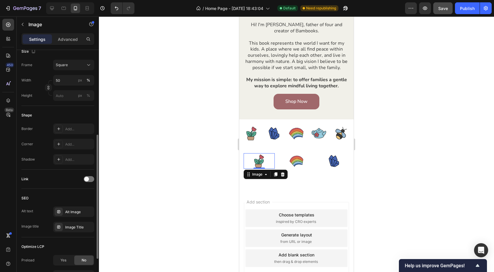
scroll to position [0, 0]
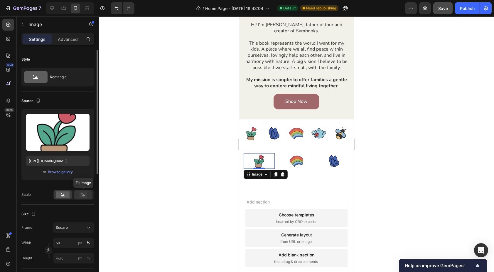
click at [87, 195] on icon at bounding box center [84, 194] width 14 height 6
click at [62, 194] on rect at bounding box center [63, 194] width 14 height 6
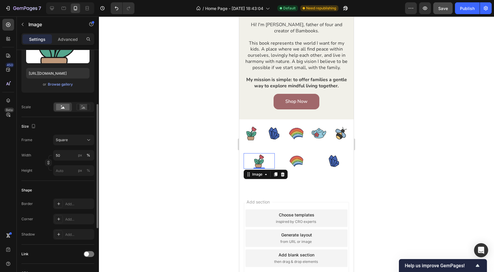
scroll to position [96, 0]
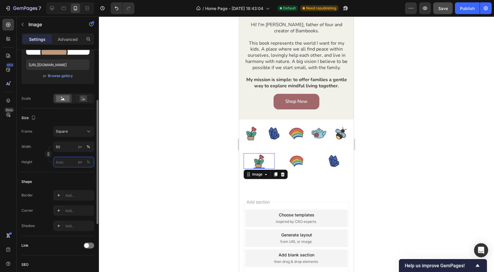
click at [64, 163] on input "px %" at bounding box center [73, 162] width 41 height 11
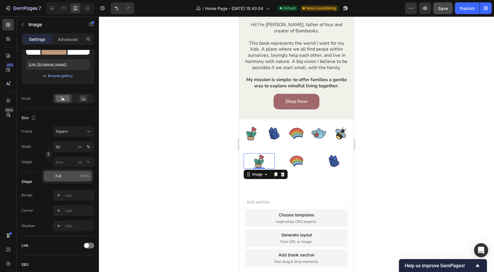
click at [63, 174] on p "Full 100%" at bounding box center [73, 175] width 34 height 5
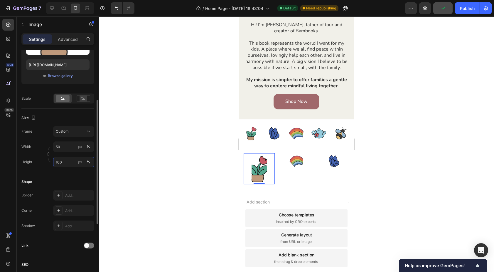
click at [60, 164] on input "100" at bounding box center [73, 162] width 41 height 11
type input "0"
click at [63, 177] on div "Shape" at bounding box center [57, 181] width 73 height 9
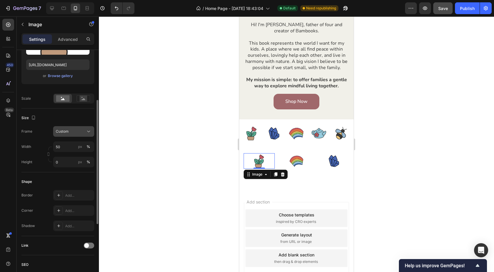
click at [82, 130] on div "Custom" at bounding box center [70, 131] width 29 height 5
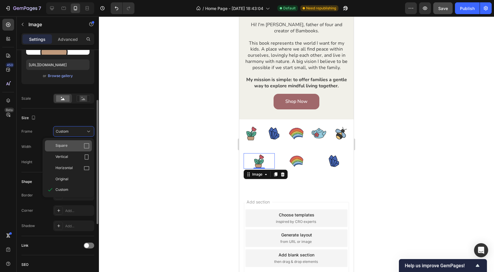
click at [78, 147] on div "Square" at bounding box center [73, 146] width 34 height 6
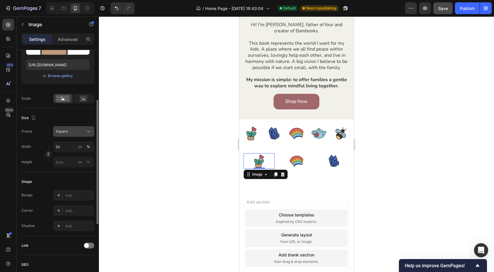
click at [85, 135] on button "Square" at bounding box center [73, 131] width 41 height 11
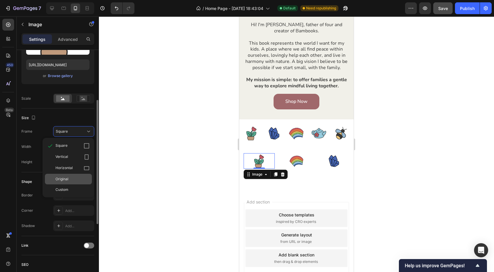
click at [73, 182] on div "Original" at bounding box center [68, 179] width 47 height 11
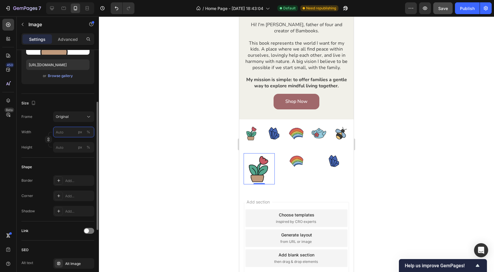
click at [62, 130] on input "px %" at bounding box center [73, 132] width 41 height 11
type input "50"
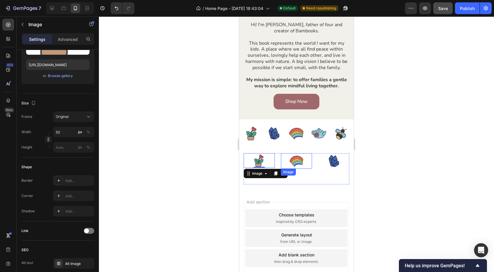
click at [299, 160] on img at bounding box center [297, 161] width 16 height 16
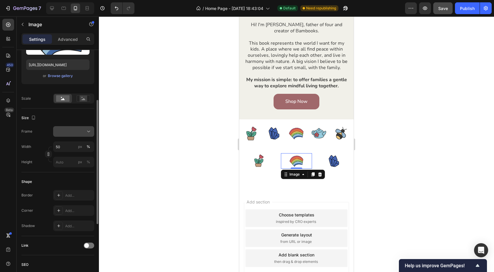
click at [80, 133] on div at bounding box center [74, 131] width 36 height 6
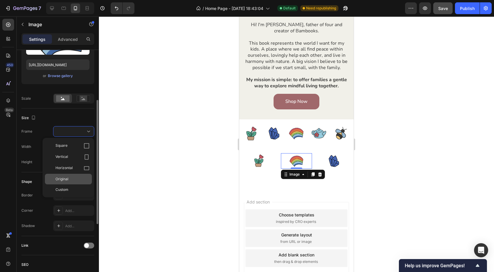
click at [76, 182] on div "Original" at bounding box center [68, 179] width 47 height 11
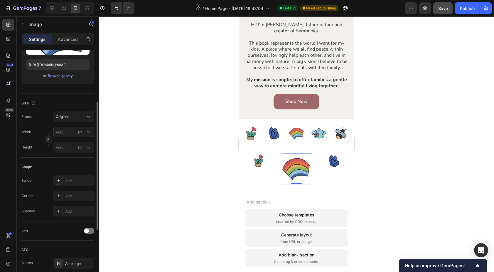
click at [63, 131] on input "px %" at bounding box center [73, 132] width 41 height 11
type input "50"
click at [38, 123] on div "Frame Original Width 50 px % Height px %" at bounding box center [57, 131] width 73 height 41
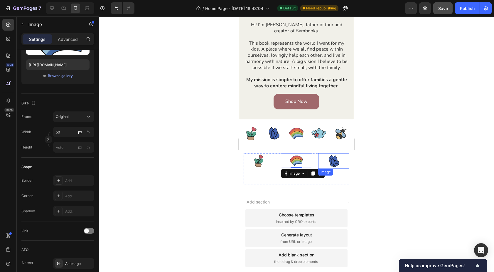
click at [334, 160] on img at bounding box center [334, 161] width 16 height 16
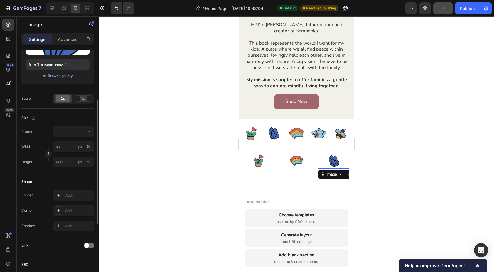
click at [63, 124] on div "Size Frame Width 50 px % Height px %" at bounding box center [57, 140] width 73 height 64
click at [65, 130] on div at bounding box center [74, 131] width 36 height 6
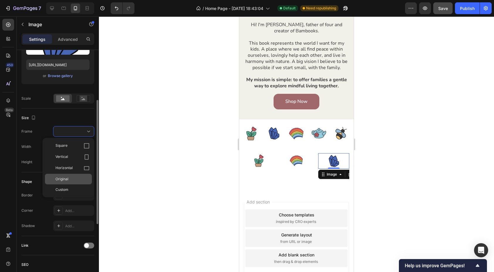
click at [74, 183] on div "Original" at bounding box center [68, 179] width 47 height 11
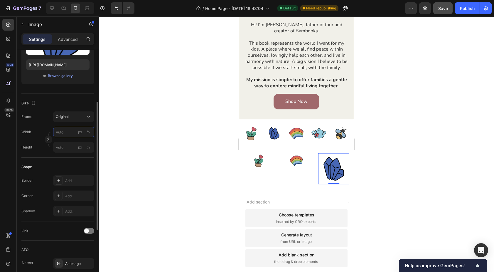
click at [62, 131] on input "px %" at bounding box center [73, 132] width 41 height 11
type input "50"
click at [37, 153] on div "Size Frame Original Width 50 px % Height px %" at bounding box center [57, 126] width 73 height 64
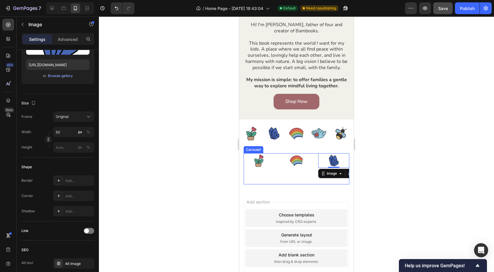
click at [311, 178] on div "Image" at bounding box center [296, 168] width 31 height 31
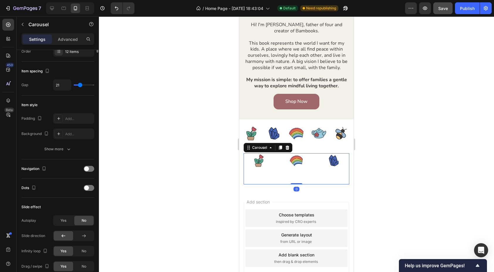
scroll to position [0, 0]
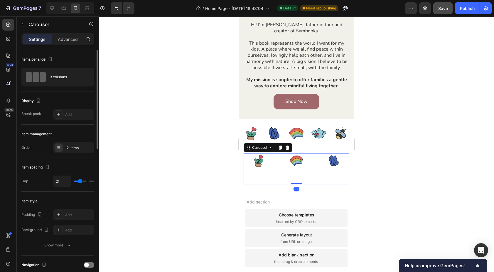
type input "0"
click at [75, 181] on input "range" at bounding box center [84, 180] width 21 height 1
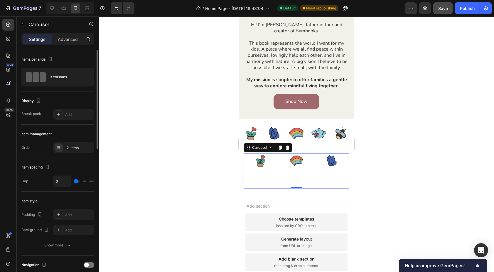
type input "15"
click at [79, 181] on input "range" at bounding box center [84, 180] width 21 height 1
type input "17"
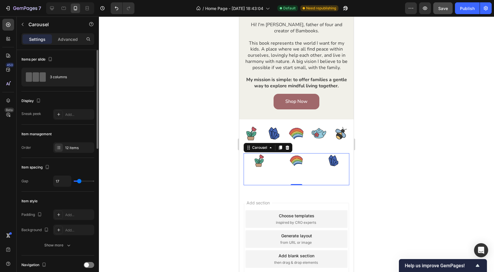
type input "18"
type input "19"
click at [80, 181] on input "range" at bounding box center [84, 180] width 21 height 1
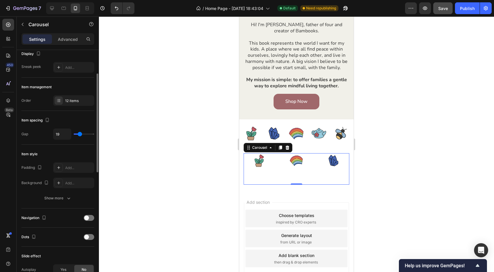
scroll to position [50, 0]
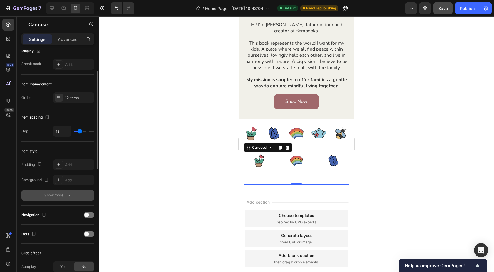
click at [54, 194] on div "Show more" at bounding box center [57, 195] width 27 height 6
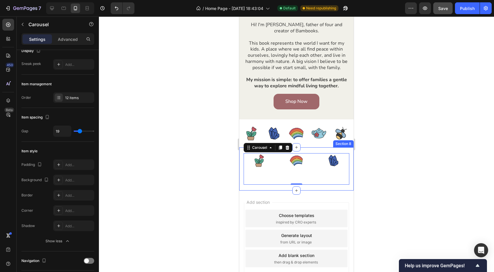
click at [241, 181] on div "Image Image Image Image Image Image Image Image Image Image Image Image Carouse…" at bounding box center [296, 168] width 115 height 43
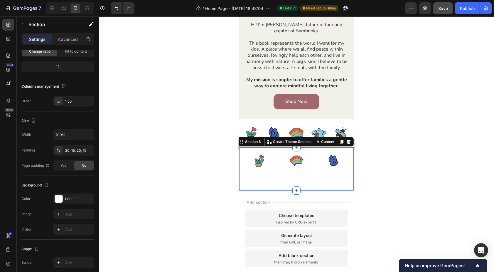
scroll to position [0, 0]
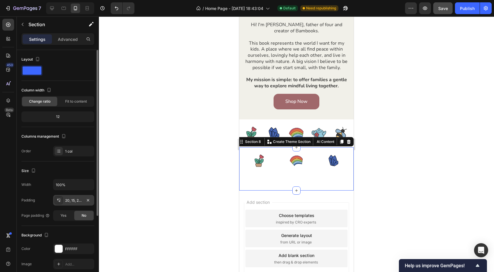
click at [72, 202] on div "20, 15, 20, 15" at bounding box center [73, 200] width 17 height 5
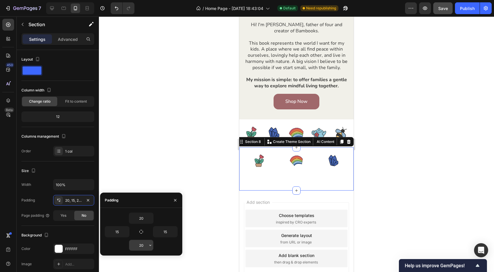
click at [142, 244] on input "20" at bounding box center [141, 245] width 24 height 11
type input "0"
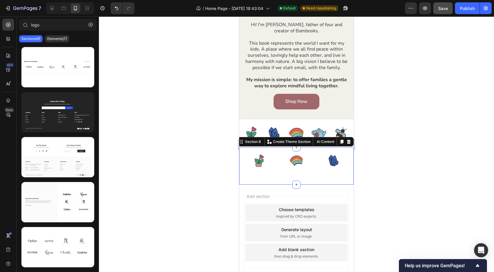
click at [242, 190] on div "Add section Choose templates inspired by CRO experts Generate layout from URL o…" at bounding box center [296, 240] width 115 height 112
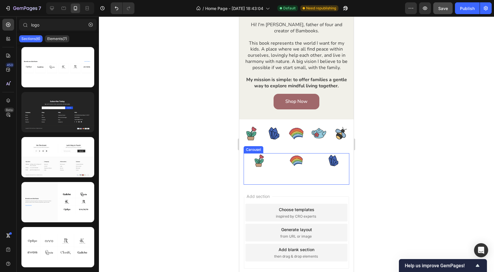
click at [248, 168] on div "Image" at bounding box center [259, 168] width 31 height 31
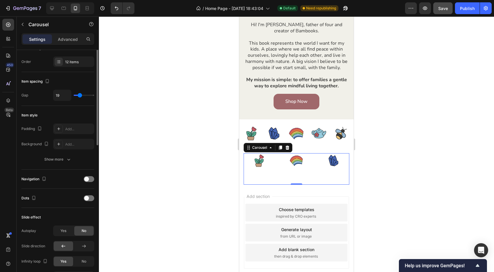
scroll to position [95, 0]
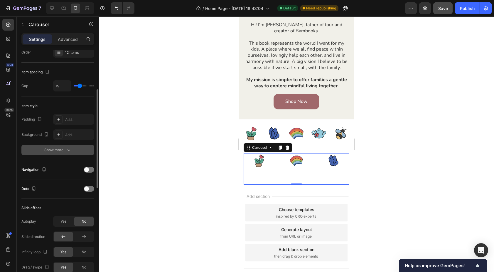
click at [64, 154] on button "Show more" at bounding box center [57, 150] width 73 height 11
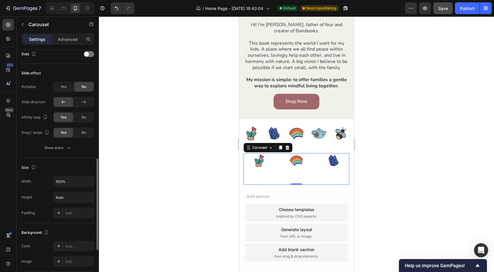
scroll to position [278, 0]
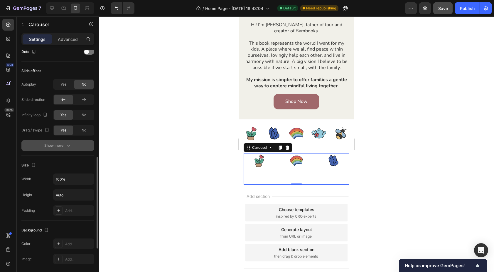
click at [55, 145] on div "Show more" at bounding box center [57, 145] width 27 height 6
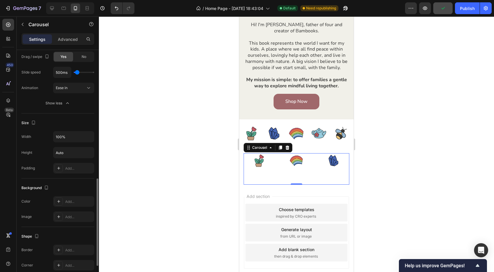
scroll to position [359, 0]
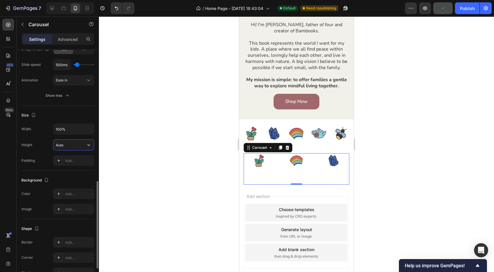
click at [70, 145] on input "Auto" at bounding box center [73, 145] width 41 height 11
click at [89, 145] on icon "button" at bounding box center [89, 144] width 2 height 1
click at [75, 162] on p "Fit content Auto" at bounding box center [72, 159] width 33 height 5
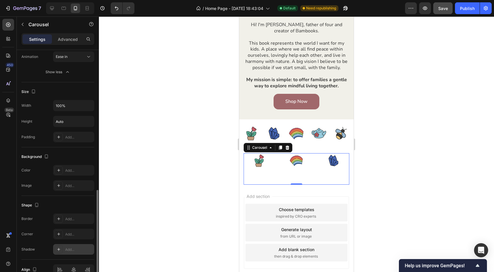
scroll to position [414, 0]
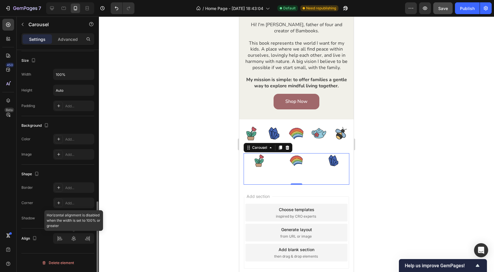
click at [72, 238] on div at bounding box center [73, 238] width 41 height 11
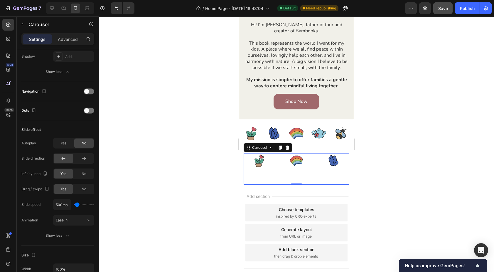
scroll to position [0, 0]
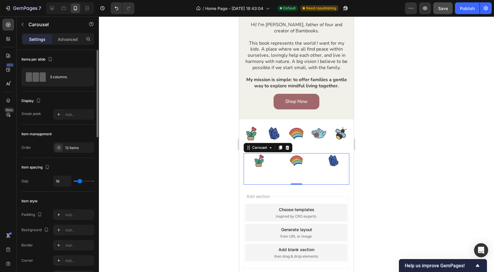
click at [70, 34] on div "Settings Advanced" at bounding box center [57, 39] width 73 height 12
click at [67, 40] on p "Advanced" at bounding box center [68, 39] width 20 height 6
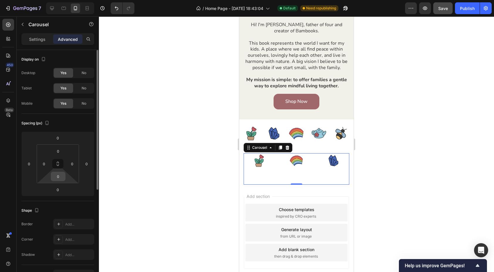
click at [60, 178] on input "0" at bounding box center [58, 176] width 12 height 9
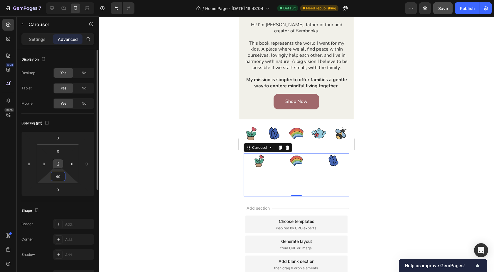
click at [60, 165] on button at bounding box center [57, 163] width 11 height 9
click at [59, 165] on icon at bounding box center [58, 163] width 5 height 5
click at [56, 177] on input "40" at bounding box center [58, 176] width 12 height 9
type input "-40"
click at [62, 187] on input "0" at bounding box center [58, 189] width 12 height 9
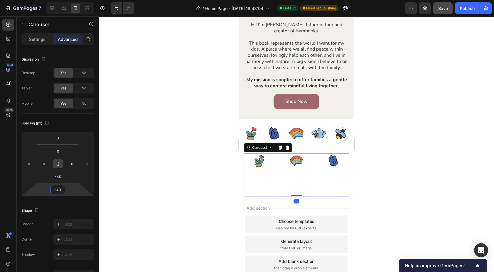
type input "0"
type input "40"
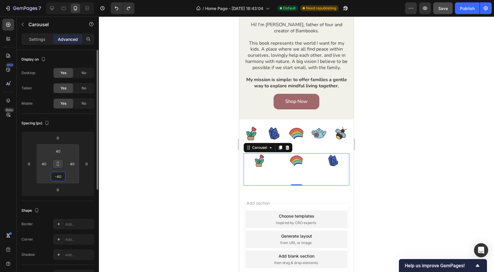
click at [61, 178] on input "-40" at bounding box center [58, 176] width 12 height 9
type input "0"
click at [51, 188] on div "0" at bounding box center [58, 189] width 15 height 9
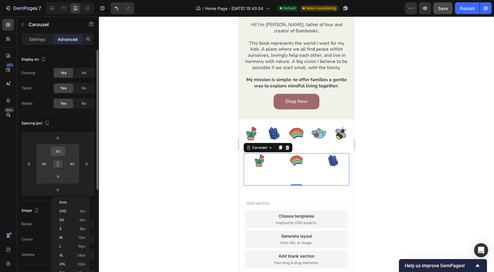
click at [60, 150] on input "40" at bounding box center [58, 151] width 12 height 9
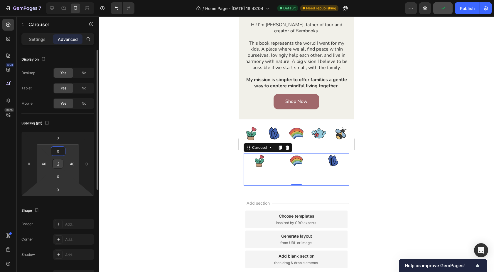
type input "0"
click at [37, 0] on html "7 / Home Page - Sep 25, 18:43:04 Default Need republishing Preview Publish 450 …" at bounding box center [247, 0] width 494 height 0
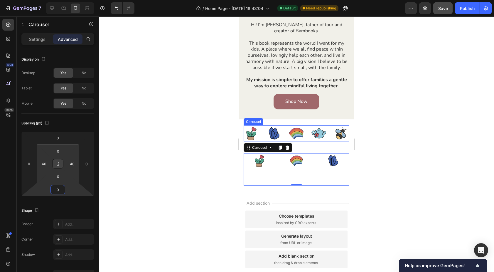
click at [285, 131] on div "Image Image Image Image Image Image Image Image Image Image Image Image" at bounding box center [297, 133] width 106 height 16
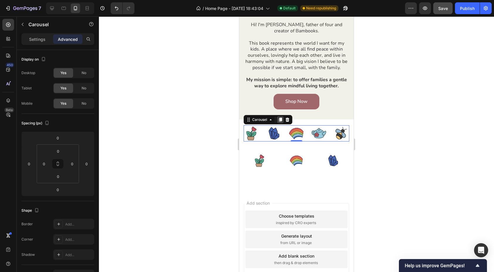
click at [280, 119] on icon at bounding box center [280, 120] width 3 height 4
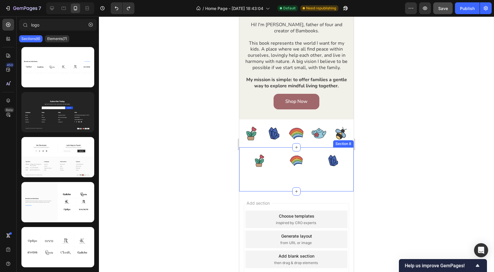
click at [241, 165] on div "Image Image Image Image Image Image Image Image Image Image Image Image Carouse…" at bounding box center [296, 169] width 115 height 44
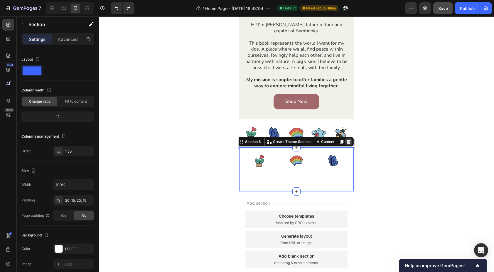
click at [351, 141] on icon at bounding box center [349, 141] width 5 height 5
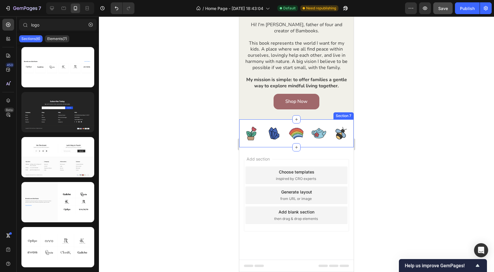
click at [240, 141] on div "Image Image Image Image Image Image Image Image Image Image Image Image Carouse…" at bounding box center [296, 133] width 115 height 28
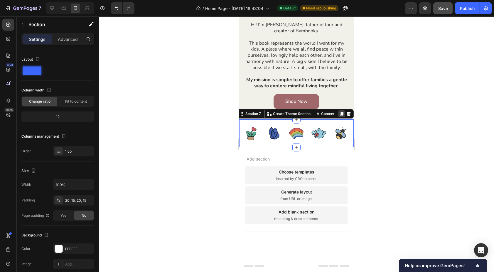
click at [342, 114] on icon at bounding box center [341, 114] width 3 height 4
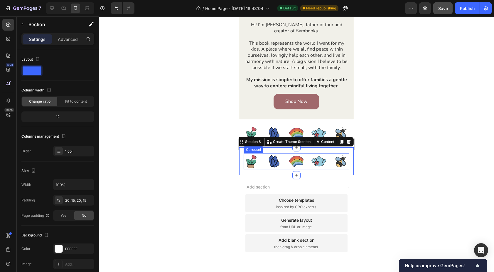
click at [262, 165] on div "Image Image Image Image Image Image Image Image Image Image Image Image" at bounding box center [297, 161] width 106 height 16
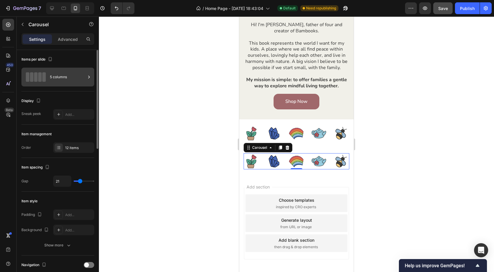
click at [75, 80] on div "5 columns" at bounding box center [68, 77] width 36 height 14
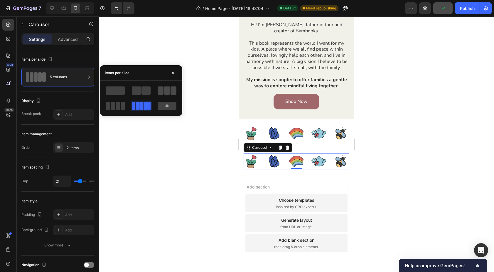
click at [166, 92] on span at bounding box center [167, 90] width 6 height 8
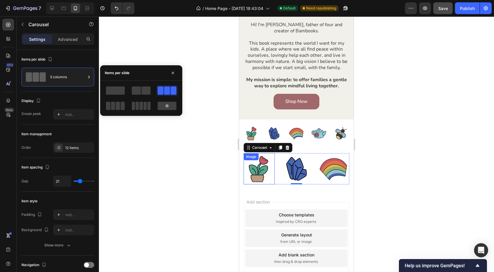
click at [256, 173] on img at bounding box center [259, 168] width 31 height 31
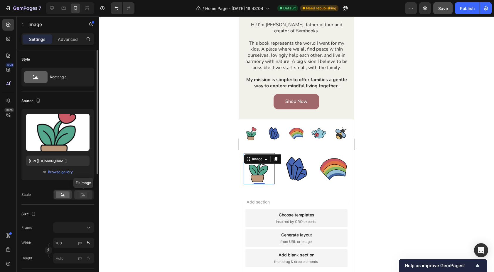
click at [88, 195] on icon at bounding box center [84, 194] width 14 height 6
click at [59, 196] on rect at bounding box center [63, 194] width 14 height 6
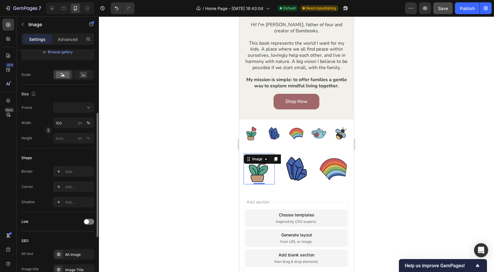
scroll to position [120, 0]
click at [320, 134] on img at bounding box center [319, 133] width 16 height 16
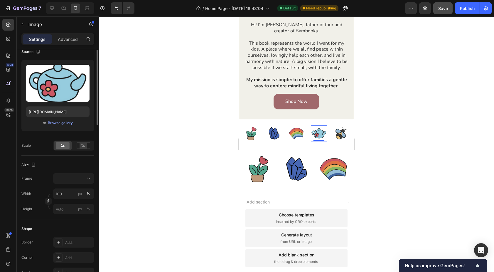
scroll to position [0, 0]
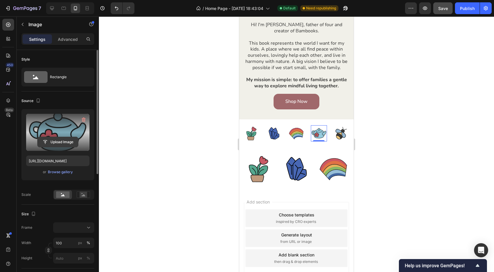
click at [64, 140] on input "file" at bounding box center [58, 142] width 41 height 10
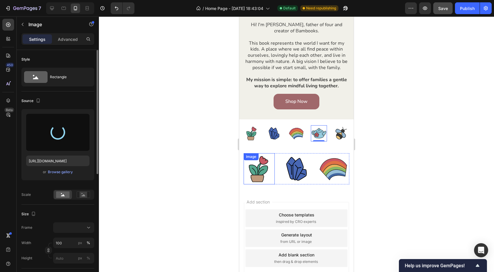
type input "https://cdn.shopify.com/s/files/1/0765/4971/8234/files/gempages_572602062634747…"
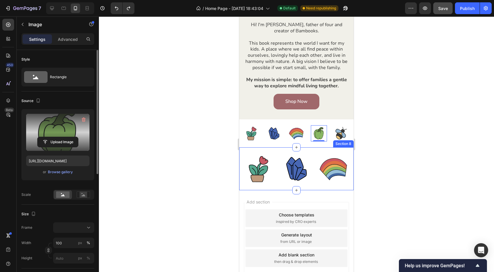
click at [306, 150] on div "Image Image Image Image Image Image Image Image Image Image Image Image Carouse…" at bounding box center [296, 168] width 115 height 43
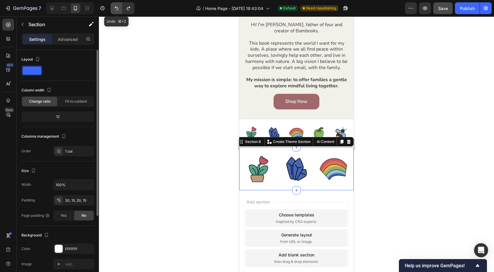
click at [116, 5] on button "Undo/Redo" at bounding box center [117, 8] width 12 height 12
click at [260, 173] on img at bounding box center [259, 168] width 31 height 31
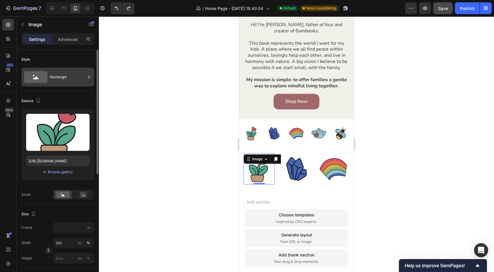
click at [69, 76] on div "Rectangle" at bounding box center [68, 77] width 36 height 14
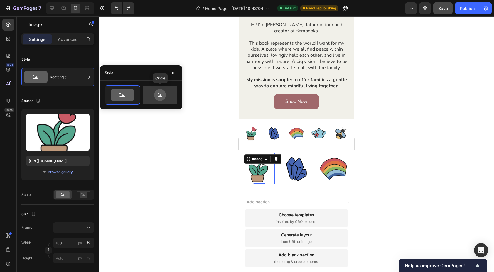
click at [163, 98] on icon at bounding box center [160, 95] width 12 height 12
type input "80"
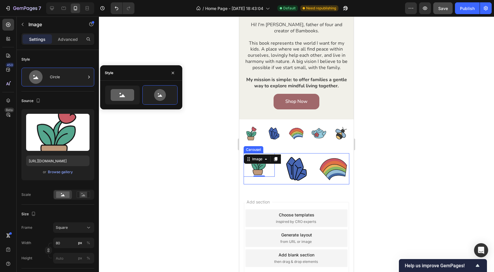
click at [272, 184] on div "Image 0" at bounding box center [259, 168] width 31 height 31
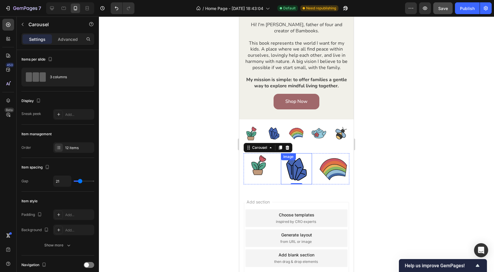
click at [293, 168] on img at bounding box center [296, 168] width 31 height 31
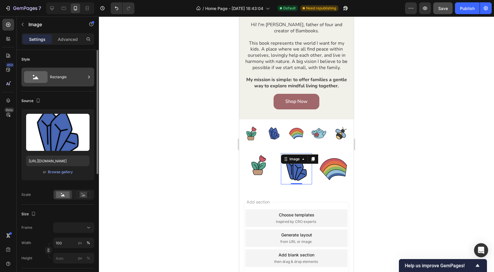
click at [65, 77] on div "Rectangle" at bounding box center [68, 77] width 36 height 14
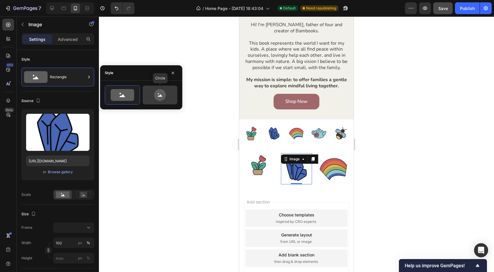
click at [157, 92] on icon at bounding box center [160, 95] width 12 height 12
type input "80"
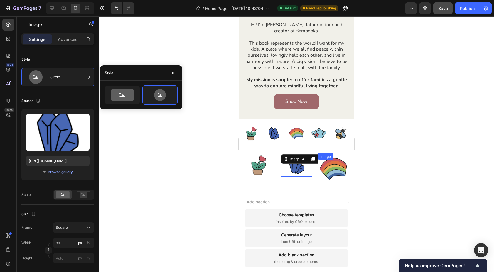
click at [338, 169] on img at bounding box center [333, 168] width 31 height 31
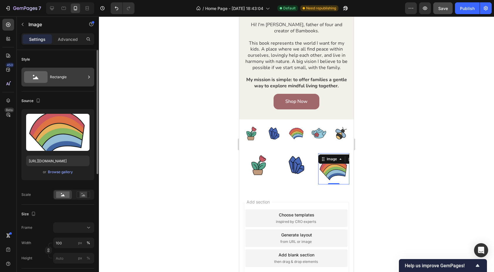
click at [75, 78] on div "Rectangle" at bounding box center [68, 77] width 36 height 14
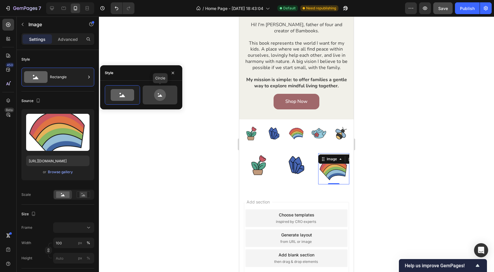
click at [162, 100] on icon at bounding box center [160, 95] width 12 height 12
type input "80"
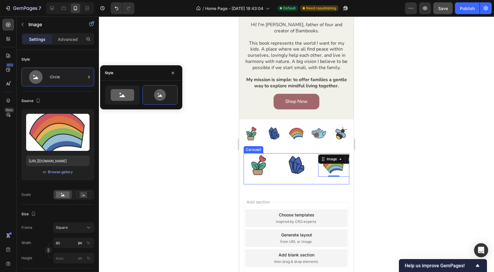
click at [286, 181] on div "Image" at bounding box center [296, 168] width 31 height 31
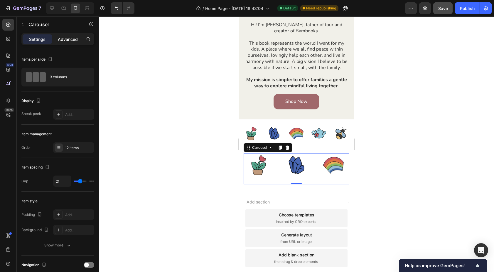
click at [69, 38] on p "Advanced" at bounding box center [68, 39] width 20 height 6
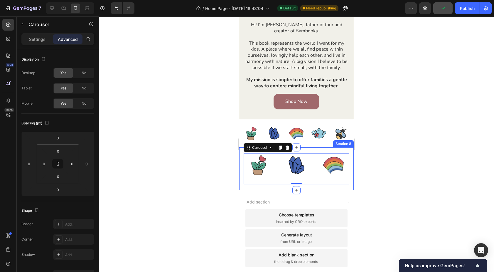
click at [242, 171] on div "Image Image Image Image Image Image Image Image Image Image Image Image Carouse…" at bounding box center [296, 168] width 115 height 43
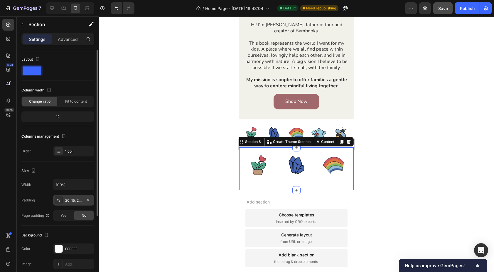
click at [77, 201] on div "20, 15, 20, 15" at bounding box center [73, 200] width 17 height 5
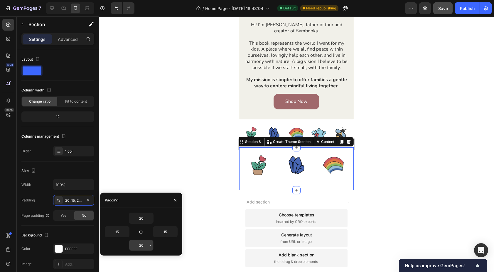
click at [139, 241] on input "20" at bounding box center [141, 245] width 24 height 11
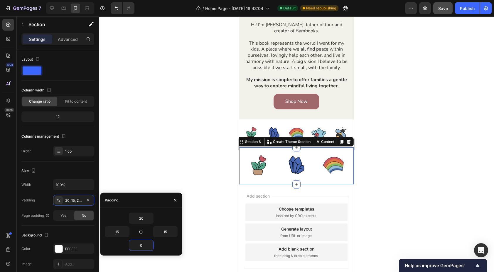
type input "0"
click at [113, 215] on div "20" at bounding box center [141, 217] width 73 height 11
click at [33, 206] on div "Width 100% Padding 20, 15, 0, 15 Page padding Yes No" at bounding box center [57, 200] width 73 height 42
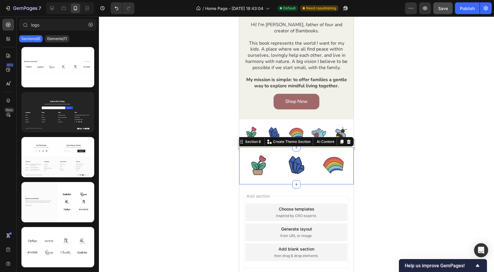
click at [244, 192] on div "Add section Choose templates inspired by CRO experts Generate layout from URL o…" at bounding box center [296, 240] width 115 height 112
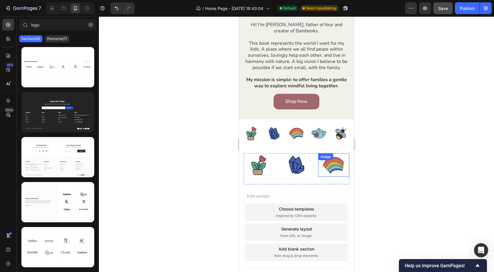
click at [328, 161] on div "Image" at bounding box center [333, 165] width 31 height 24
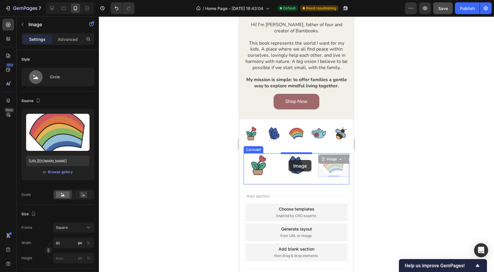
drag, startPoint x: 329, startPoint y: 159, endPoint x: 289, endPoint y: 160, distance: 40.6
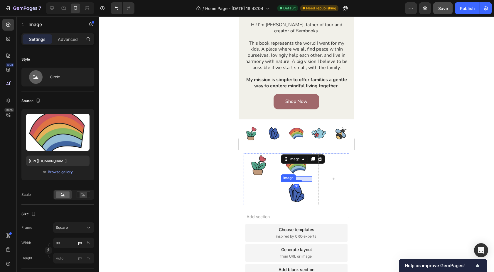
click at [293, 189] on img at bounding box center [297, 193] width 24 height 24
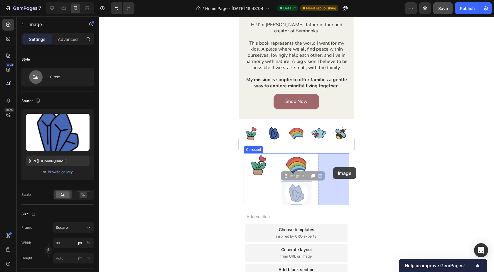
drag, startPoint x: 294, startPoint y: 176, endPoint x: 333, endPoint y: 167, distance: 40.7
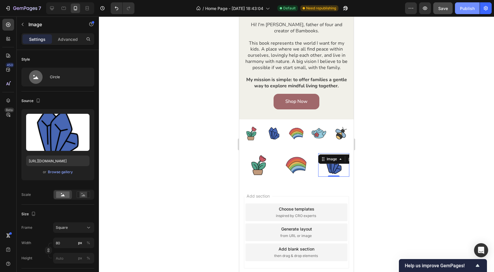
click at [466, 7] on div "Publish" at bounding box center [467, 8] width 15 height 6
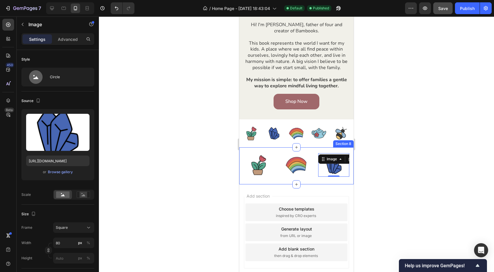
click at [243, 168] on div "Image Image Image 0 Image Image Image Image Image Image Image Image Image Carou…" at bounding box center [296, 165] width 115 height 37
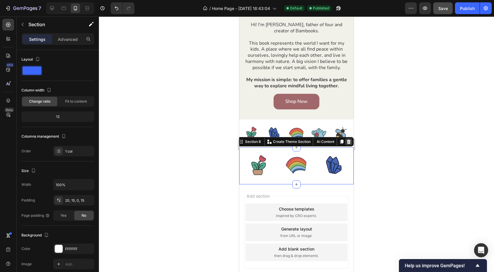
click at [349, 141] on icon at bounding box center [349, 142] width 4 height 4
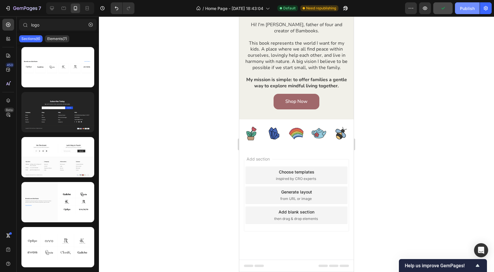
click at [467, 8] on div "Publish" at bounding box center [467, 8] width 15 height 6
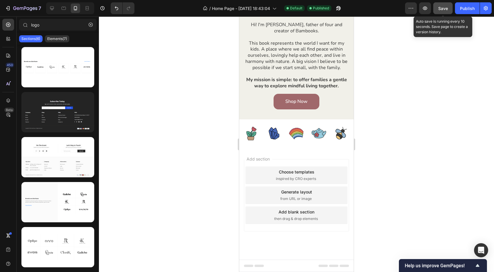
click at [444, 11] on button "Save" at bounding box center [443, 8] width 19 height 12
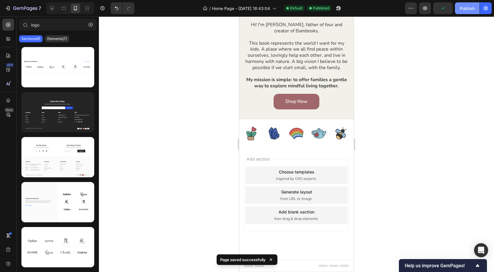
click at [469, 9] on div "Publish" at bounding box center [467, 8] width 15 height 6
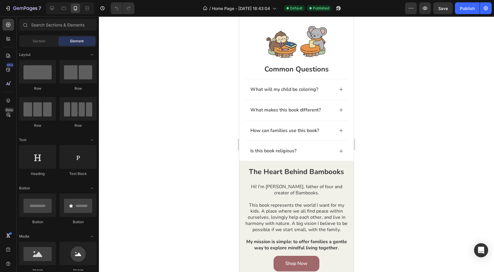
scroll to position [362, 0]
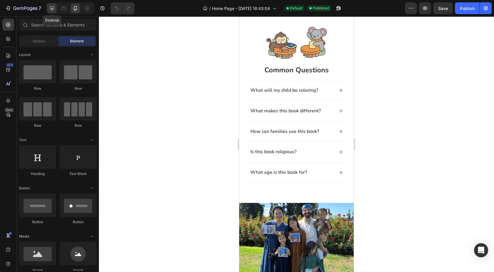
click at [50, 10] on icon at bounding box center [52, 8] width 6 height 6
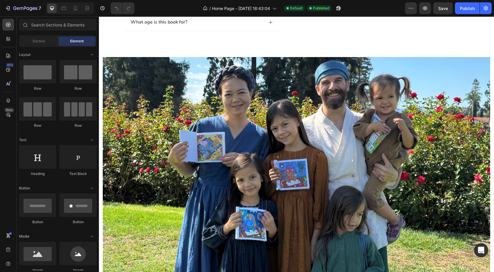
scroll to position [493, 0]
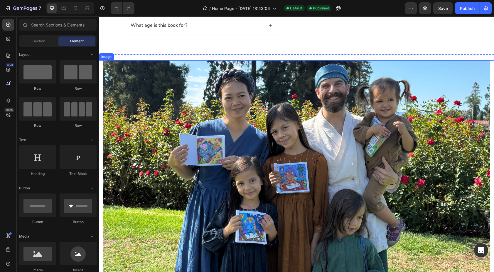
click at [245, 140] on img at bounding box center [297, 178] width 388 height 237
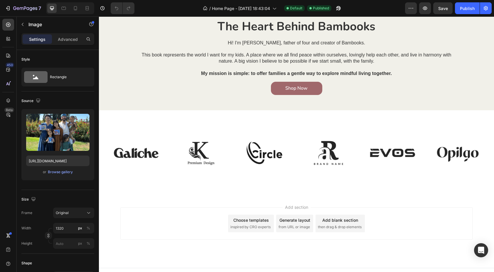
scroll to position [777, 0]
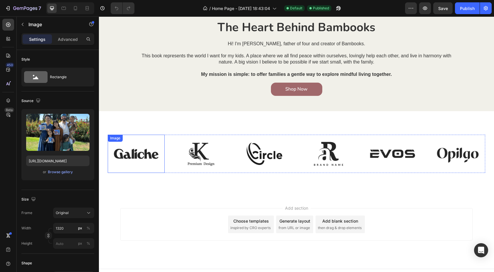
click at [137, 153] on img at bounding box center [136, 154] width 57 height 38
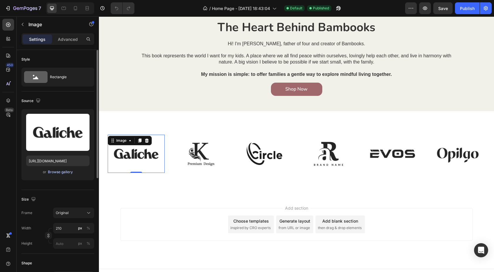
click at [62, 172] on div "Browse gallery" at bounding box center [60, 171] width 25 height 5
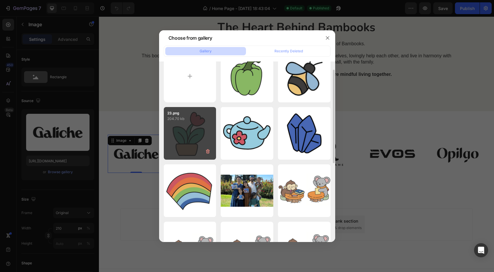
scroll to position [16, 0]
click at [192, 130] on div "23.png 204.70 kb" at bounding box center [190, 133] width 53 height 53
type input "[URL][DOMAIN_NAME]"
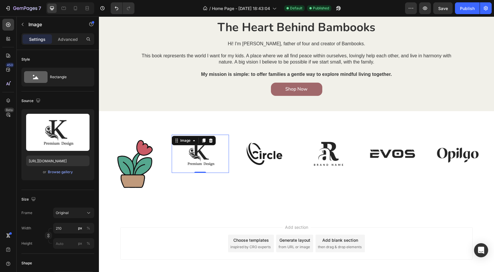
click at [208, 151] on img at bounding box center [200, 154] width 57 height 38
click at [62, 172] on div "Browse gallery" at bounding box center [60, 171] width 25 height 5
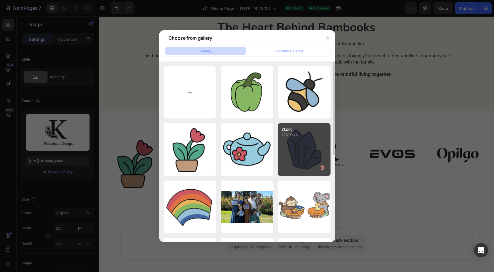
click at [306, 145] on div "21.png 276.99 kb" at bounding box center [304, 149] width 53 height 53
type input "[URL][DOMAIN_NAME]"
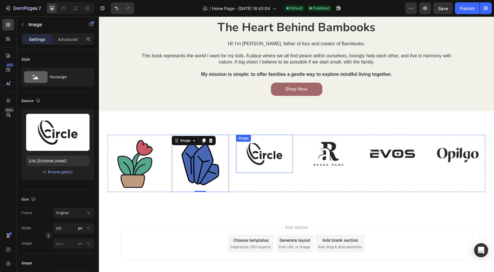
click at [262, 155] on img at bounding box center [264, 154] width 57 height 38
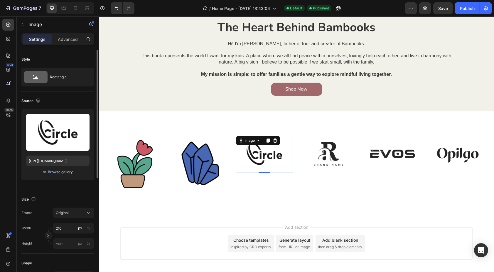
click at [58, 172] on div "Browse gallery" at bounding box center [60, 171] width 25 height 5
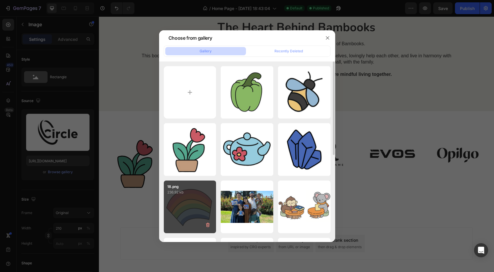
click at [179, 198] on div "18.png 236.92 kb" at bounding box center [190, 206] width 53 height 53
type input "[URL][DOMAIN_NAME]"
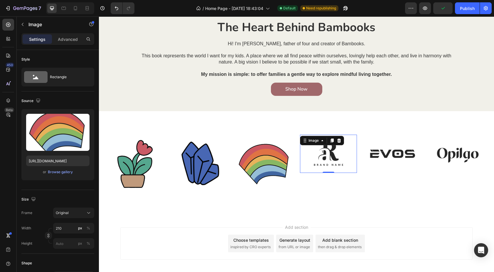
click at [328, 160] on img at bounding box center [328, 154] width 57 height 38
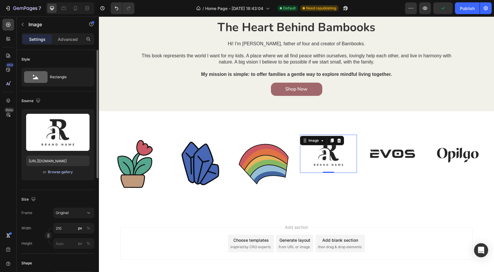
click at [65, 172] on div "Browse gallery" at bounding box center [60, 171] width 25 height 5
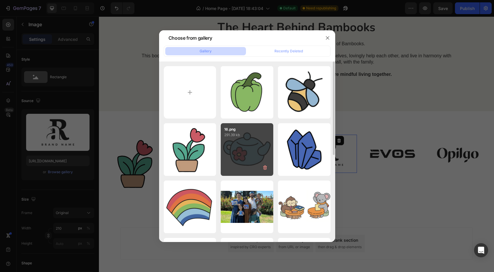
click at [236, 140] on div "16.png 291.39 kb" at bounding box center [247, 149] width 53 height 53
type input "[URL][DOMAIN_NAME]"
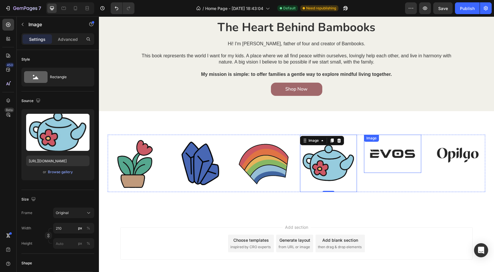
click at [400, 155] on img at bounding box center [392, 154] width 57 height 38
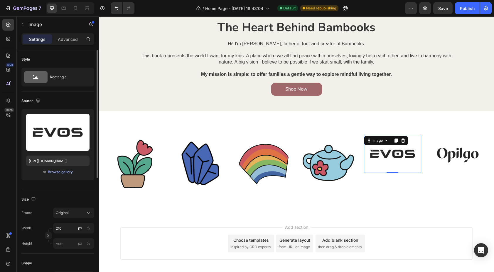
click at [62, 171] on div "Browse gallery" at bounding box center [60, 171] width 25 height 5
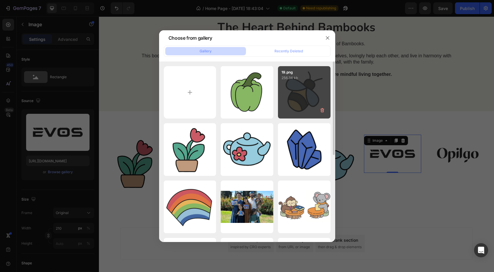
click at [295, 98] on div "19.png 256.34 kb" at bounding box center [304, 92] width 53 height 53
type input "[URL][DOMAIN_NAME]"
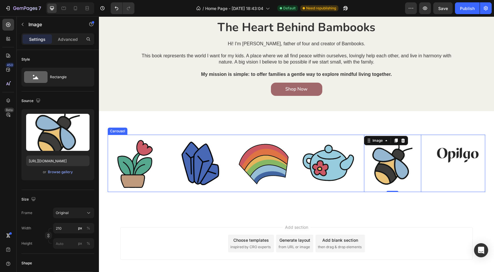
click at [436, 182] on div "Image" at bounding box center [457, 163] width 57 height 57
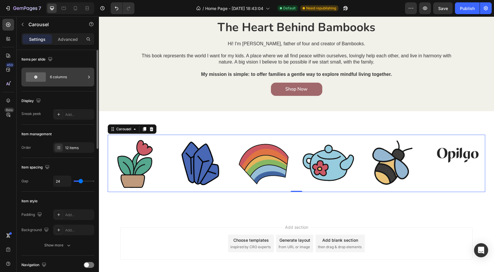
click at [75, 78] on div "6 columns" at bounding box center [68, 77] width 36 height 14
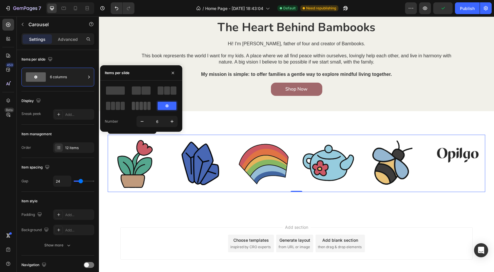
click at [142, 107] on span at bounding box center [141, 106] width 3 height 8
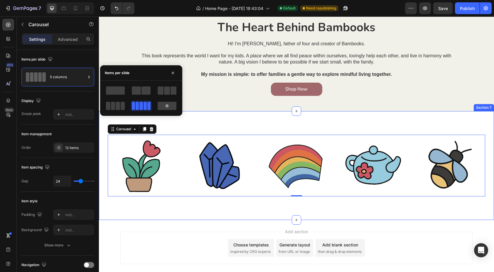
click at [113, 210] on div "Image Image Image Image Image Image Image Image Image Image Image Image Carouse…" at bounding box center [296, 165] width 395 height 109
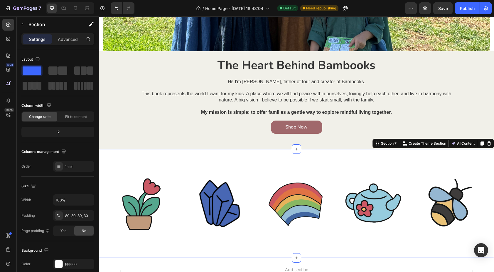
scroll to position [739, 0]
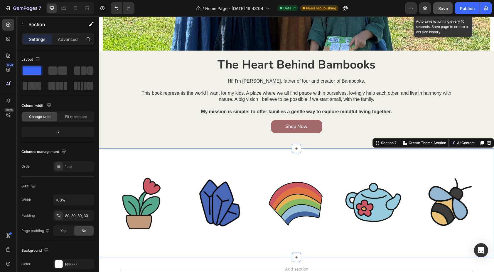
click at [444, 7] on span "Save" at bounding box center [444, 8] width 10 height 5
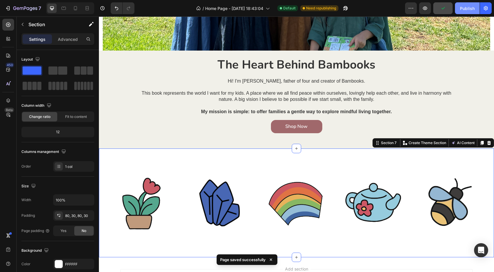
click at [469, 11] on div "Publish" at bounding box center [467, 8] width 15 height 6
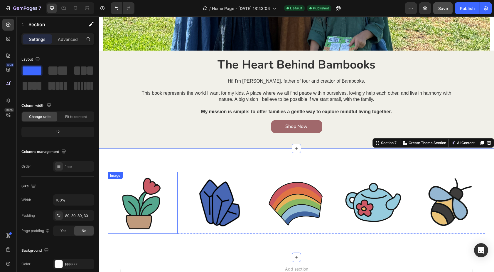
click at [150, 190] on img at bounding box center [143, 203] width 62 height 62
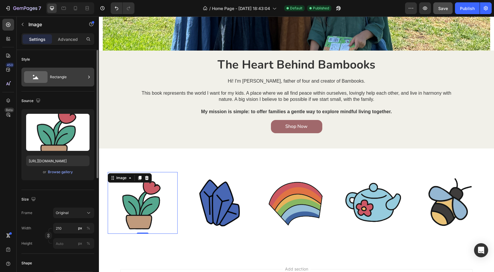
click at [68, 80] on div "Rectangle" at bounding box center [68, 77] width 36 height 14
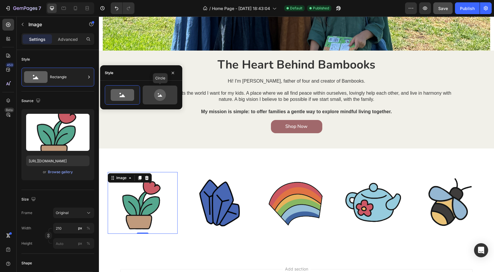
click at [152, 92] on icon at bounding box center [160, 95] width 28 height 12
type input "80"
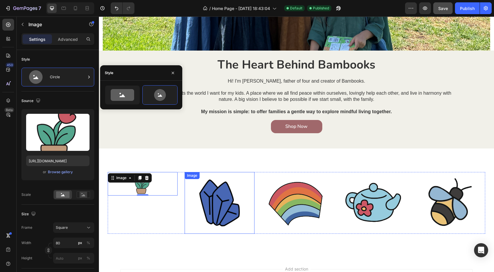
click at [215, 202] on img at bounding box center [220, 203] width 62 height 62
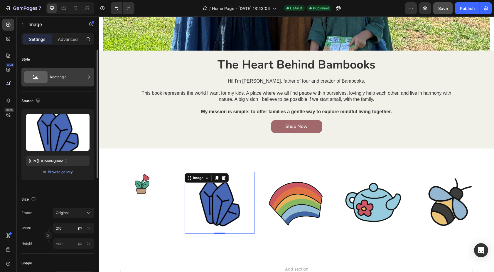
click at [70, 79] on div "Rectangle" at bounding box center [68, 77] width 36 height 14
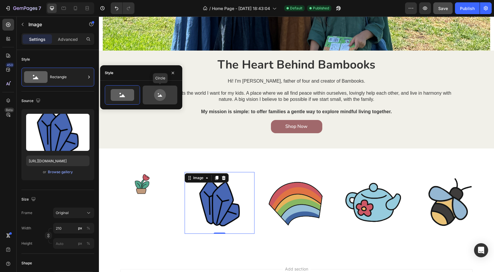
click at [160, 100] on icon at bounding box center [160, 95] width 12 height 12
type input "80"
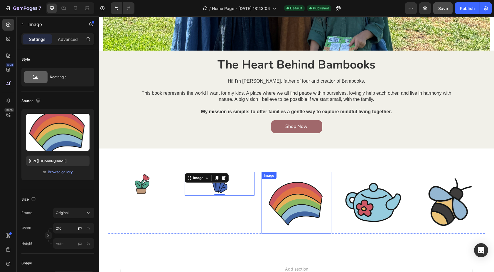
click at [281, 186] on img at bounding box center [297, 203] width 62 height 62
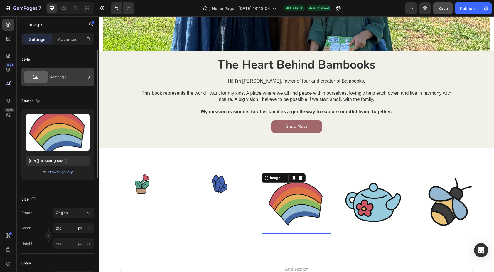
click at [77, 75] on div "Rectangle" at bounding box center [68, 77] width 36 height 14
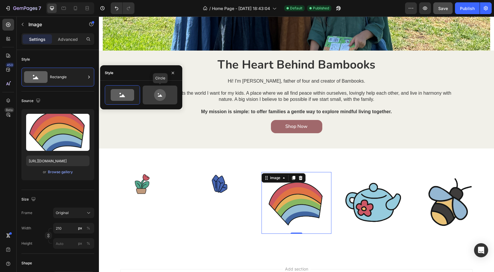
click at [161, 100] on icon at bounding box center [160, 95] width 12 height 12
type input "80"
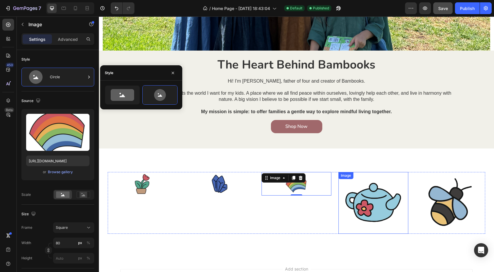
click at [370, 198] on img at bounding box center [374, 203] width 62 height 62
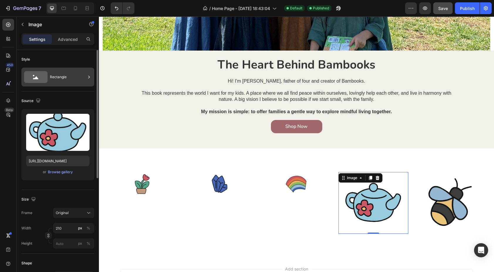
click at [66, 70] on div "Rectangle" at bounding box center [68, 77] width 36 height 14
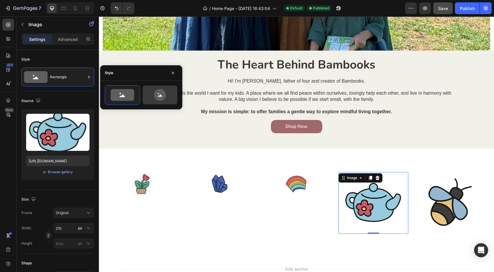
click at [170, 104] on div at bounding box center [160, 94] width 35 height 19
type input "80"
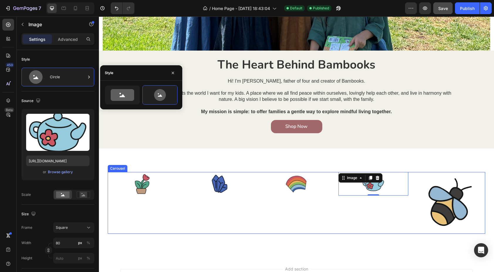
click at [433, 204] on img at bounding box center [451, 203] width 62 height 62
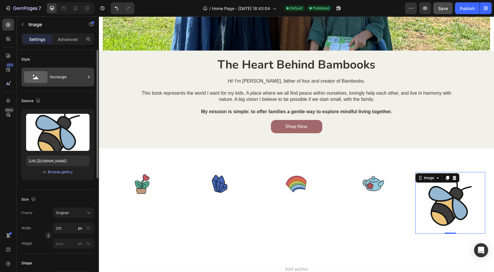
click at [76, 82] on div "Rectangle" at bounding box center [68, 77] width 36 height 14
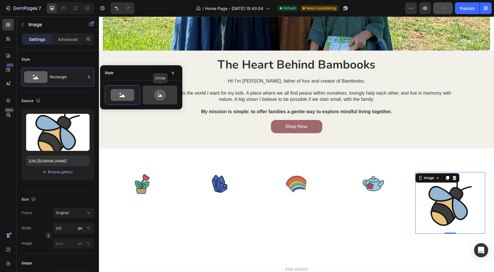
click at [165, 97] on icon at bounding box center [160, 95] width 12 height 12
type input "80"
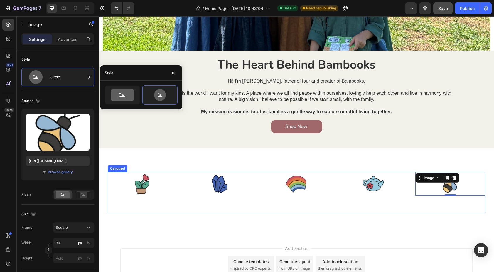
click at [184, 188] on div "Image Image Image Image Image 0 Image Image Image Image Image Image Image" at bounding box center [297, 192] width 378 height 41
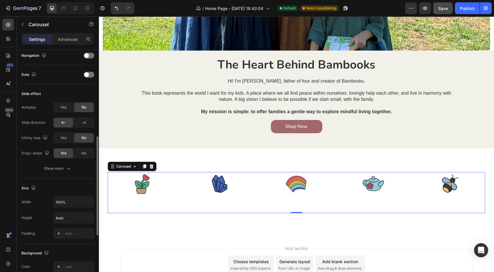
scroll to position [209, 0]
click at [63, 170] on div "Show more" at bounding box center [57, 169] width 27 height 6
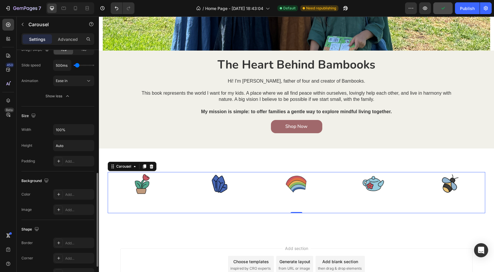
scroll to position [313, 0]
click at [120, 199] on div "Image" at bounding box center [143, 192] width 70 height 41
click at [68, 41] on p "Advanced" at bounding box center [68, 39] width 20 height 6
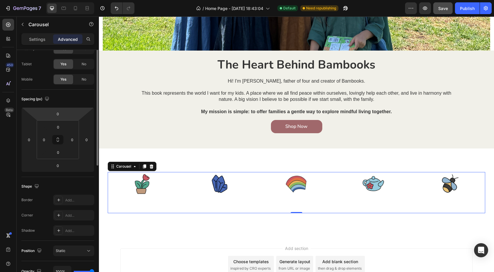
scroll to position [0, 0]
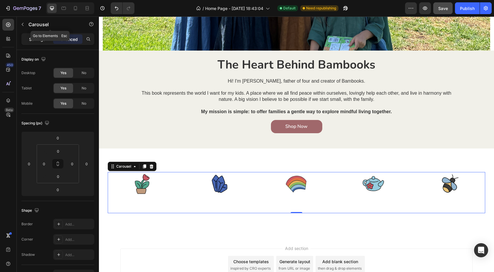
click at [40, 38] on p "Settings" at bounding box center [37, 39] width 16 height 6
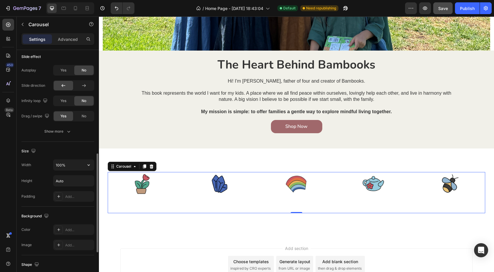
scroll to position [247, 0]
click at [61, 133] on div "Show more" at bounding box center [57, 131] width 27 height 6
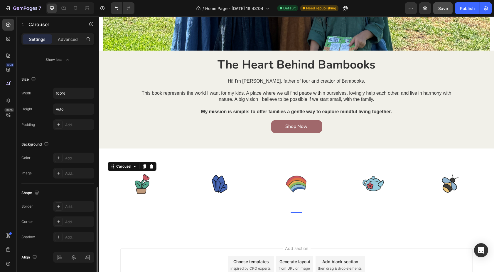
scroll to position [368, 0]
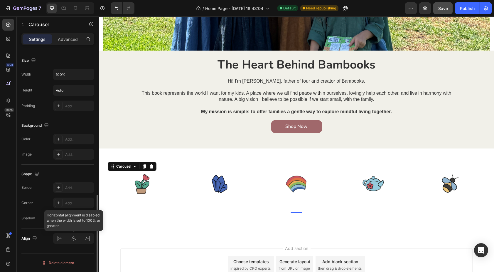
click at [74, 236] on div at bounding box center [73, 238] width 41 height 11
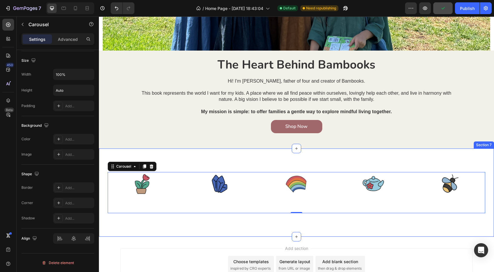
click at [205, 164] on div "Image Image Image Image Image Image Image Image Image Image Image Image Carouse…" at bounding box center [296, 192] width 395 height 88
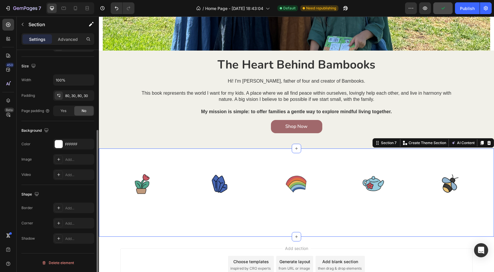
scroll to position [0, 0]
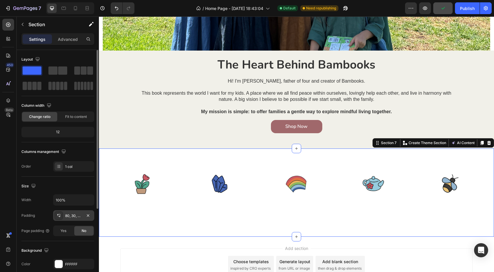
click at [79, 212] on div "80, 30, 80, 30" at bounding box center [73, 215] width 41 height 11
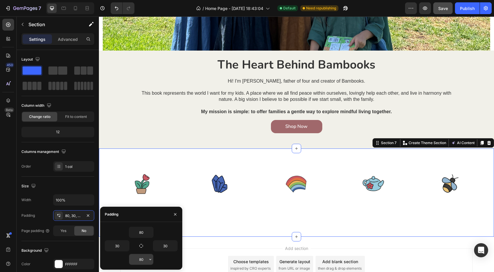
click at [142, 260] on input "80" at bounding box center [141, 259] width 24 height 11
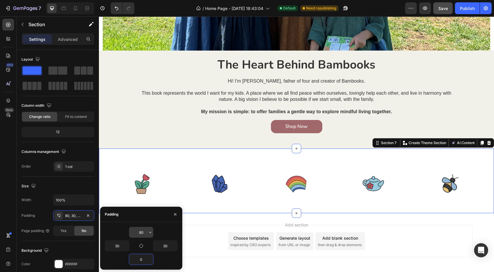
type input "0"
click at [142, 232] on input "80" at bounding box center [141, 232] width 24 height 11
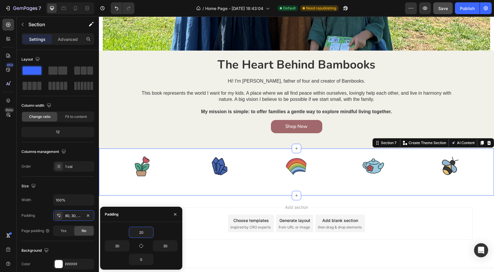
type input "20"
click at [118, 231] on div "20" at bounding box center [141, 232] width 73 height 11
click at [149, 202] on div "Add section Choose templates inspired by CRO experts Generate layout from URL o…" at bounding box center [296, 231] width 395 height 72
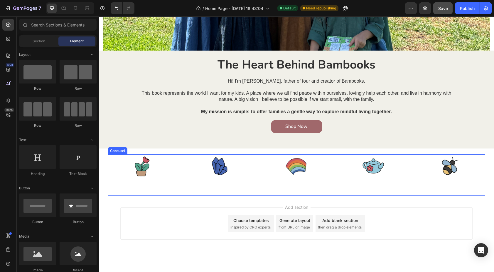
click at [182, 171] on div "Image Image Image Image Image Image Image Image Image Image Image Image" at bounding box center [297, 174] width 378 height 41
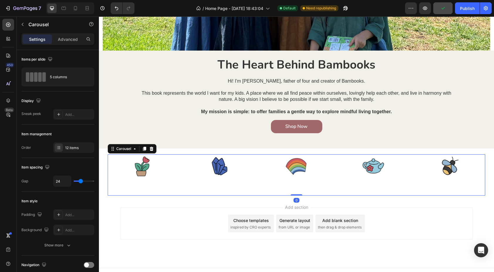
drag, startPoint x: 297, startPoint y: 195, endPoint x: 300, endPoint y: 180, distance: 15.6
click at [300, 180] on div "Image Image Image Image Image Image Image Image Image Image Image Image Carouse…" at bounding box center [297, 174] width 378 height 41
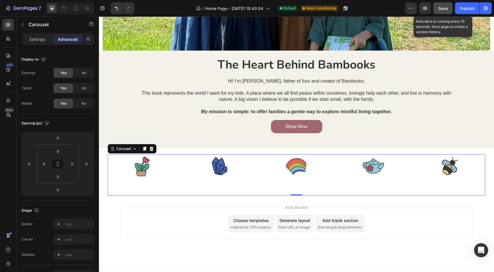
click at [443, 11] on button "Save" at bounding box center [443, 8] width 19 height 12
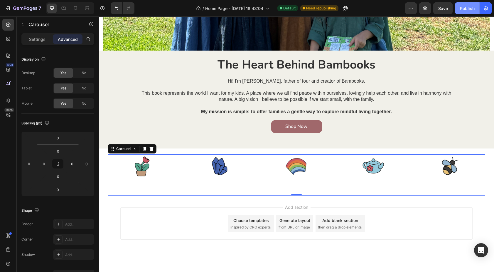
click at [467, 7] on div "Publish" at bounding box center [467, 8] width 15 height 6
click at [145, 190] on div "Image" at bounding box center [143, 174] width 70 height 41
